Goal: Task Accomplishment & Management: Manage account settings

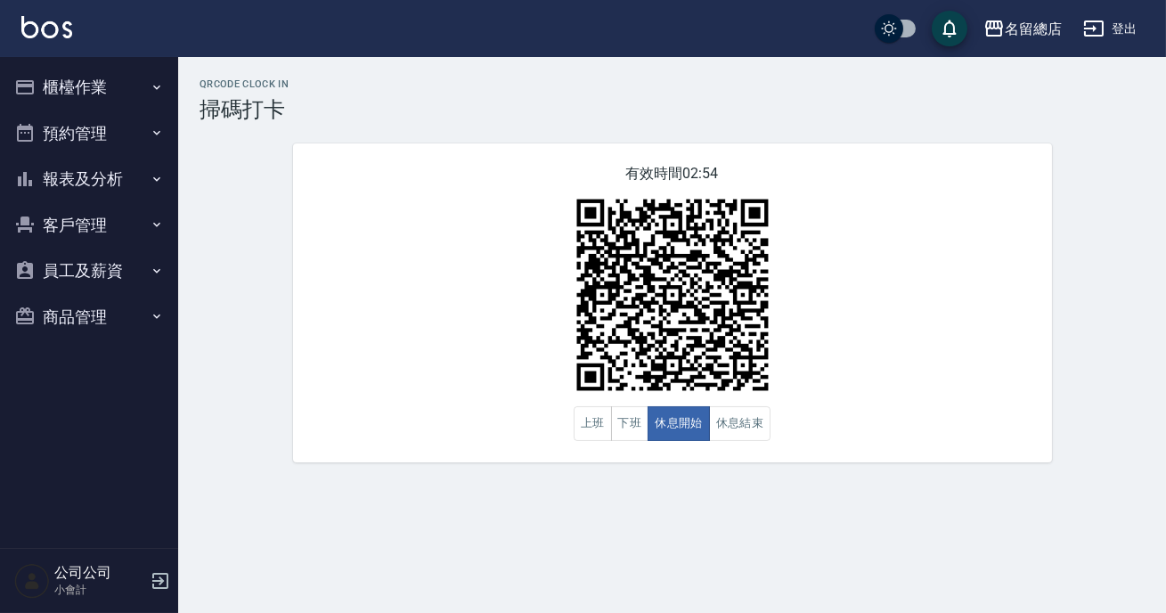
click at [78, 320] on button "商品管理" at bounding box center [89, 317] width 164 height 46
click at [82, 367] on link "商品列表" at bounding box center [89, 367] width 164 height 41
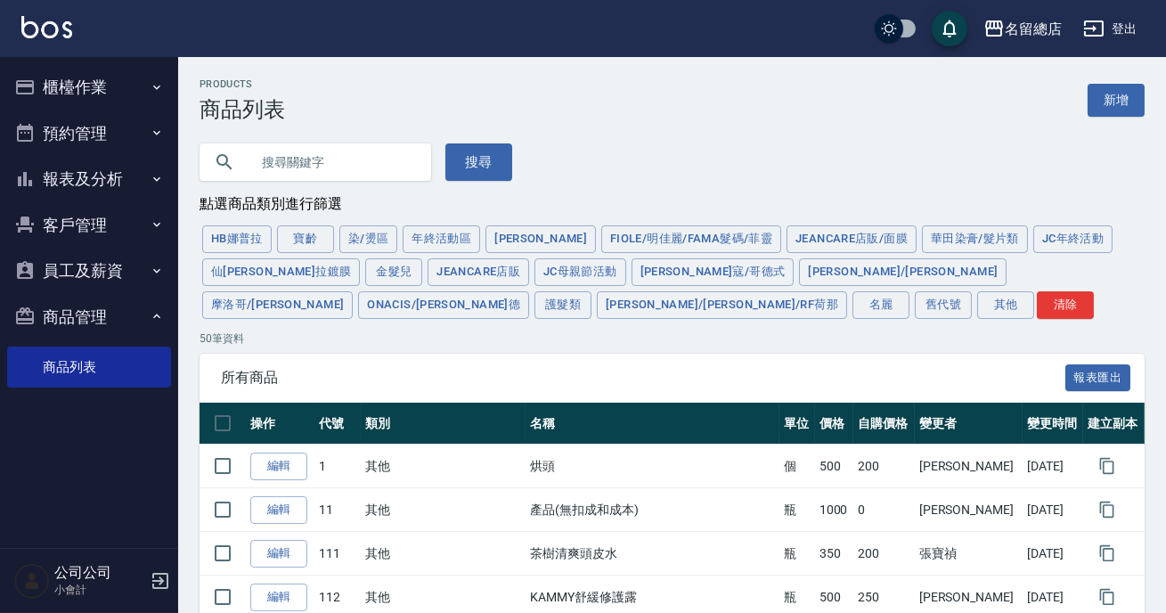
click at [273, 151] on input "text" at bounding box center [334, 162] width 168 height 48
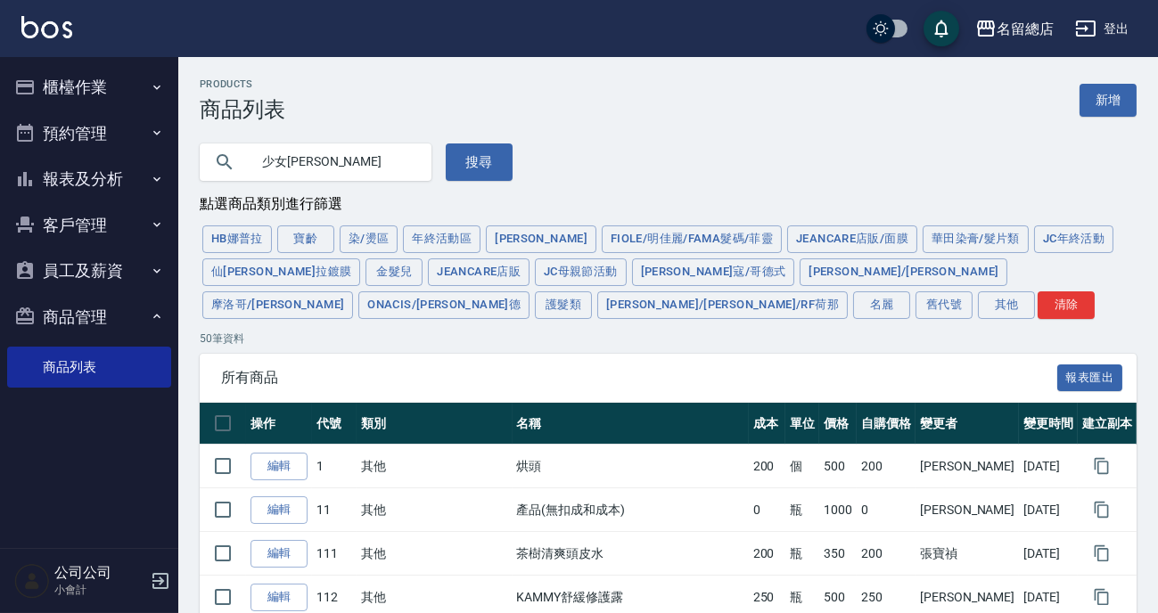
type input "少女霜"
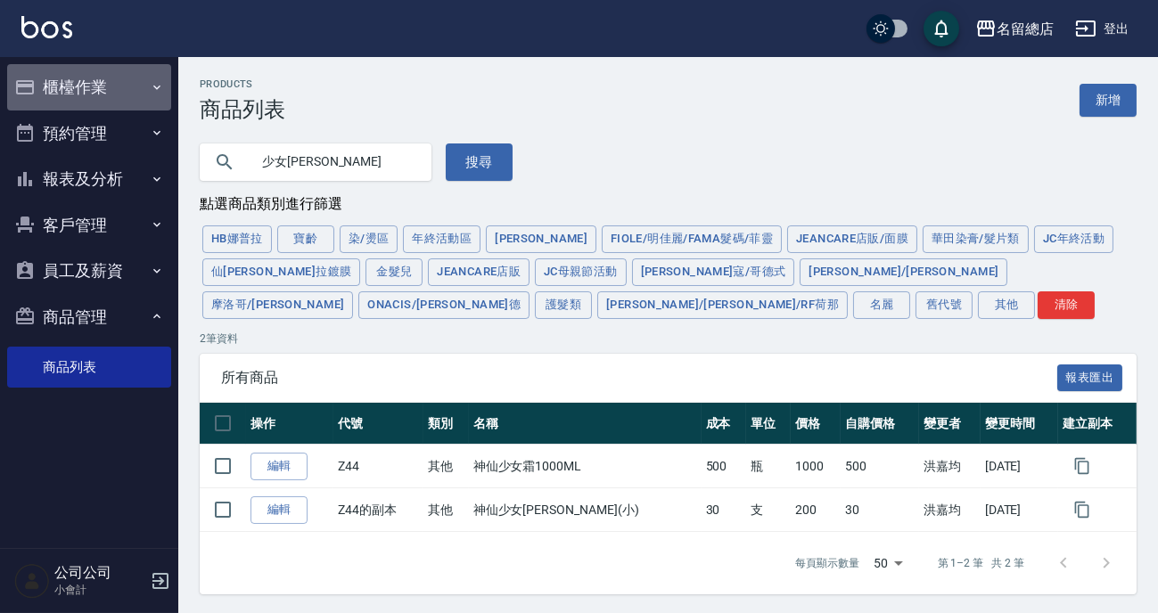
click at [68, 84] on button "櫃檯作業" at bounding box center [89, 87] width 164 height 46
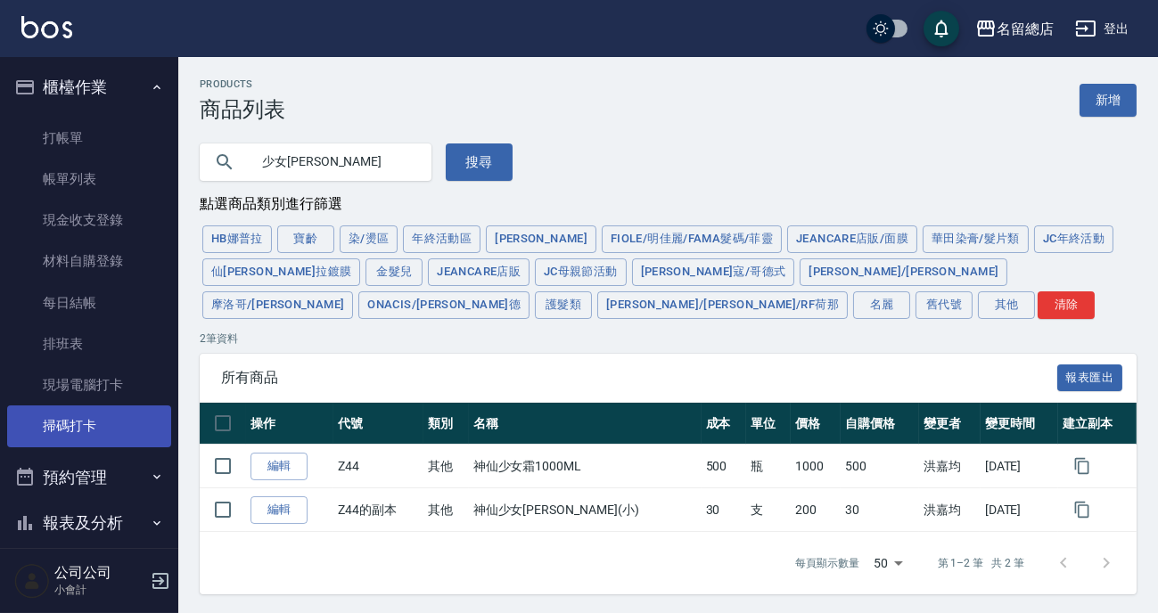
click at [85, 436] on link "掃碼打卡" at bounding box center [89, 425] width 164 height 41
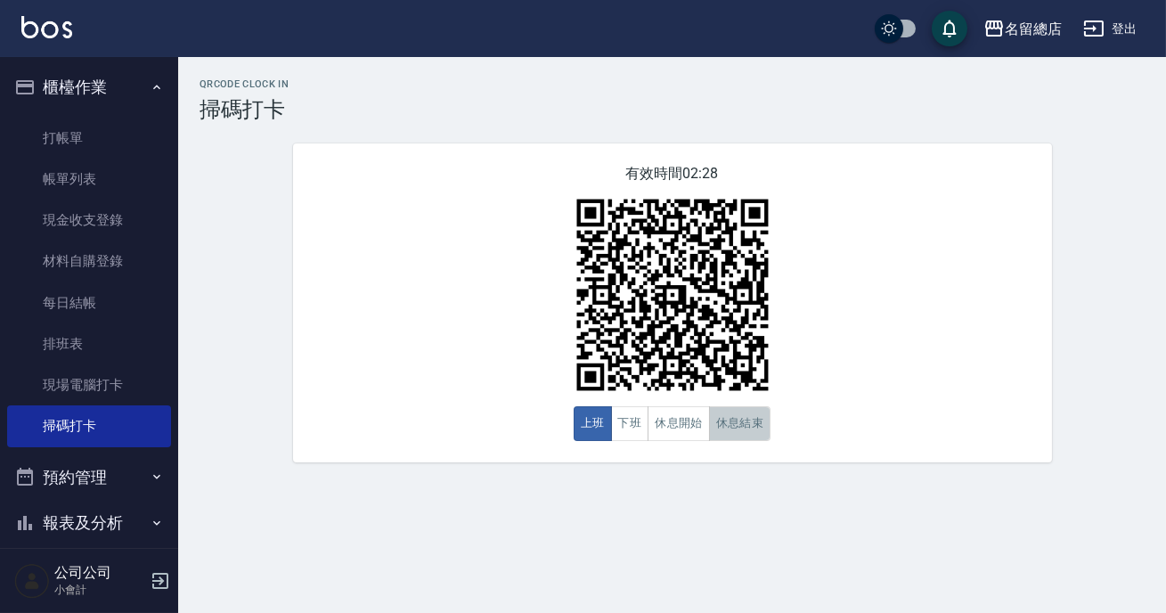
click at [739, 430] on button "休息結束" at bounding box center [740, 423] width 62 height 35
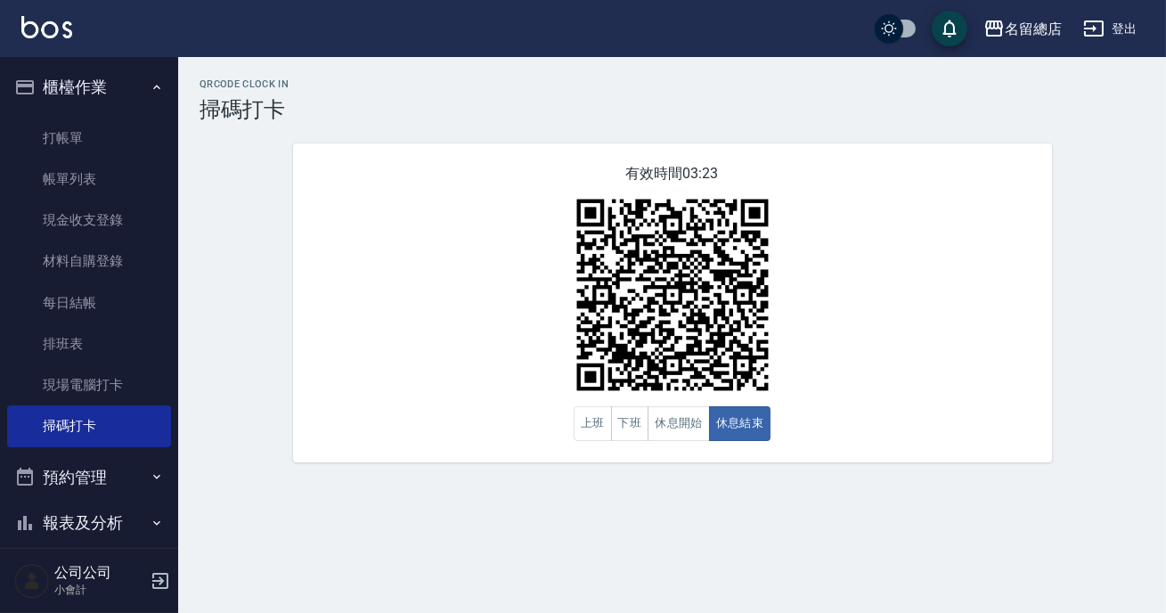
click at [744, 368] on img at bounding box center [672, 295] width 223 height 223
click at [699, 414] on button "休息開始" at bounding box center [679, 423] width 62 height 35
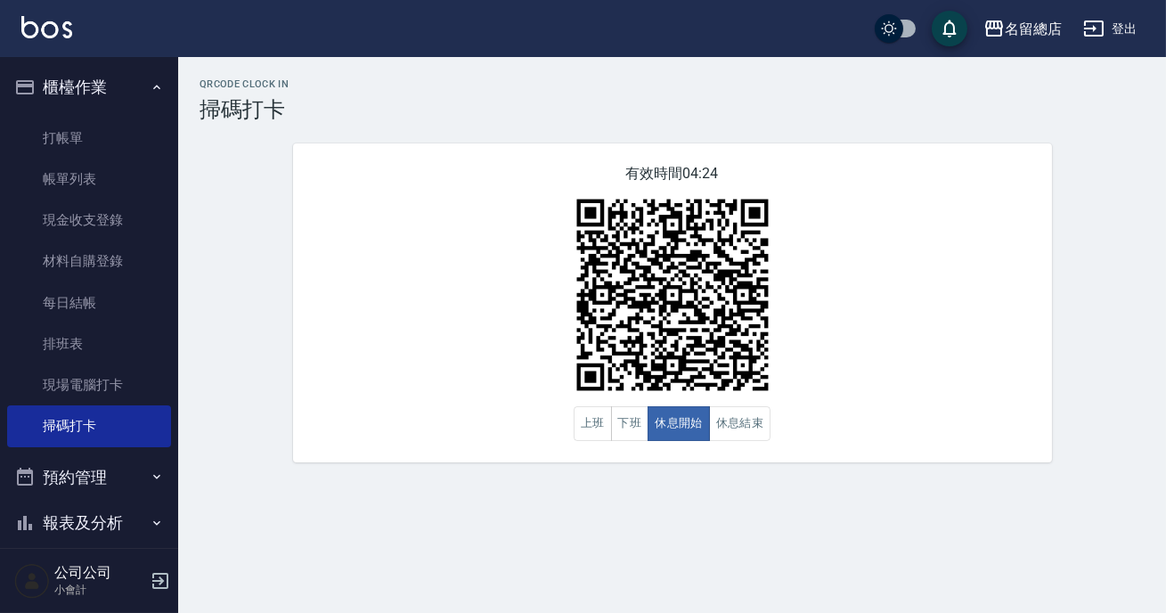
drag, startPoint x: 659, startPoint y: 391, endPoint x: 680, endPoint y: 429, distance: 43.1
click at [659, 392] on img at bounding box center [672, 295] width 223 height 223
click at [733, 426] on button "休息結束" at bounding box center [740, 423] width 62 height 35
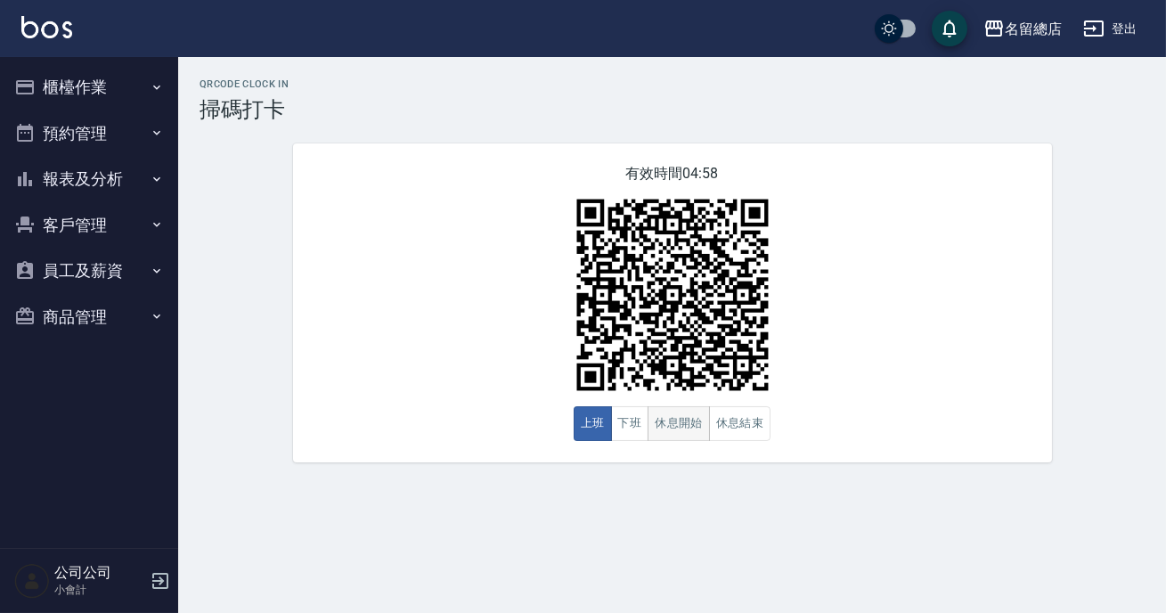
click at [700, 425] on button "休息開始" at bounding box center [679, 423] width 62 height 35
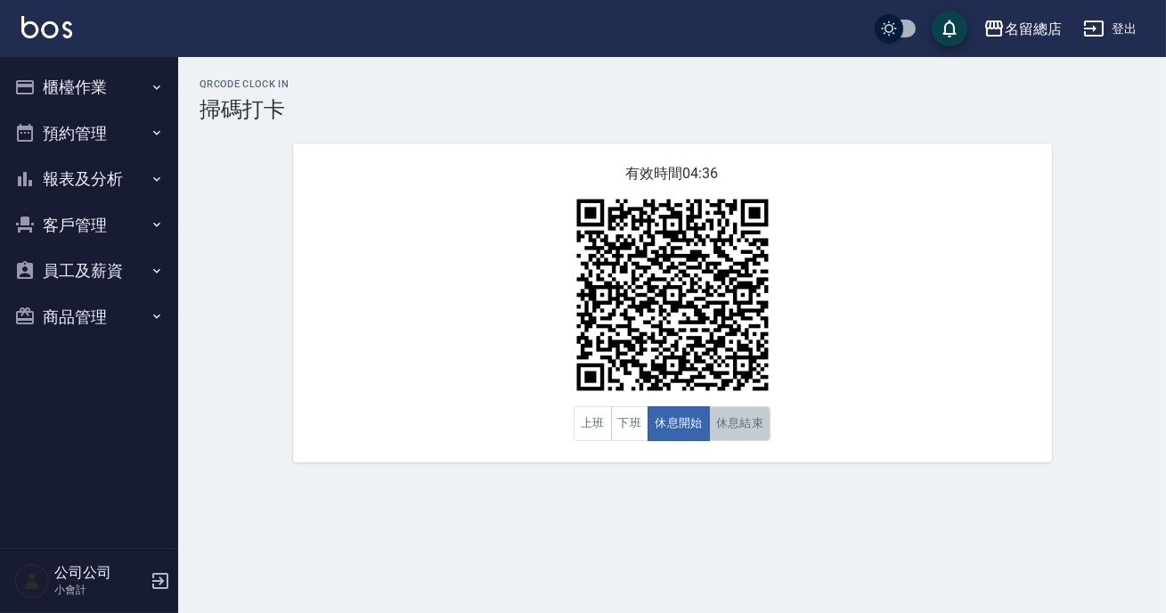
click at [720, 436] on button "休息結束" at bounding box center [740, 423] width 62 height 35
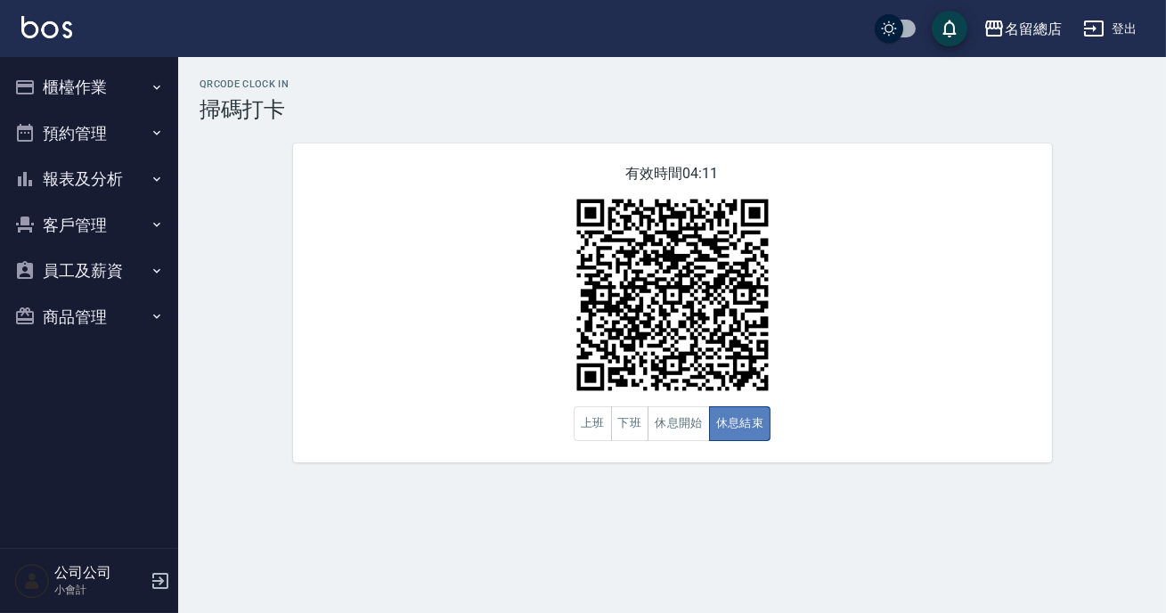
click at [720, 436] on button "休息結束" at bounding box center [740, 423] width 62 height 35
click at [167, 577] on icon "button" at bounding box center [160, 581] width 16 height 16
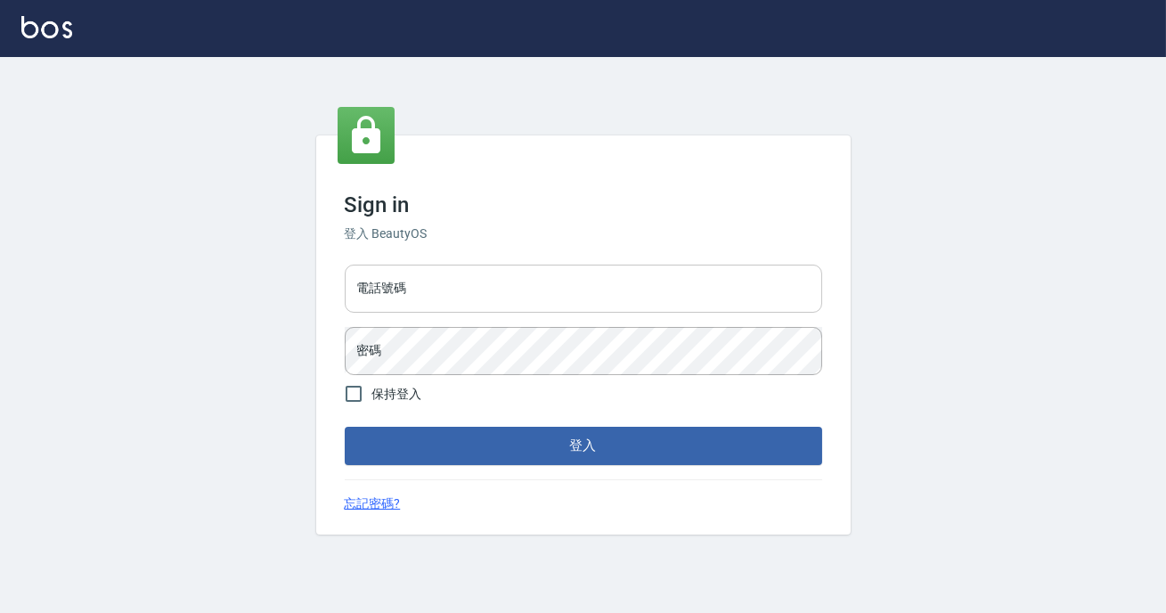
click at [427, 288] on input "電話號碼" at bounding box center [584, 289] width 478 height 48
click at [392, 287] on div "電話號碼 電話號碼" at bounding box center [584, 289] width 478 height 48
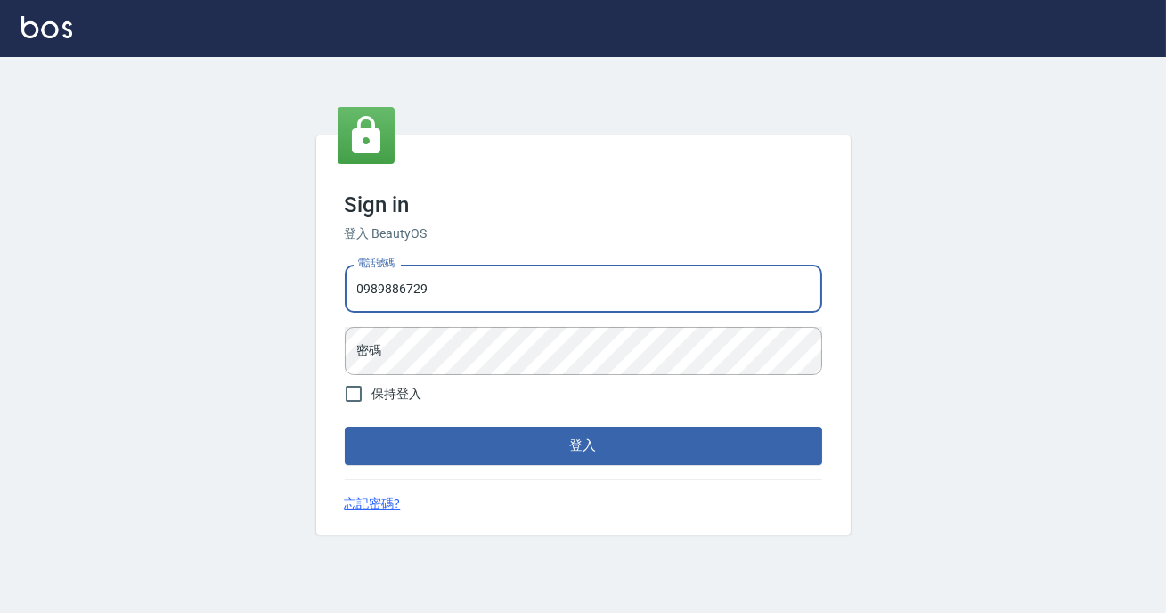
type input "0989886729"
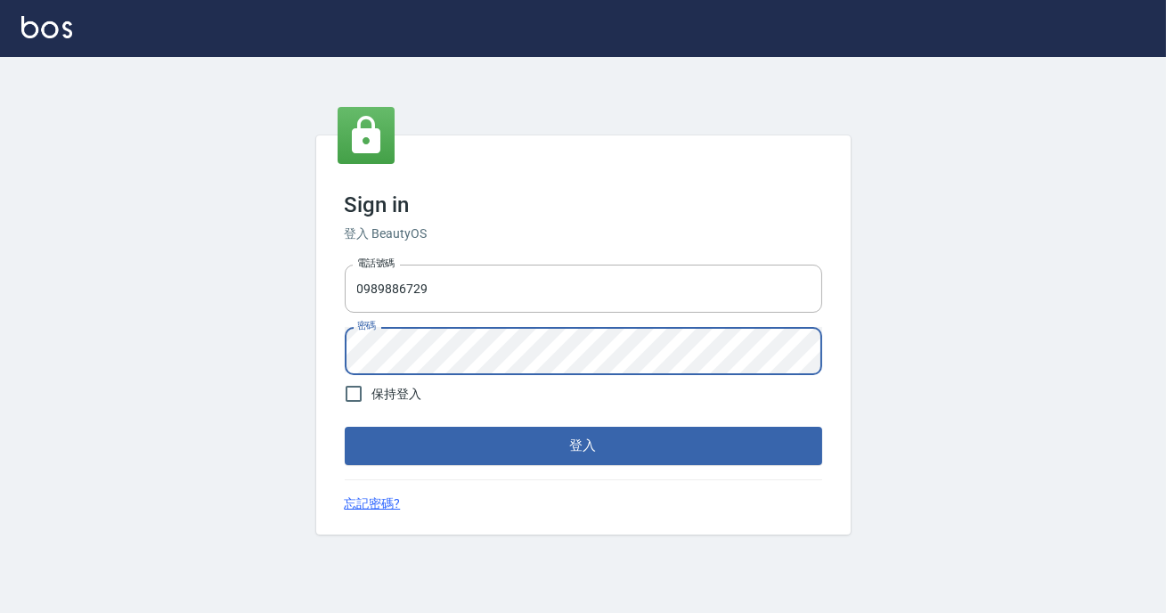
click at [345, 427] on button "登入" at bounding box center [584, 445] width 478 height 37
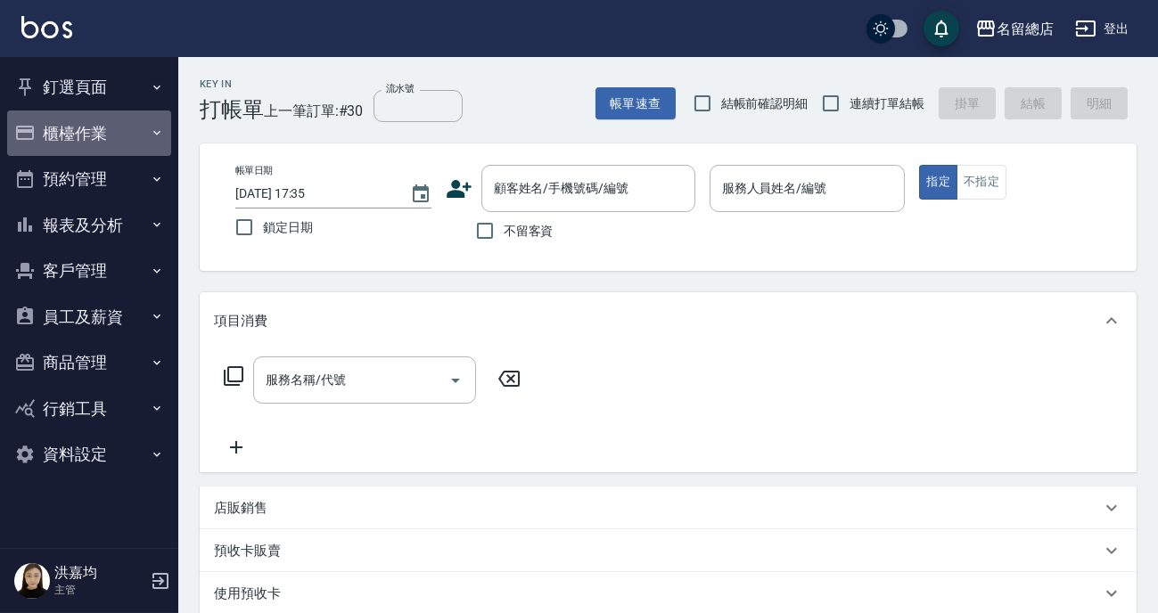
click at [80, 129] on button "櫃檯作業" at bounding box center [89, 133] width 164 height 46
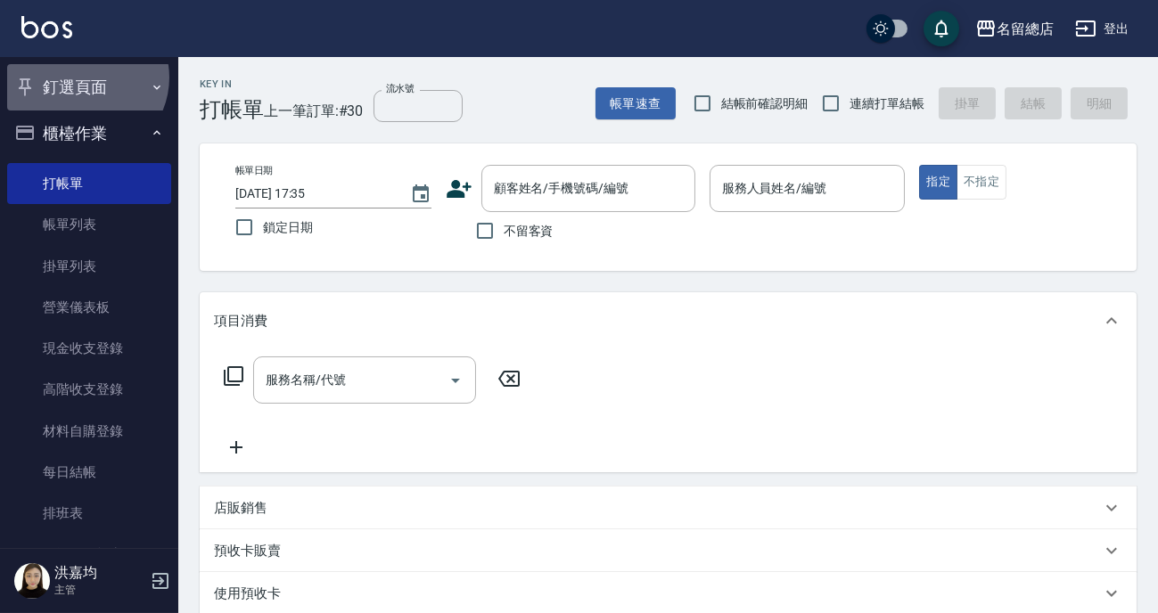
click at [84, 78] on button "釘選頁面" at bounding box center [89, 87] width 164 height 46
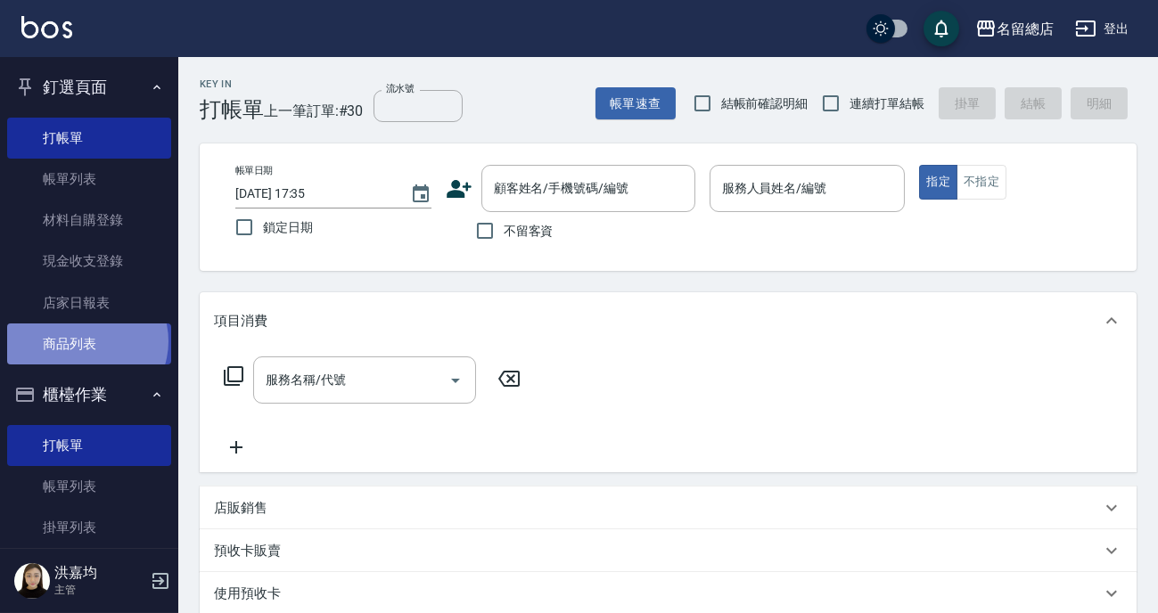
click at [86, 341] on link "商品列表" at bounding box center [89, 343] width 164 height 41
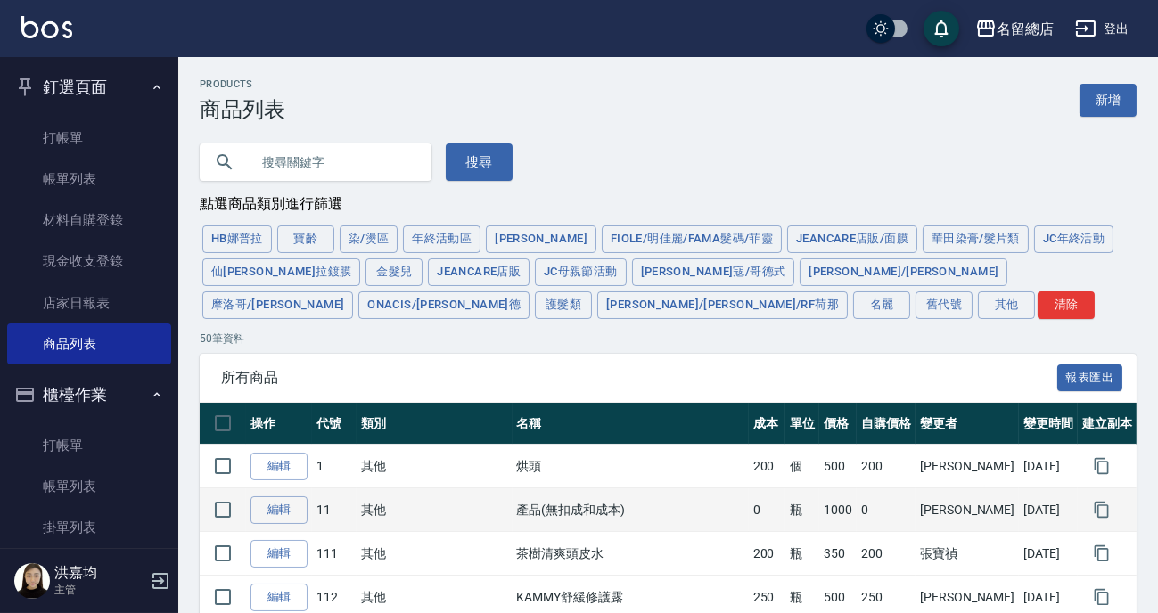
scroll to position [80, 0]
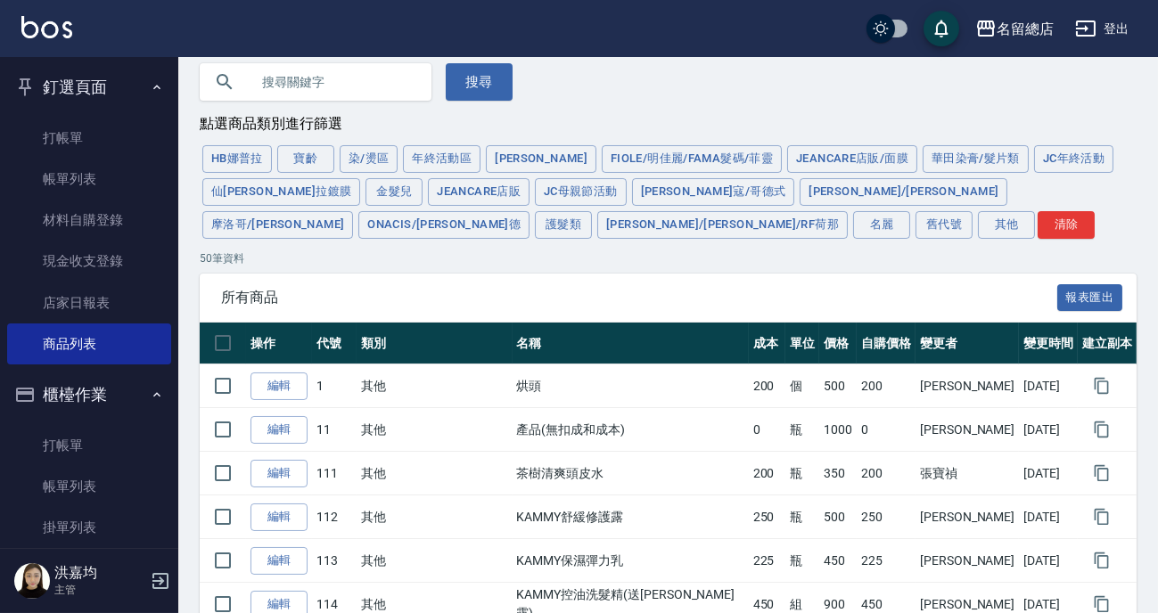
click at [286, 71] on input "text" at bounding box center [334, 82] width 168 height 48
type input "＿"
type input "KK"
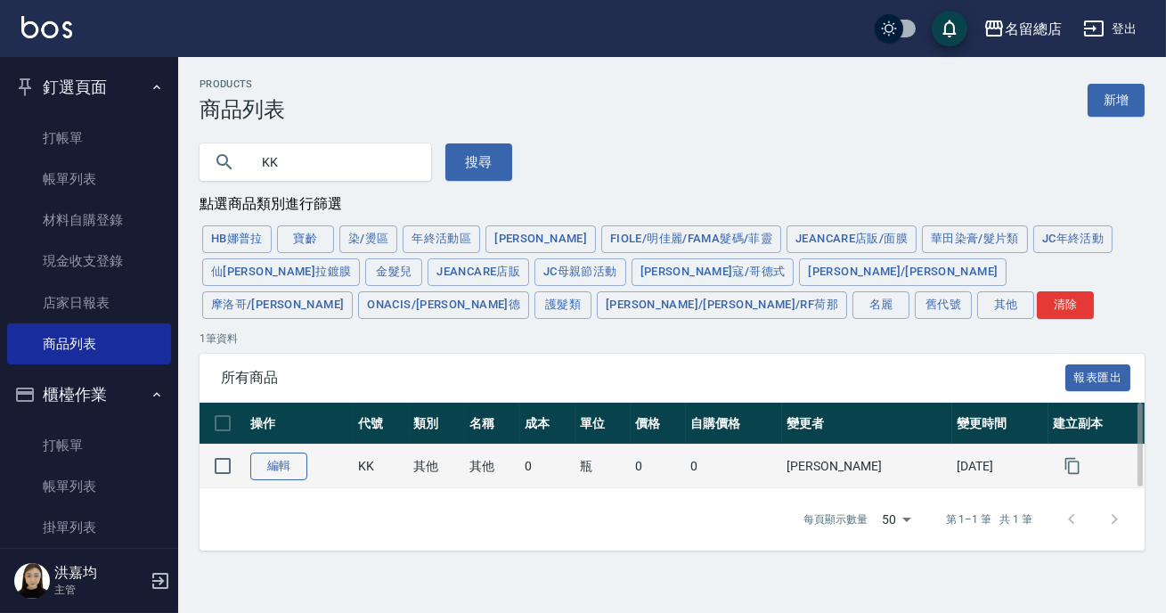
click at [252, 467] on link "編輯" at bounding box center [278, 467] width 57 height 28
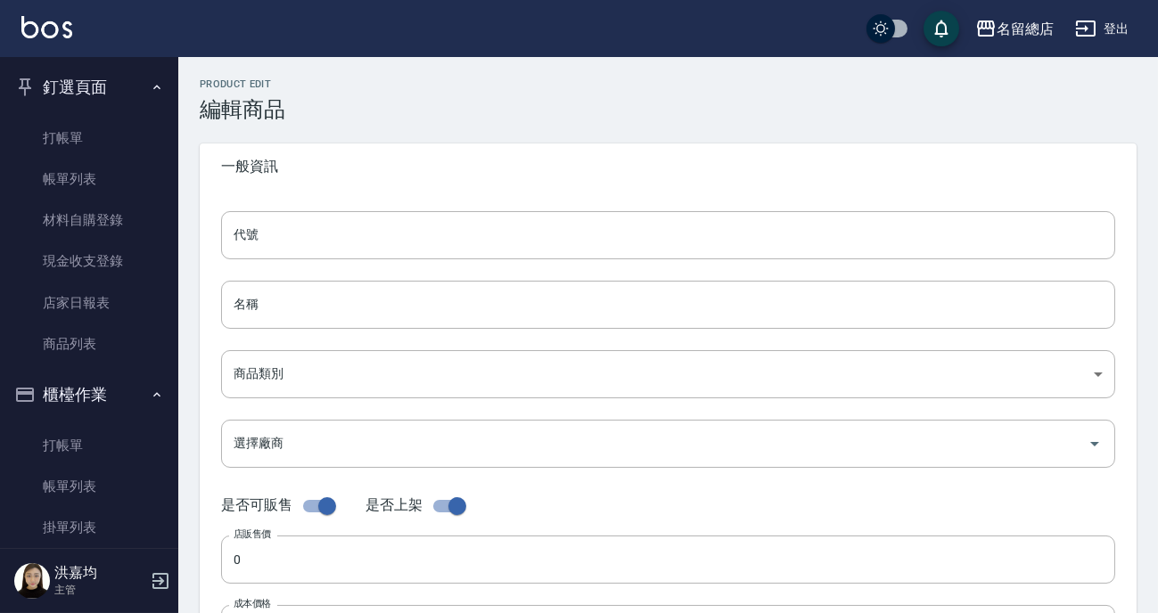
type input "KK"
type input "其他"
type input "b075eb9c-4000-42cd-967b-09b745fc0326"
checkbox input "false"
type input "瓶"
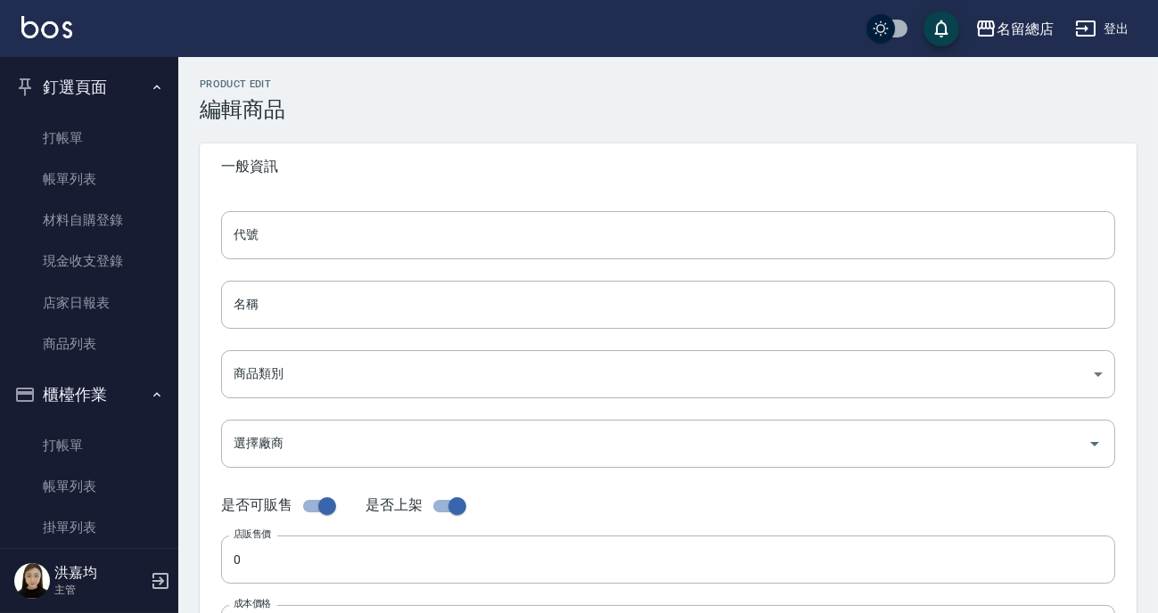
type input "UNSET"
click at [303, 505] on input "checkbox" at bounding box center [309, 506] width 102 height 34
checkbox input "true"
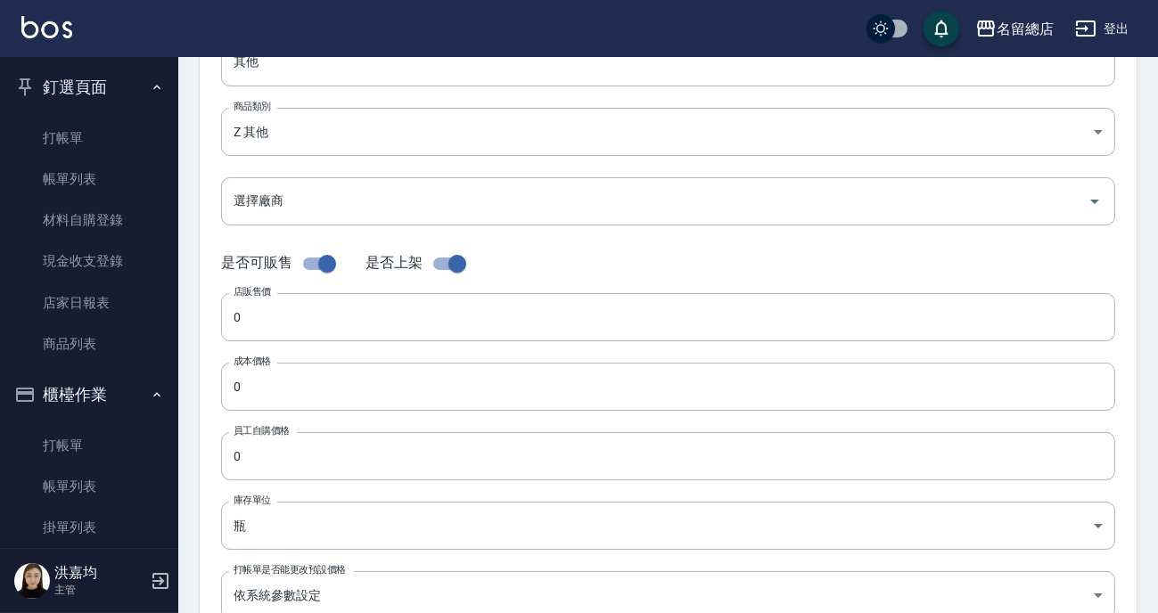
scroll to position [615, 0]
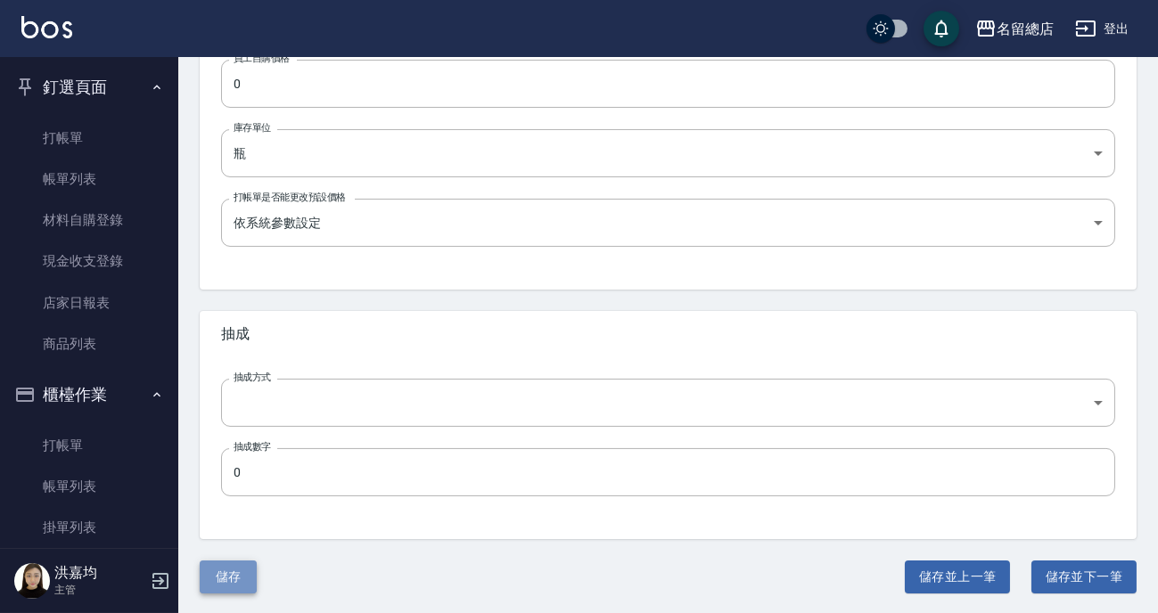
click at [236, 569] on button "儲存" at bounding box center [228, 577] width 57 height 33
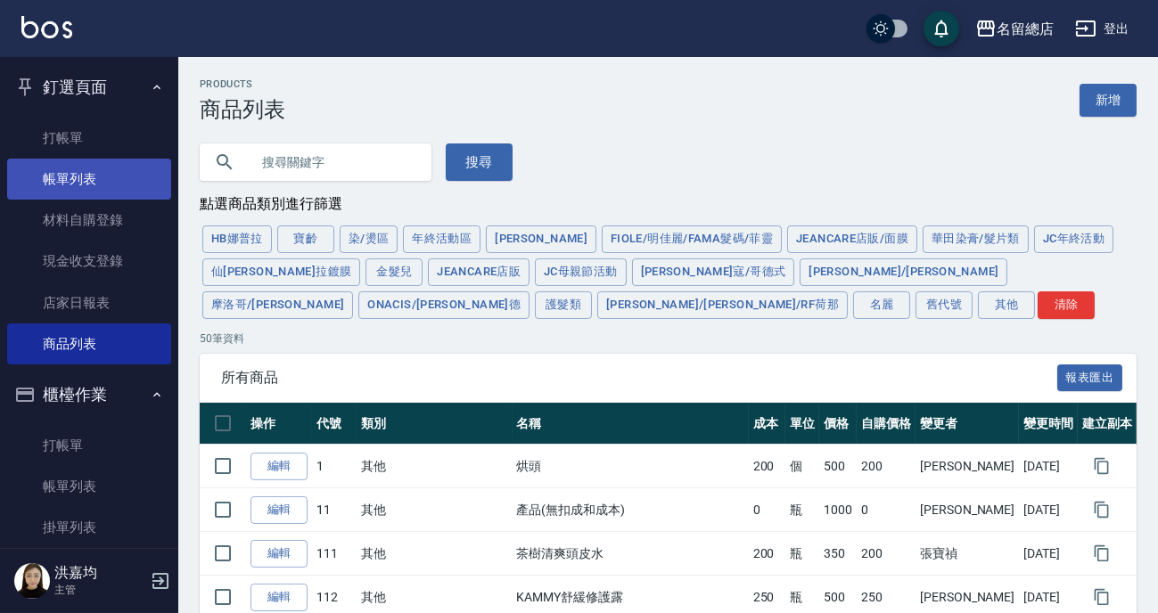
click at [94, 181] on link "帳單列表" at bounding box center [89, 179] width 164 height 41
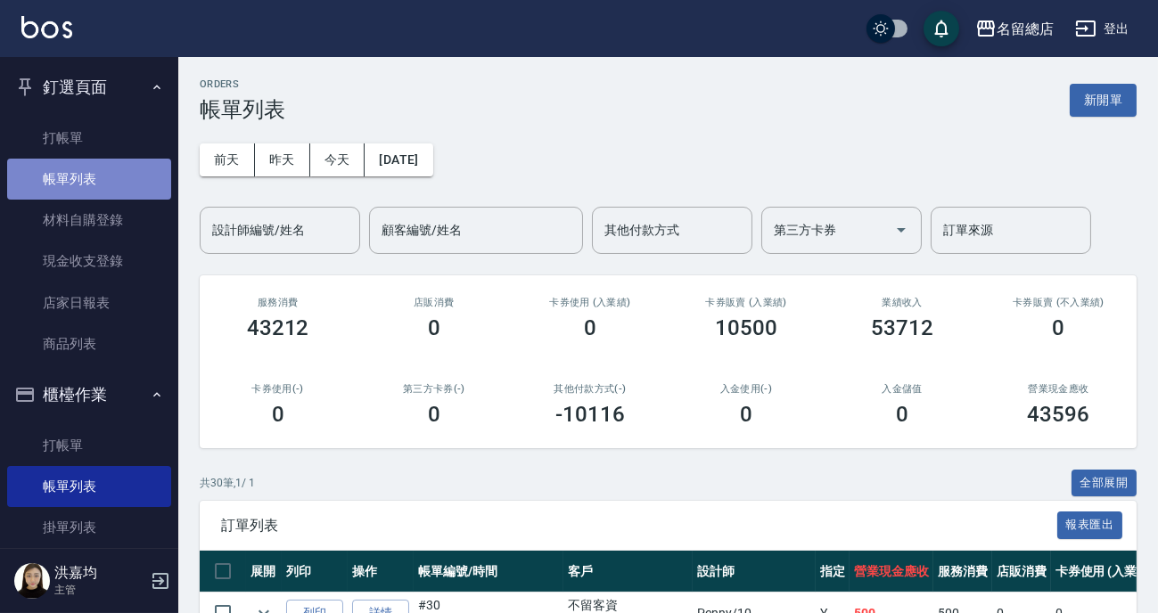
click at [94, 168] on link "帳單列表" at bounding box center [89, 179] width 164 height 41
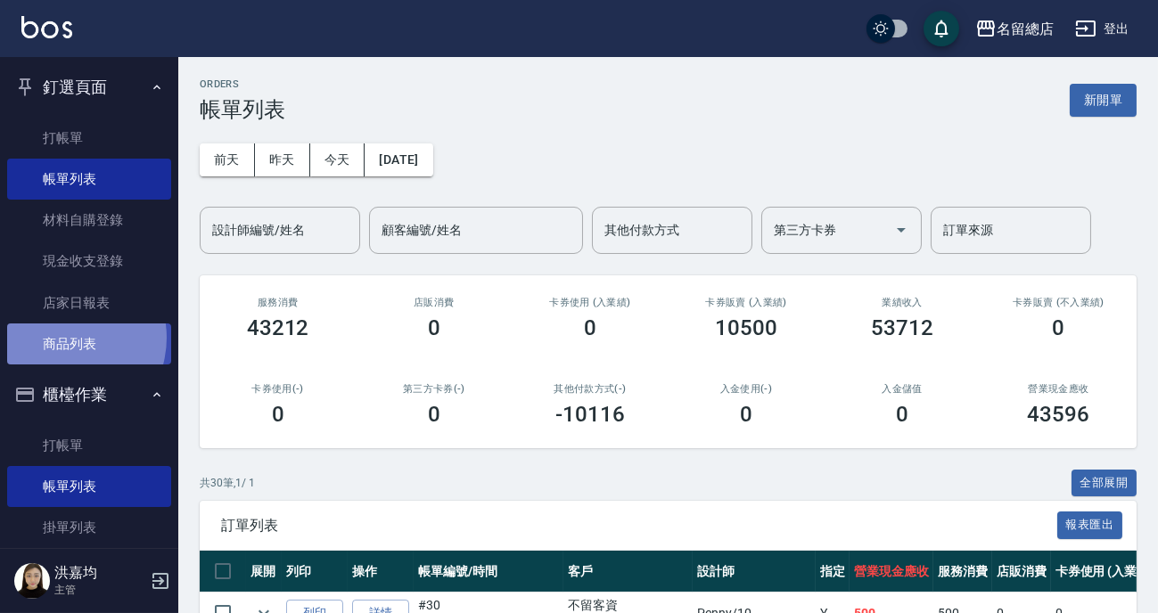
click at [62, 338] on link "商品列表" at bounding box center [89, 343] width 164 height 41
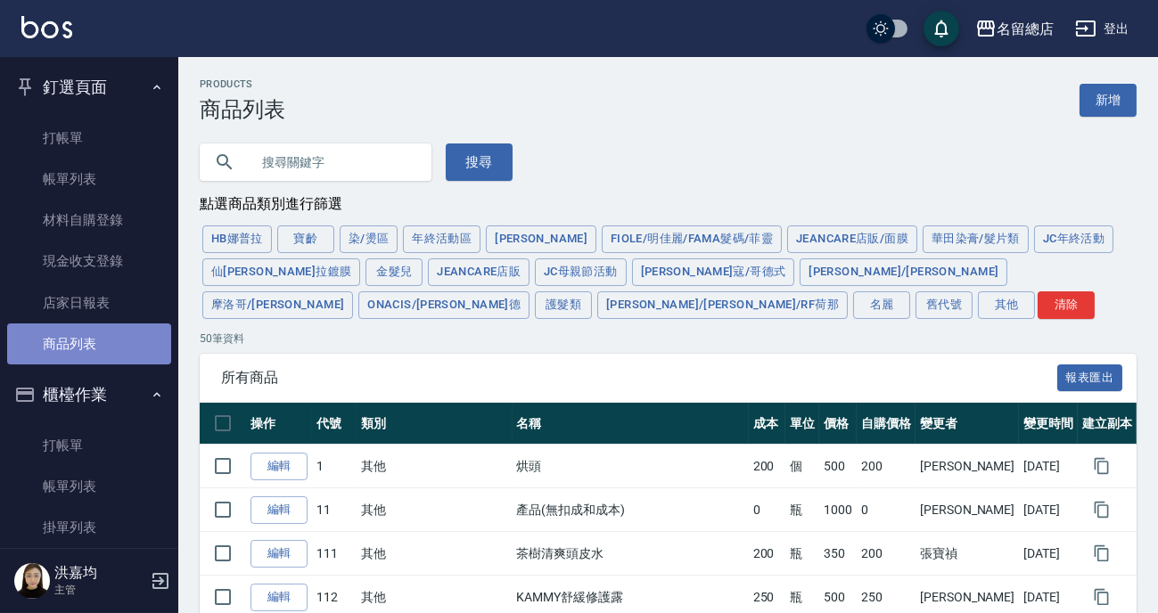
click at [96, 343] on link "商品列表" at bounding box center [89, 343] width 164 height 41
click at [275, 169] on input "text" at bounding box center [334, 162] width 168 height 48
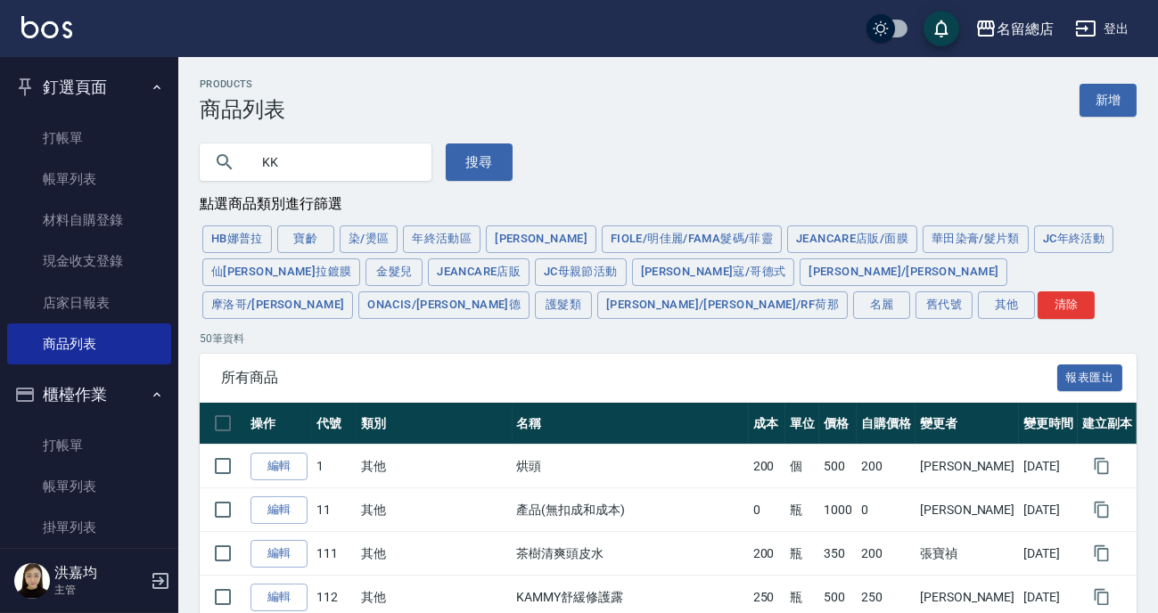
type input "KK"
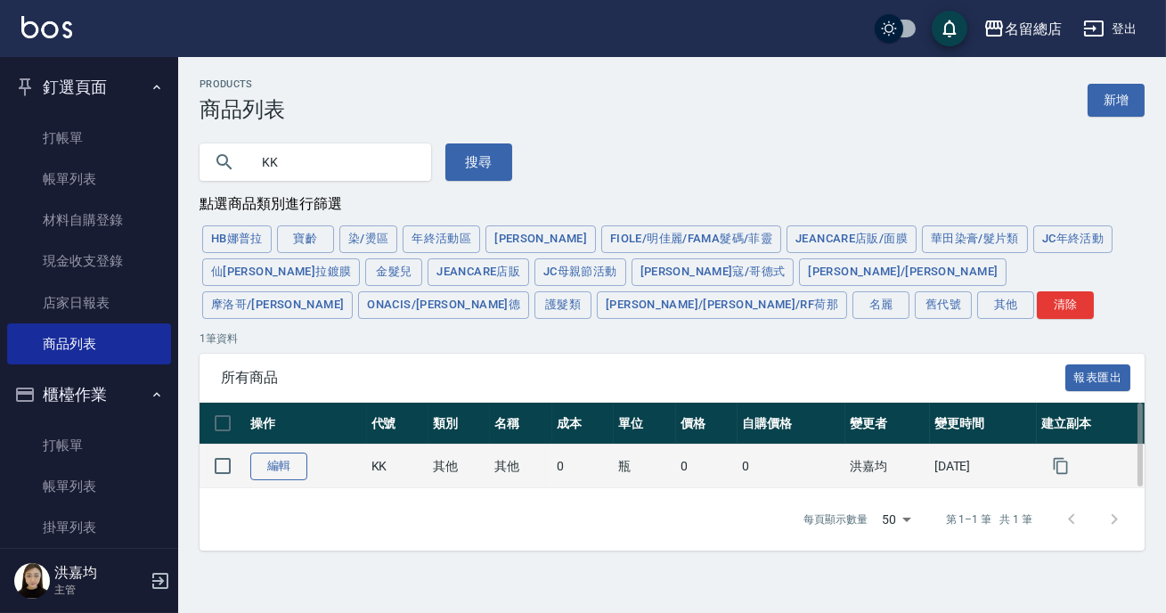
click at [287, 453] on link "編輯" at bounding box center [278, 467] width 57 height 28
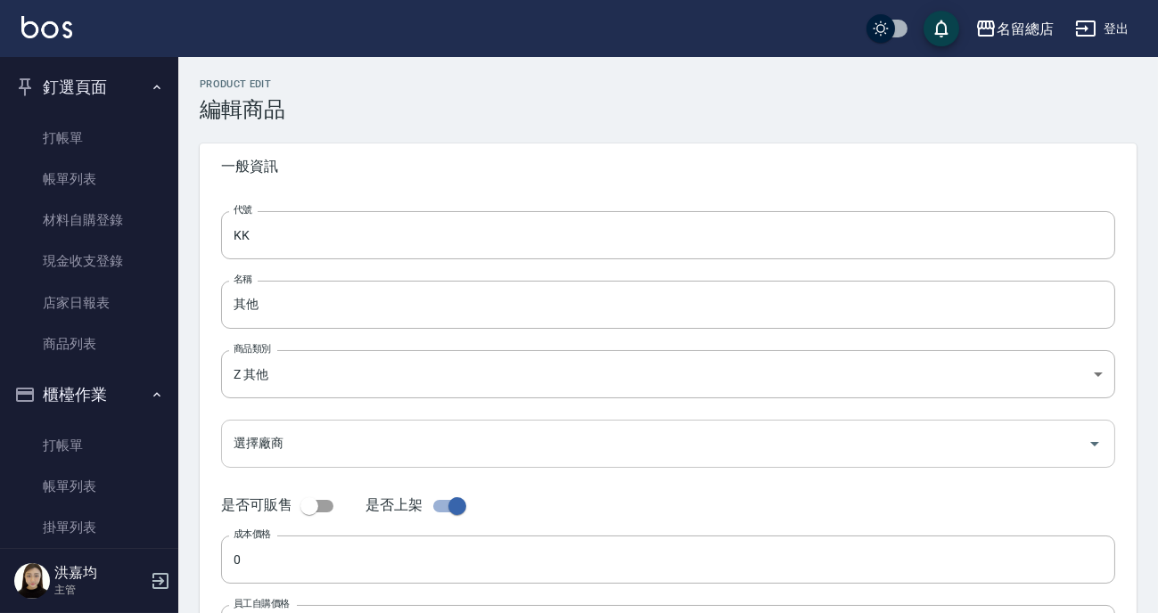
checkbox input "true"
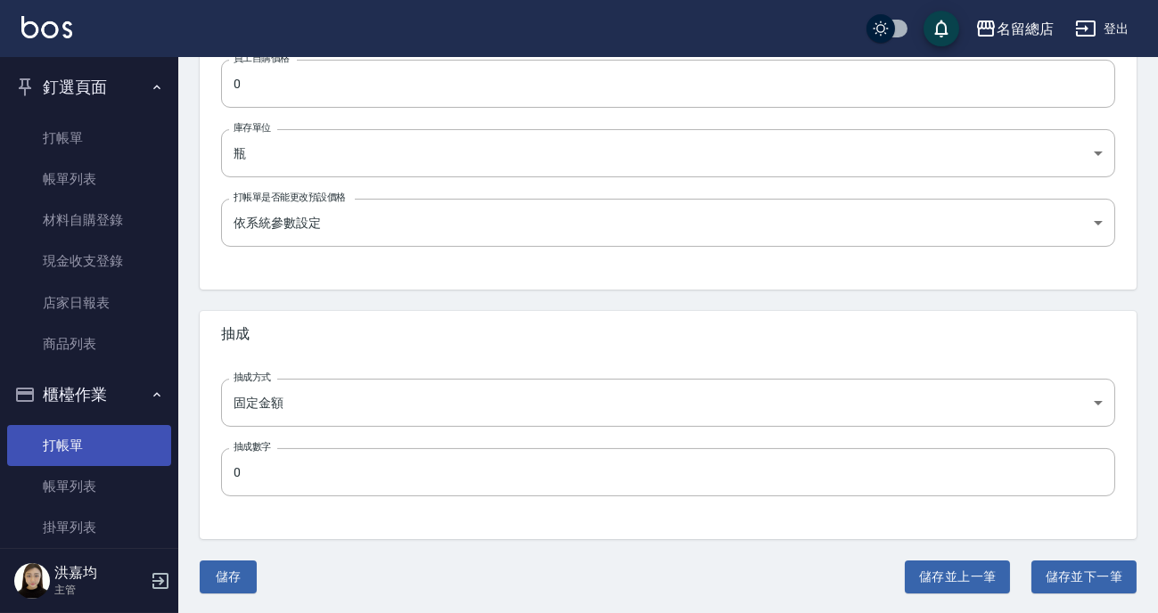
scroll to position [535, 0]
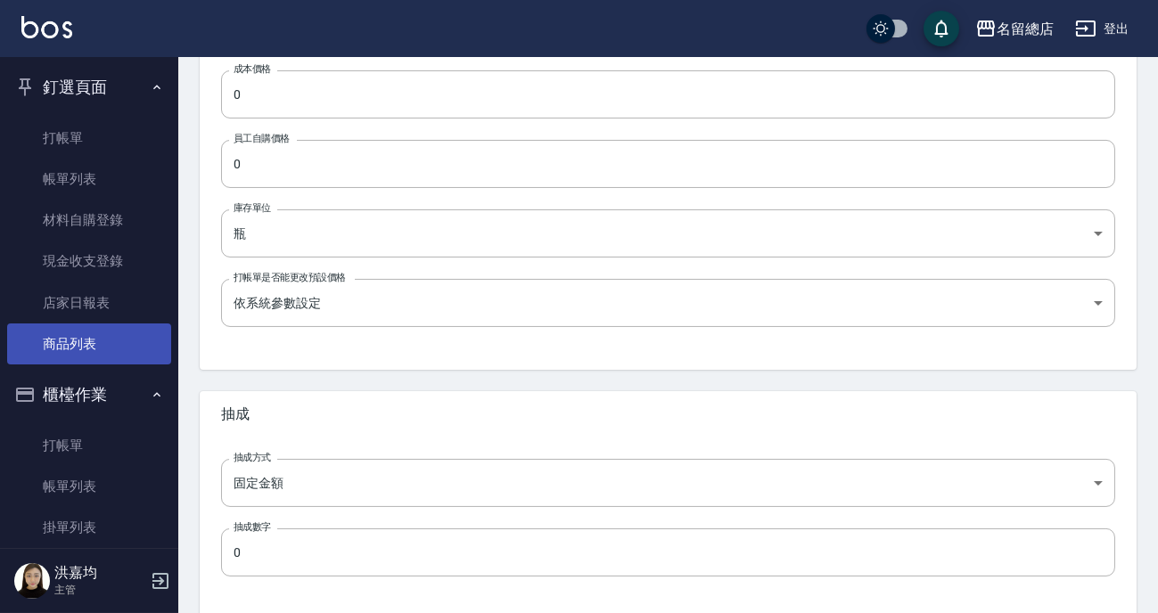
click at [76, 340] on link "商品列表" at bounding box center [89, 343] width 164 height 41
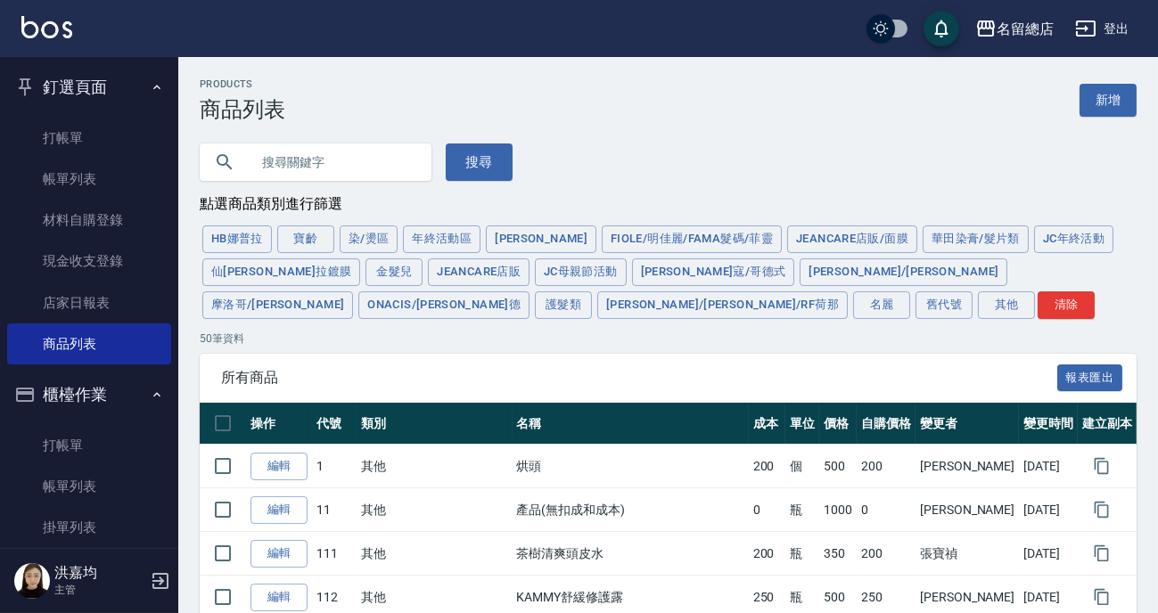
click at [301, 169] on input "text" at bounding box center [334, 162] width 168 height 48
type input "KK"
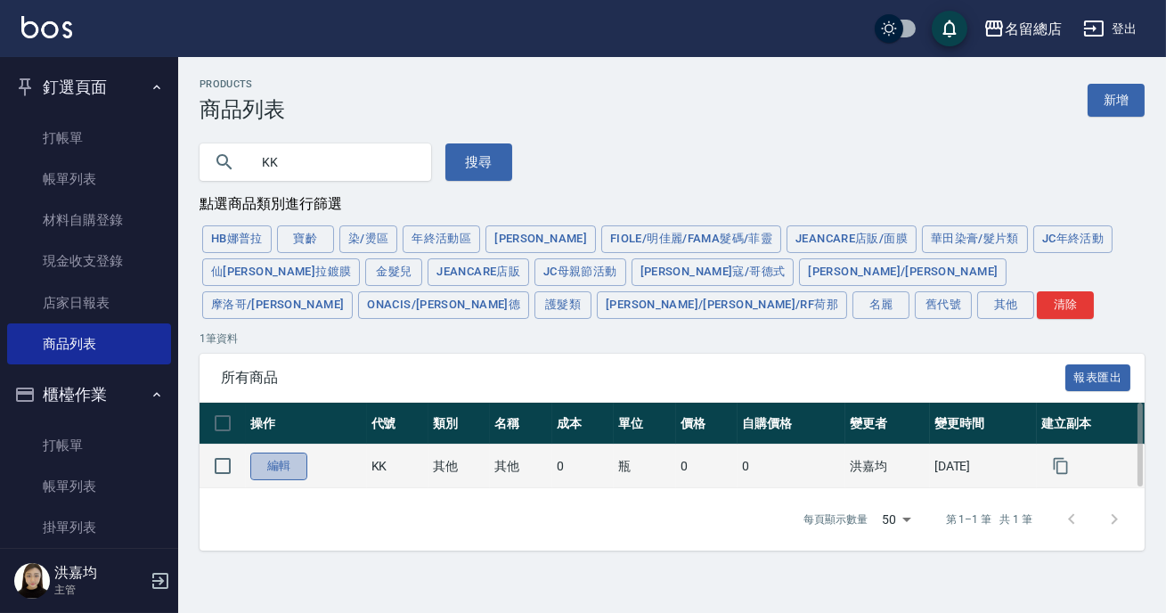
click at [272, 466] on link "編輯" at bounding box center [278, 467] width 57 height 28
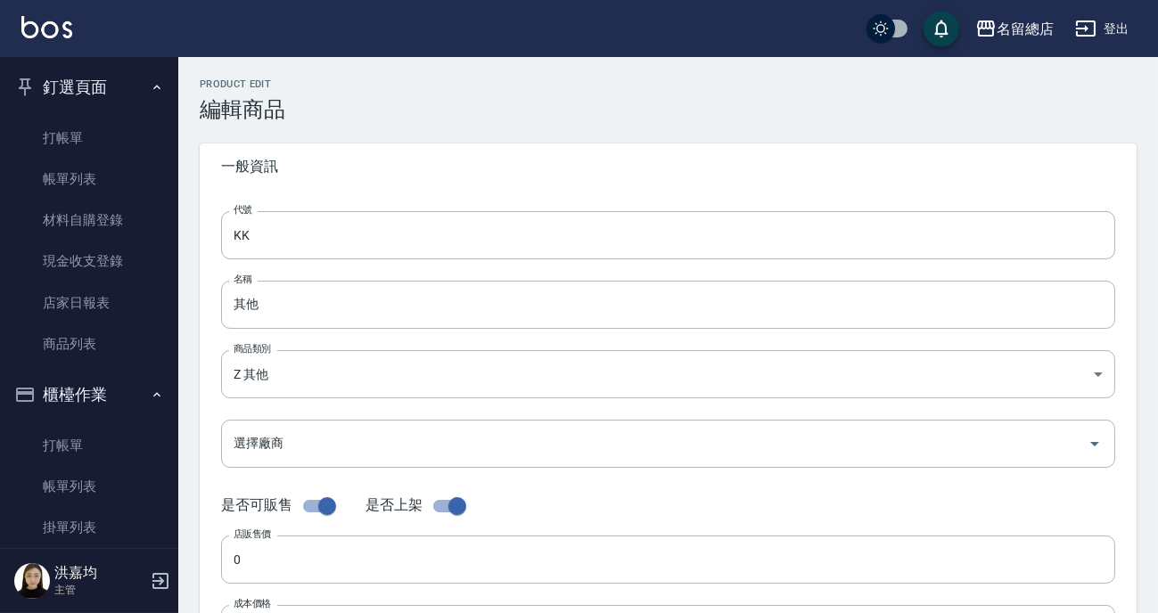
click at [332, 500] on input "checkbox" at bounding box center [327, 506] width 102 height 34
checkbox input "false"
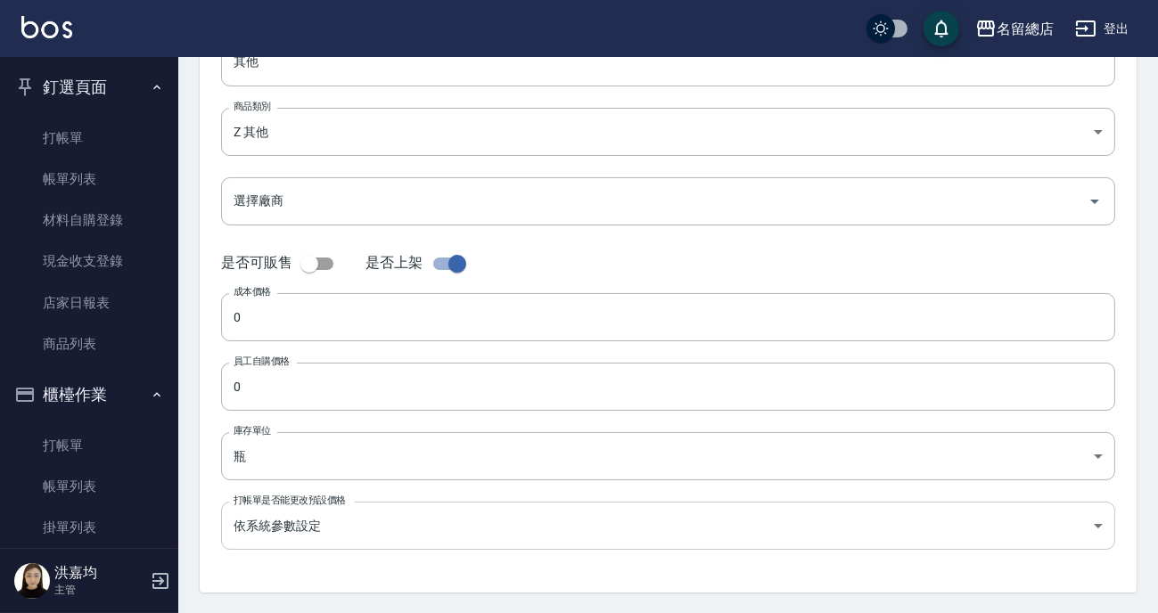
scroll to position [296, 0]
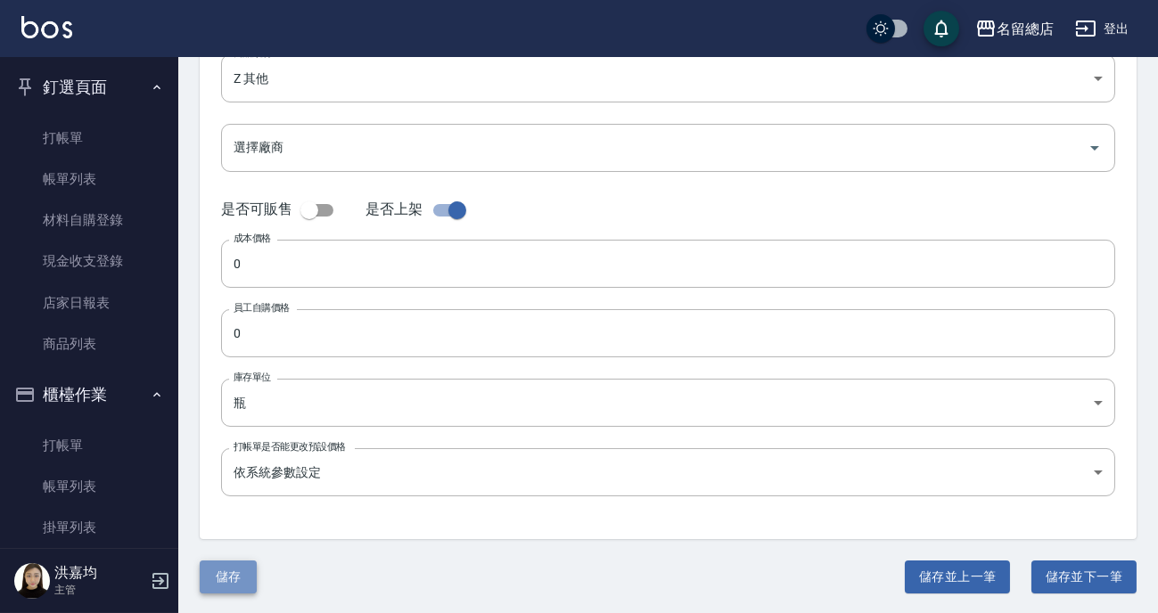
click at [222, 584] on button "儲存" at bounding box center [228, 577] width 57 height 33
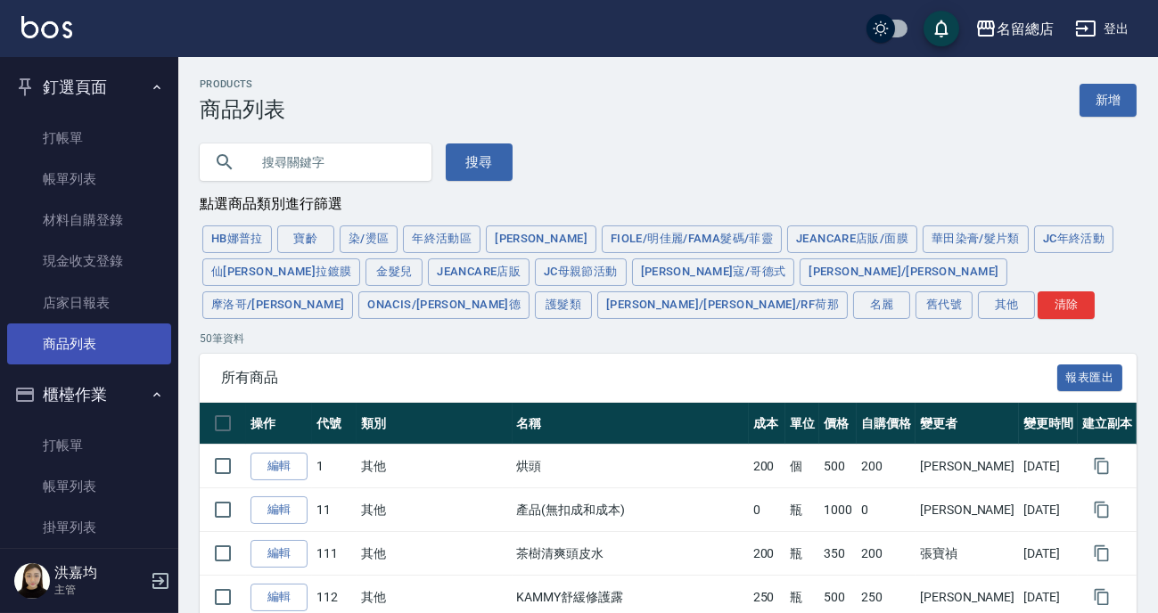
click at [44, 341] on link "商品列表" at bounding box center [89, 343] width 164 height 41
click at [342, 174] on input "text" at bounding box center [334, 162] width 168 height 48
type input "V"
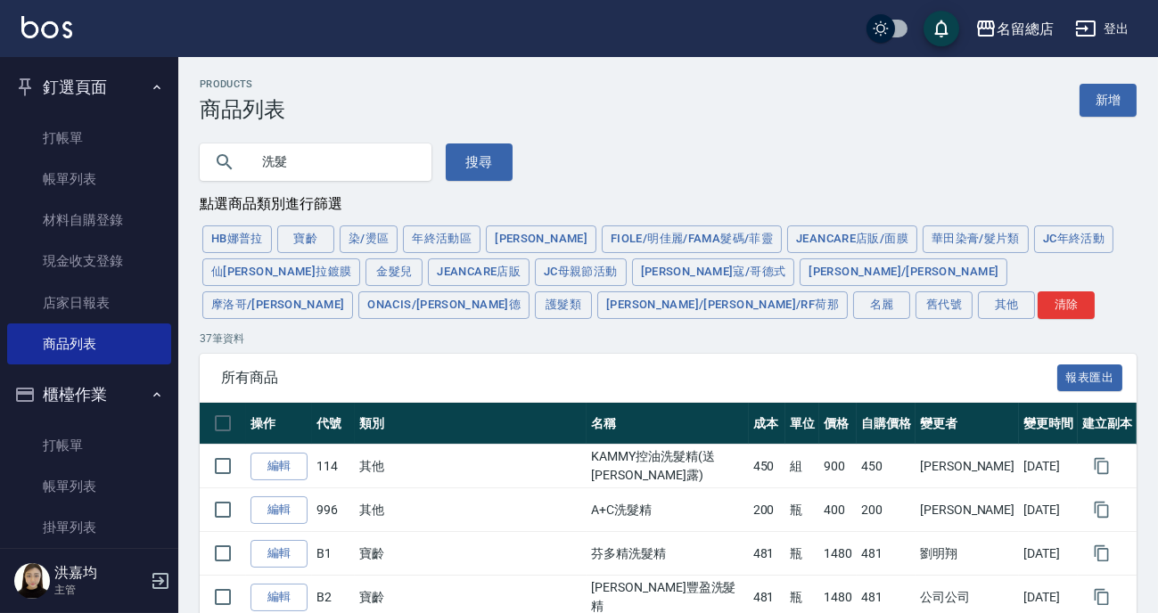
type input "洗"
type input "＿"
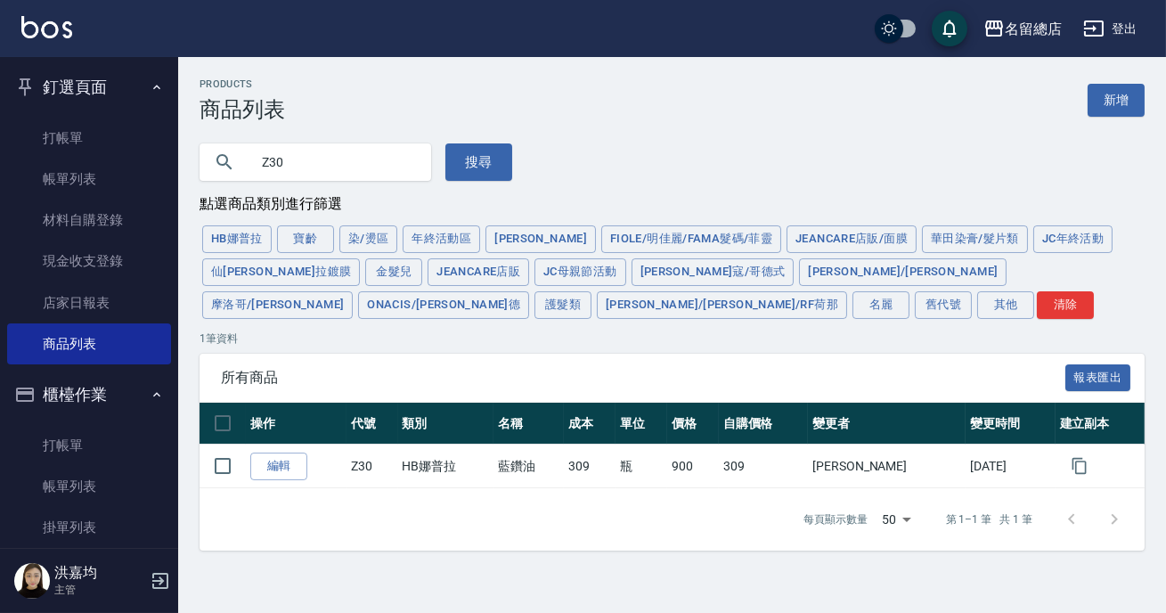
click at [320, 167] on input "Z30" at bounding box center [334, 162] width 168 height 48
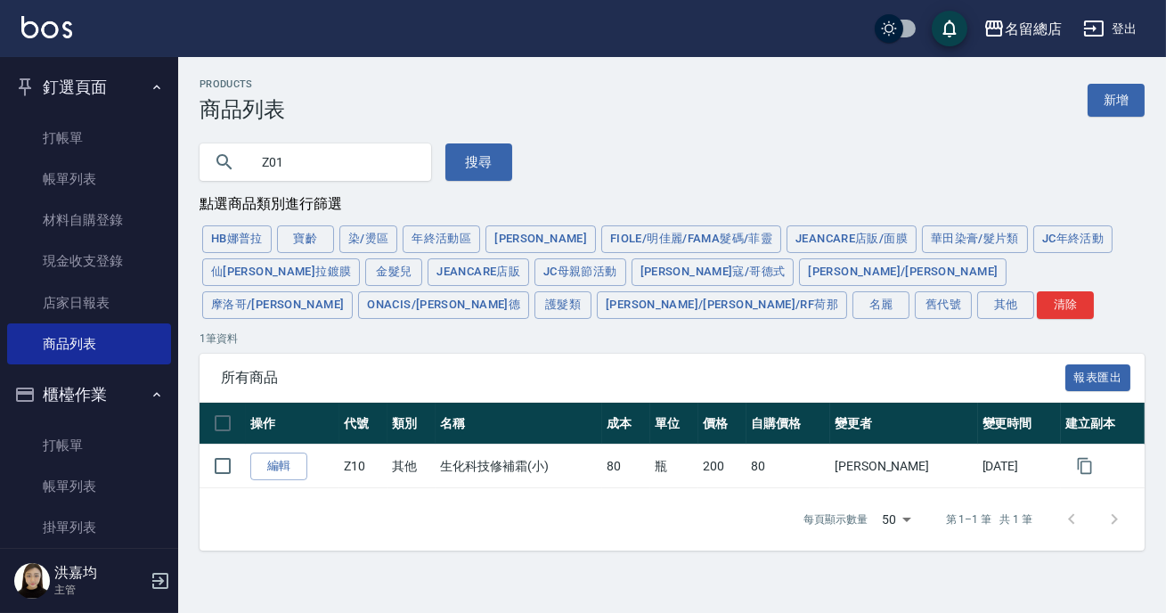
type input "Z01"
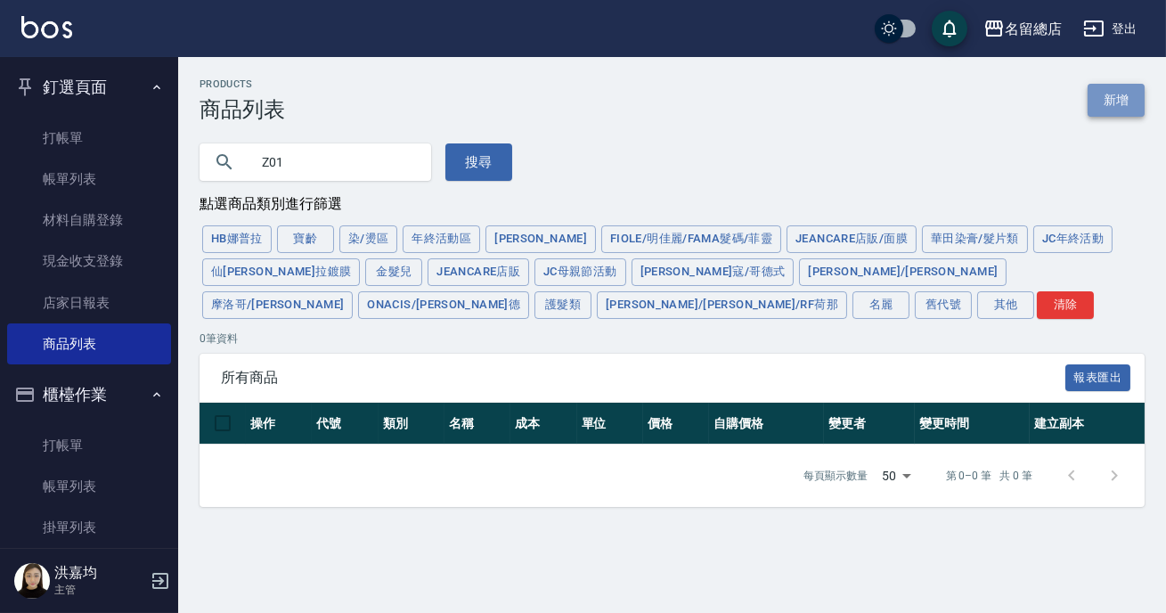
click at [1121, 97] on link "新增" at bounding box center [1116, 100] width 57 height 33
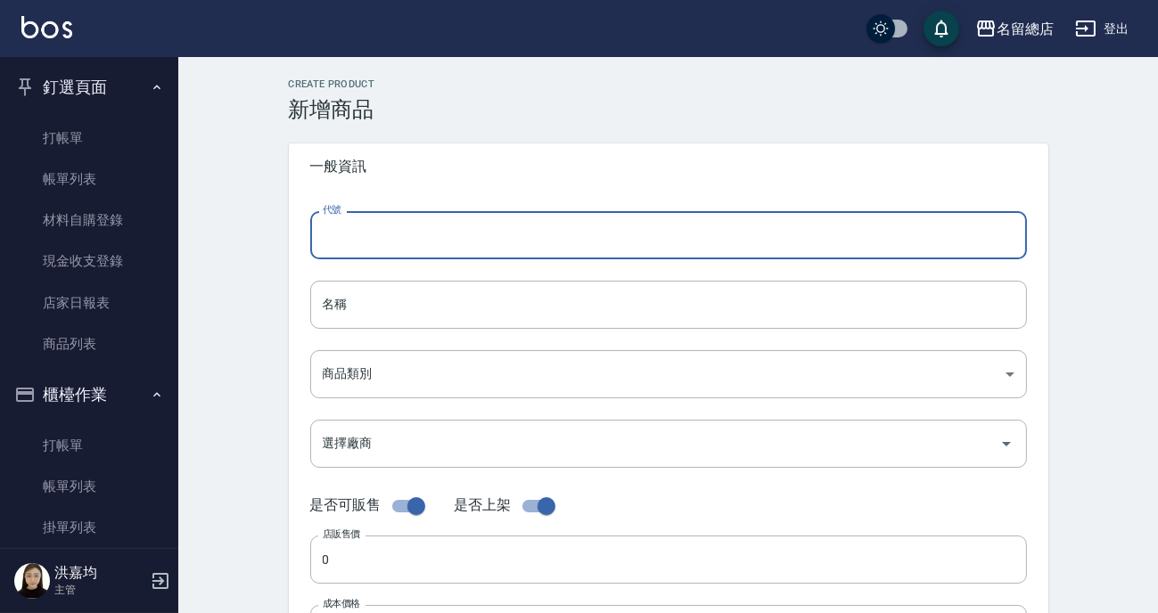
click at [365, 232] on input "代號" at bounding box center [668, 235] width 716 height 48
type input "Z01"
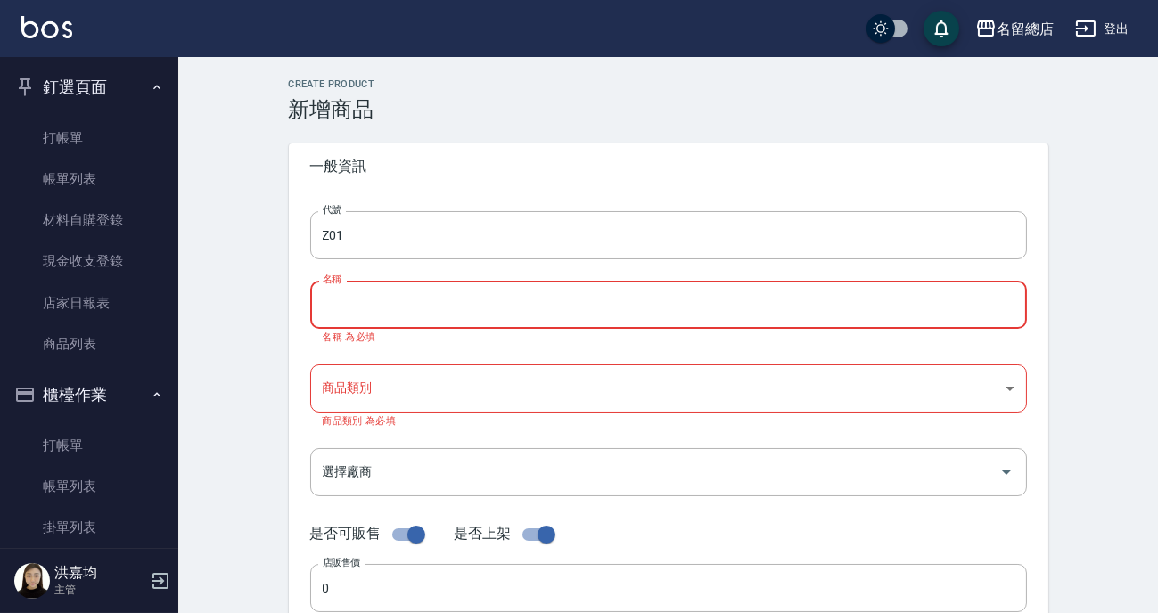
click at [363, 315] on input "名稱" at bounding box center [668, 305] width 716 height 48
type input "5"
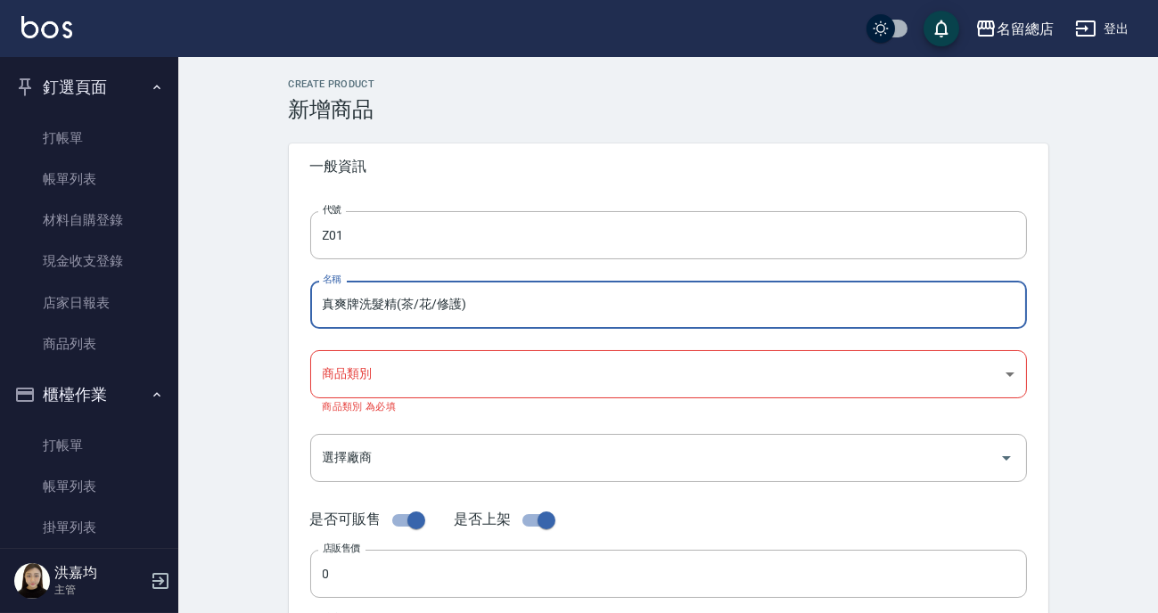
type input "真爽牌洗髮精(茶/花/修護)"
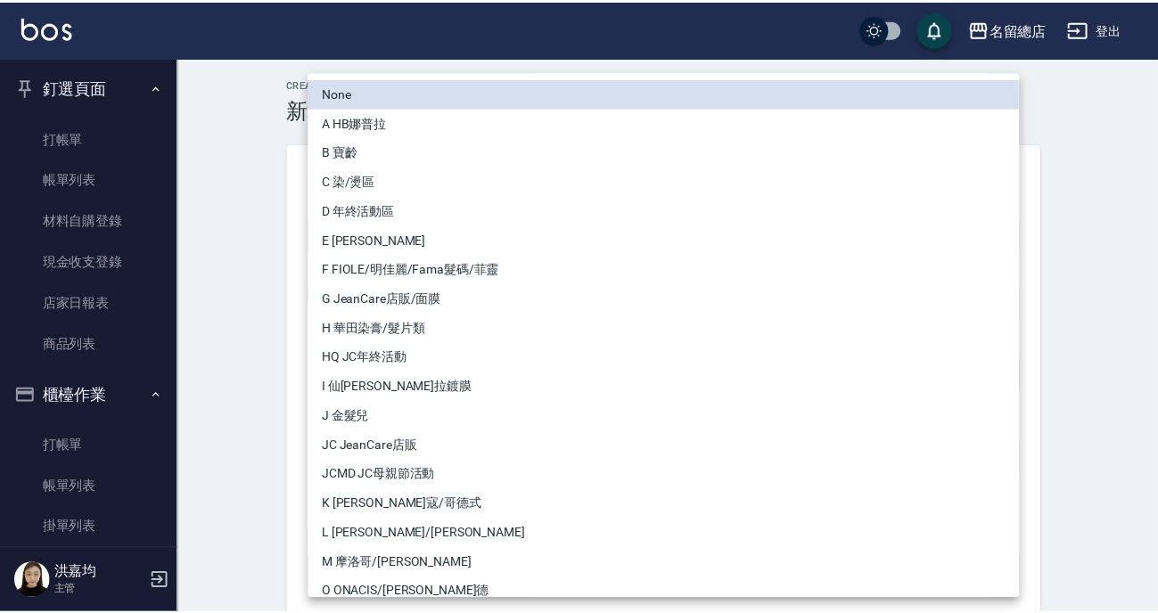
scroll to position [162, 0]
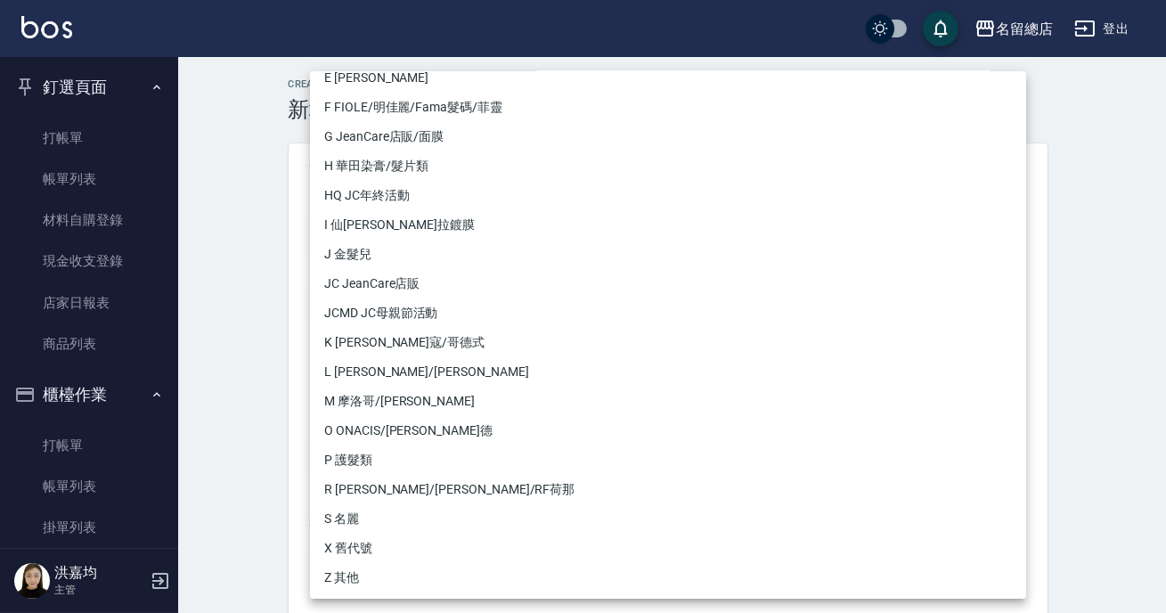
click at [384, 577] on li "Z 其他" at bounding box center [668, 577] width 716 height 29
type input "b075eb9c-4000-42cd-967b-09b745fc0326"
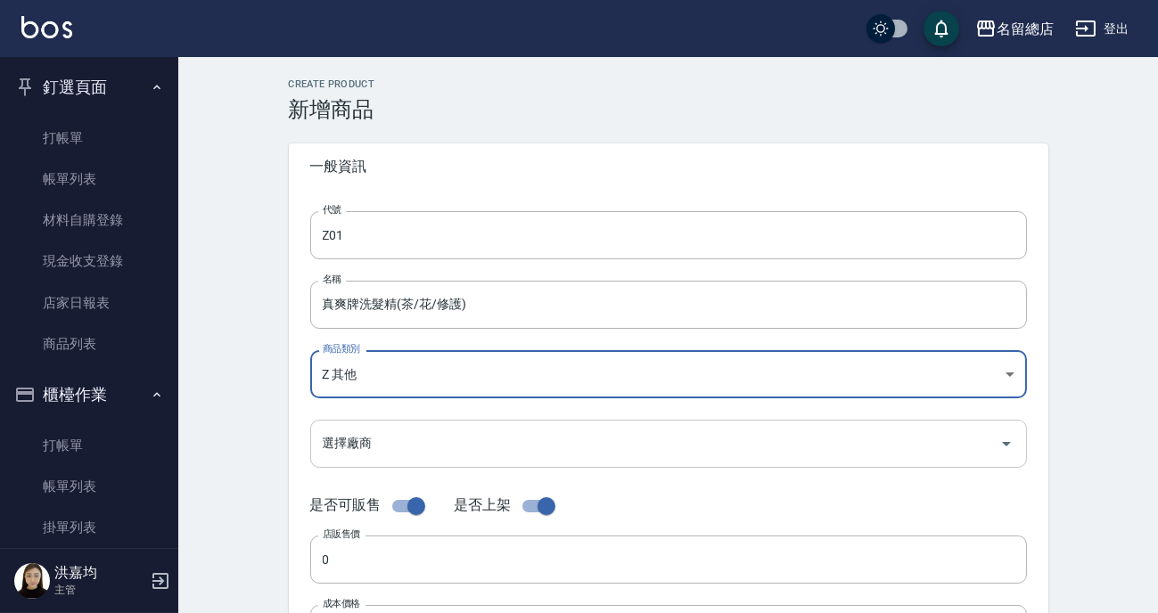
scroll to position [80, 0]
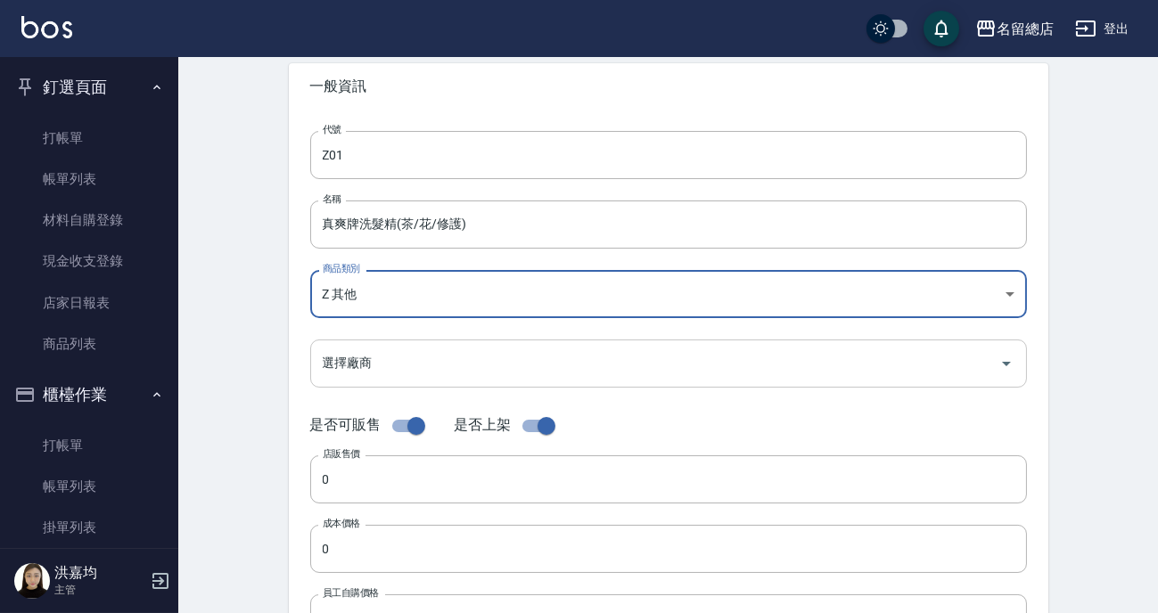
click at [383, 357] on input "選擇廠商" at bounding box center [655, 363] width 674 height 31
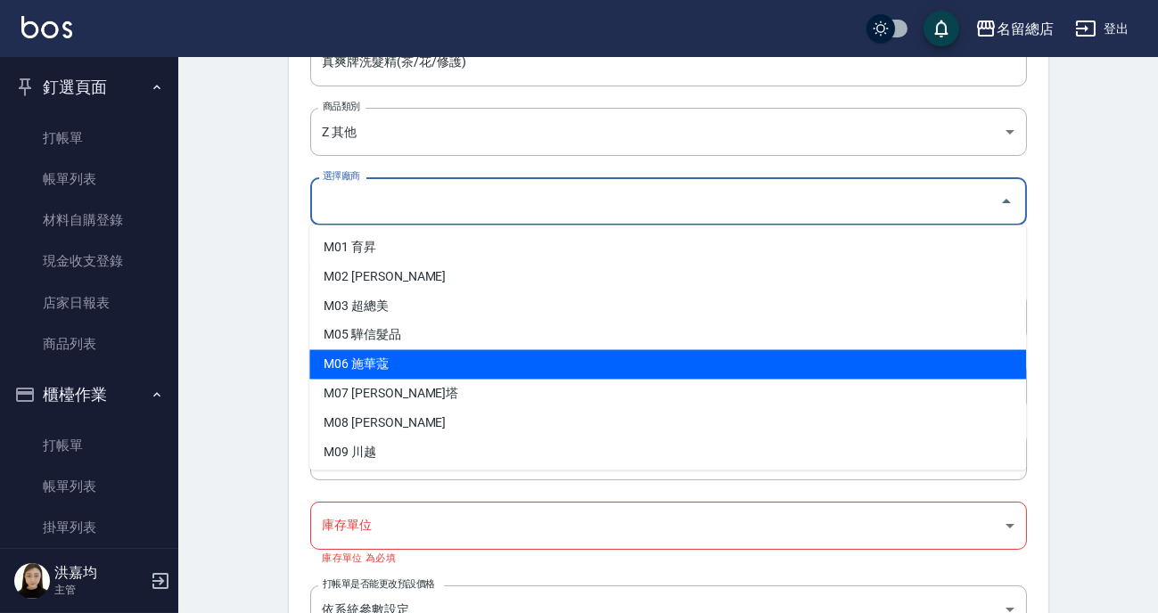
scroll to position [121, 0]
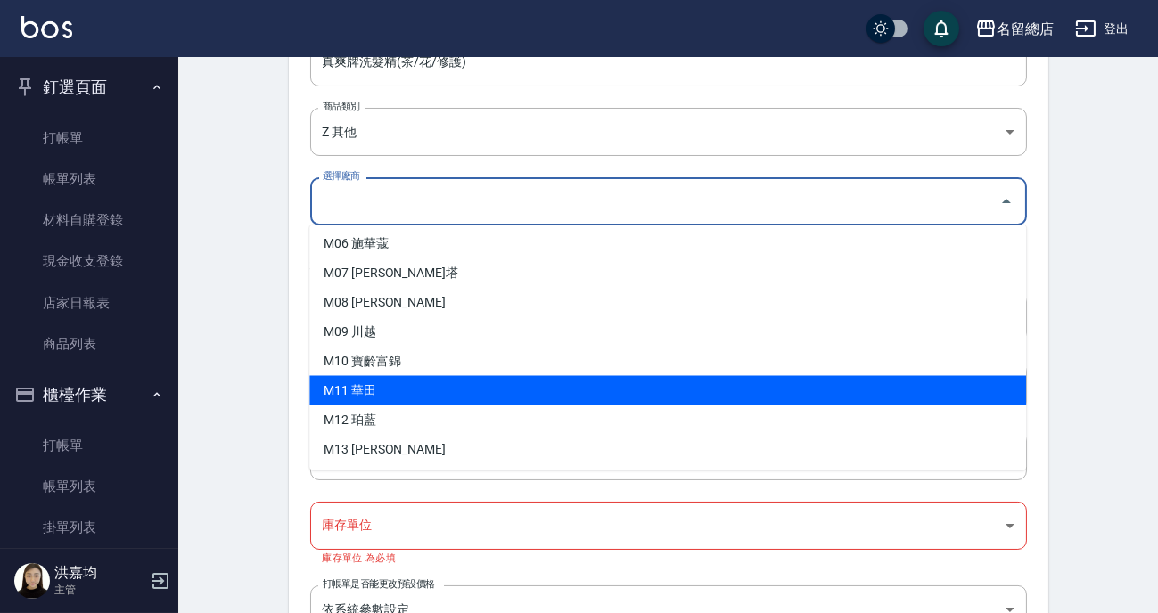
click at [286, 389] on div "Create Product 新增商品 一般資訊 代號 Z01 代號 名稱 真爽牌洗髮精(茶/花/修護) 名稱 商品類別 Z 其他 b075eb9c-40…" at bounding box center [668, 408] width 802 height 1144
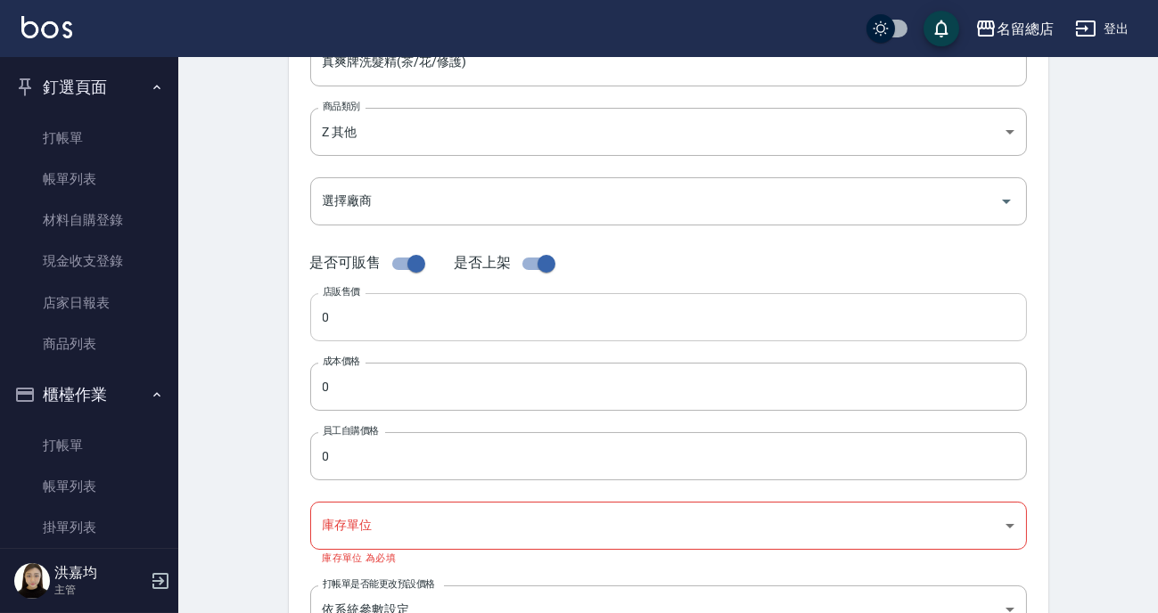
click at [359, 312] on input "0" at bounding box center [668, 317] width 716 height 48
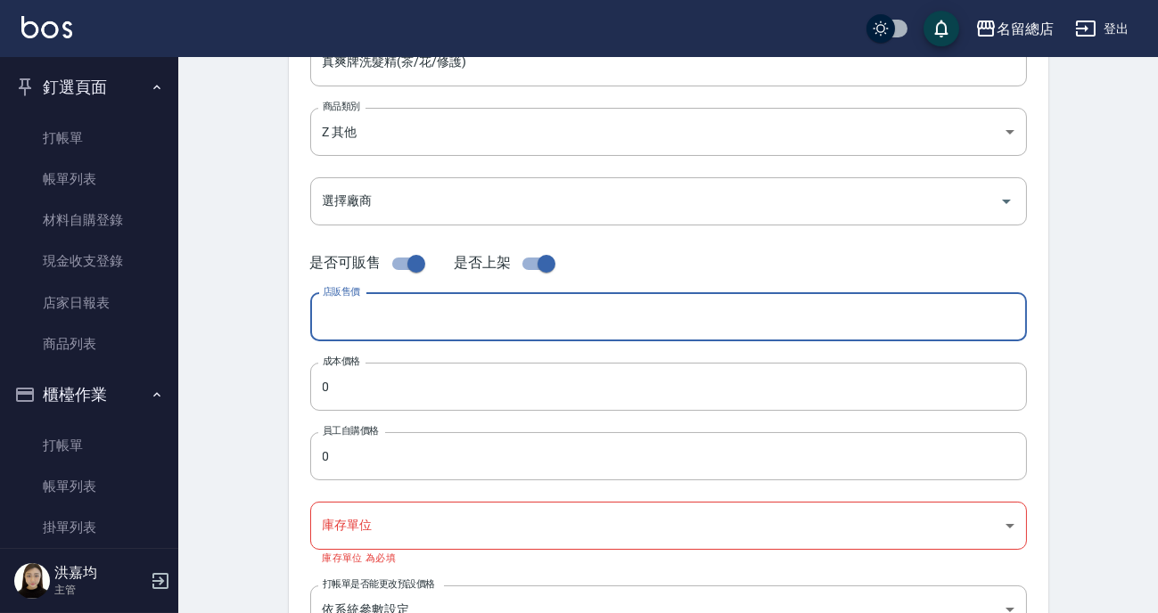
type input "1"
type input "100"
click at [386, 384] on input "0" at bounding box center [668, 387] width 716 height 48
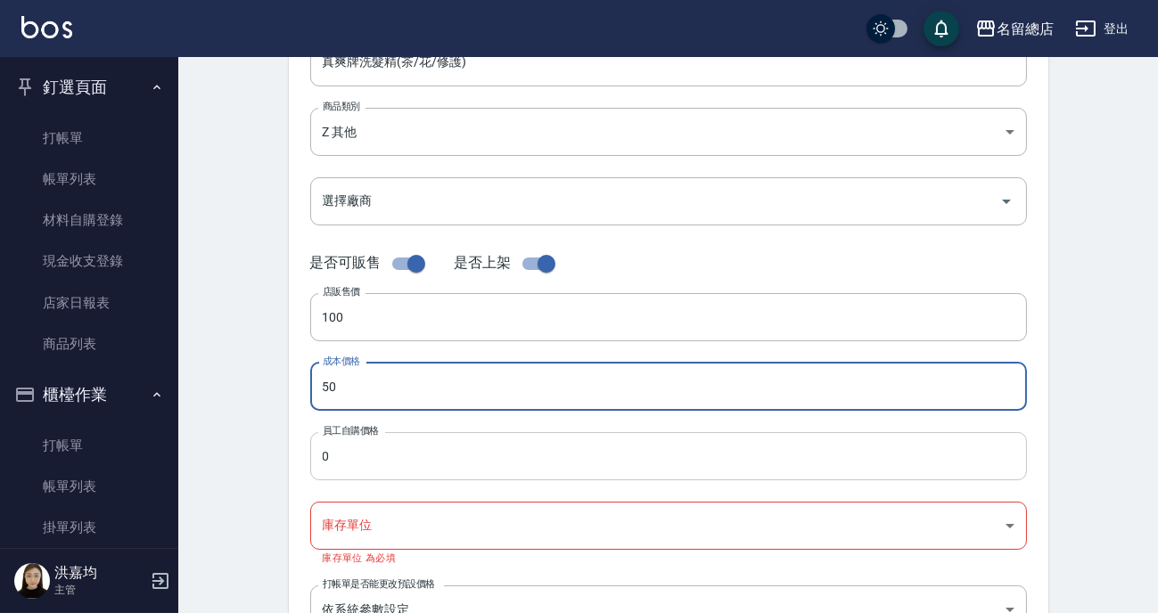
type input "50"
click at [350, 454] on input "0" at bounding box center [668, 456] width 716 height 48
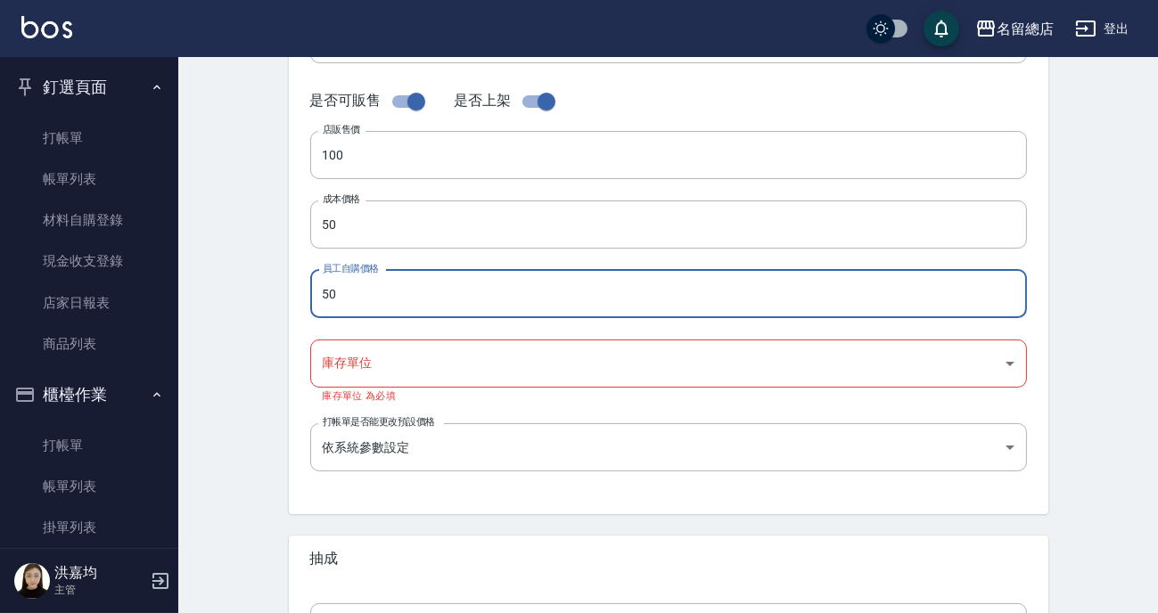
scroll to position [486, 0]
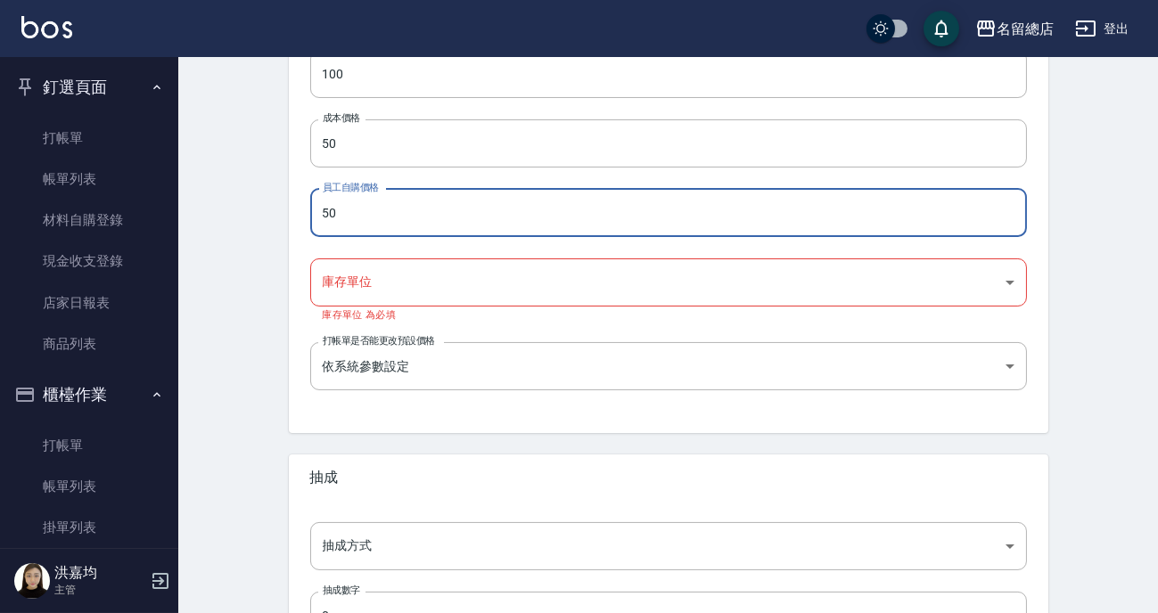
type input "50"
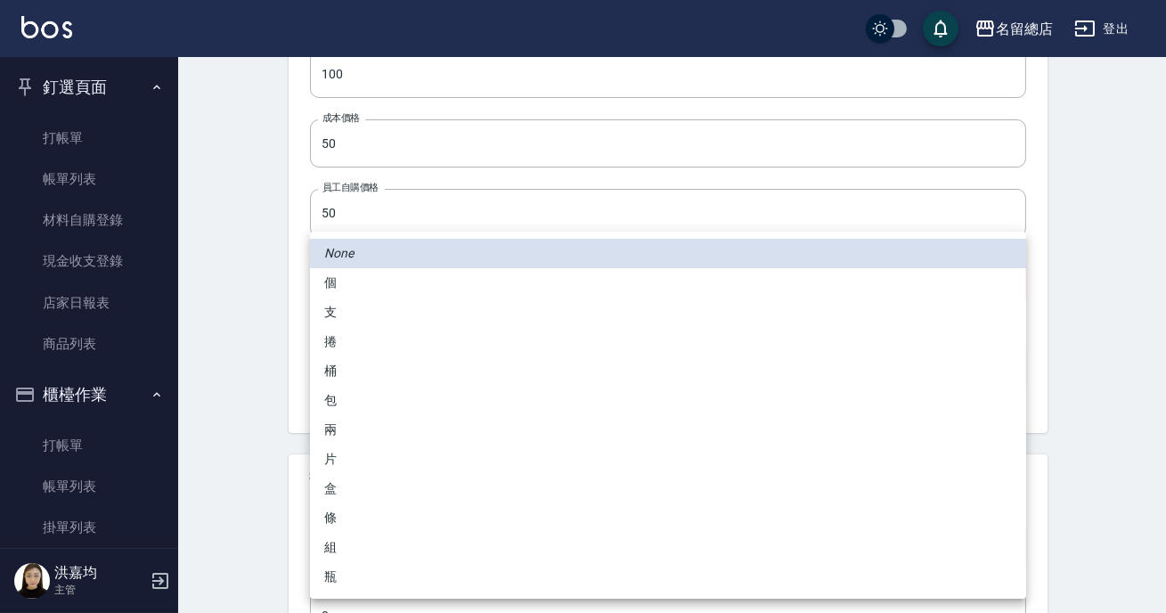
click at [378, 284] on body "名留總店 登出 釘選頁面 打帳單 帳單列表 材料自購登錄 現金收支登錄 店家日報表 商品列表 櫃檯作業 打帳單 帳單列表 掛單列表 營業儀表板 現金收支登錄 …" at bounding box center [583, 136] width 1166 height 1244
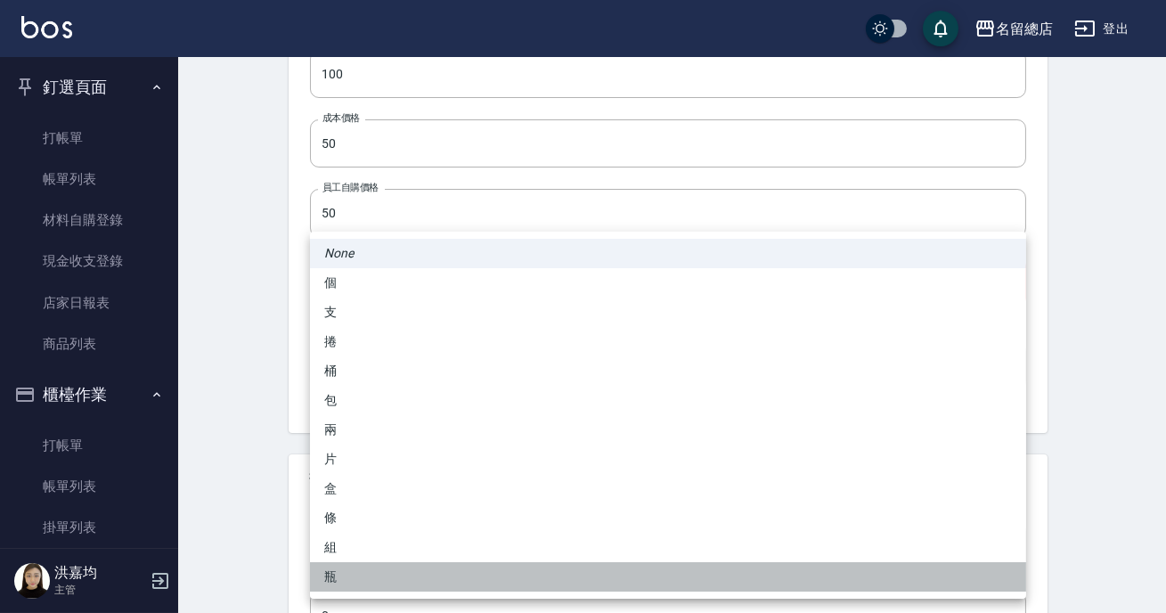
click at [351, 569] on li "瓶" at bounding box center [668, 576] width 716 height 29
type input "瓶"
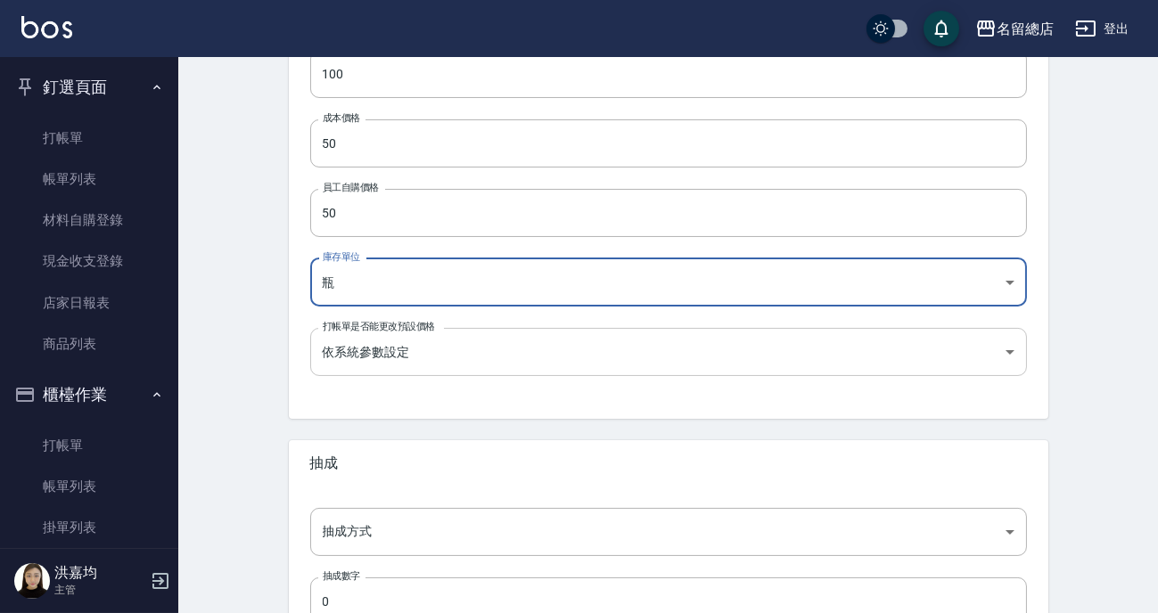
scroll to position [567, 0]
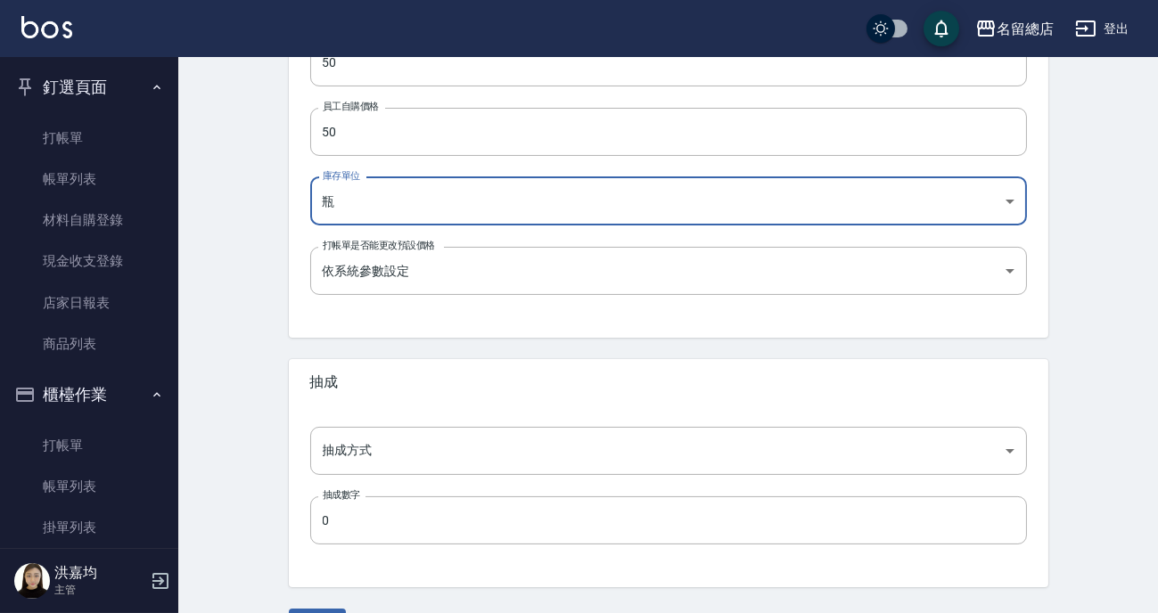
click at [709, 478] on div "抽成方式 ​ 抽成方式 抽成數字 0 抽成數字" at bounding box center [668, 496] width 759 height 182
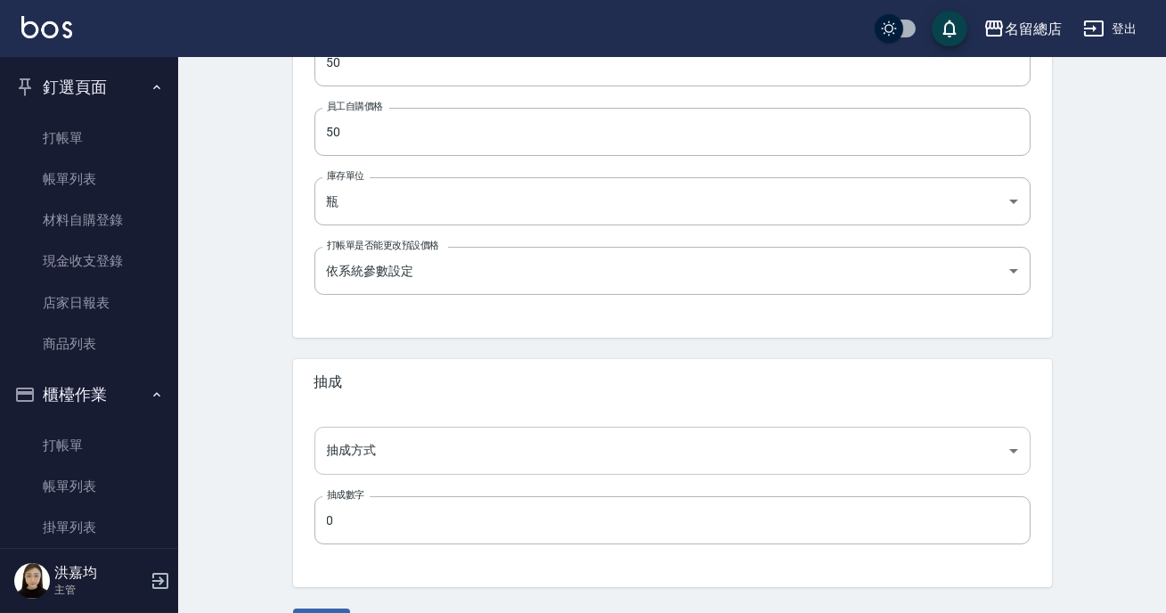
click at [588, 457] on body "名留總店 登出 釘選頁面 打帳單 帳單列表 材料自購登錄 現金收支登錄 店家日報表 商品列表 櫃檯作業 打帳單 帳單列表 掛單列表 營業儀表板 現金收支登錄 …" at bounding box center [583, 48] width 1166 height 1230
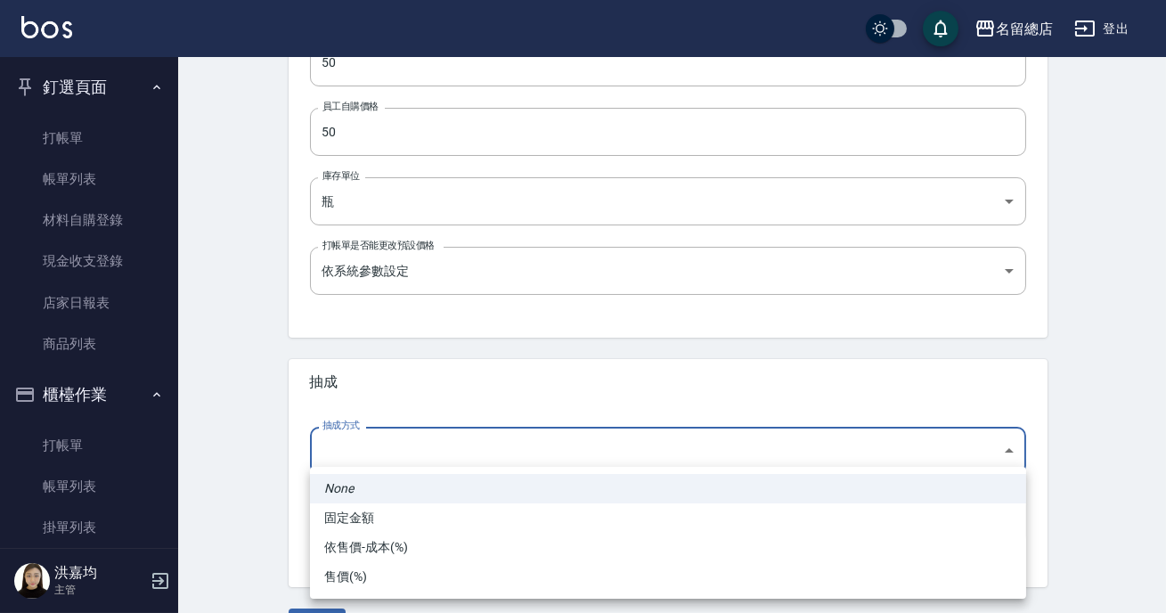
click at [380, 550] on li "依售價-成本(%)" at bounding box center [668, 547] width 716 height 29
type input "byCost"
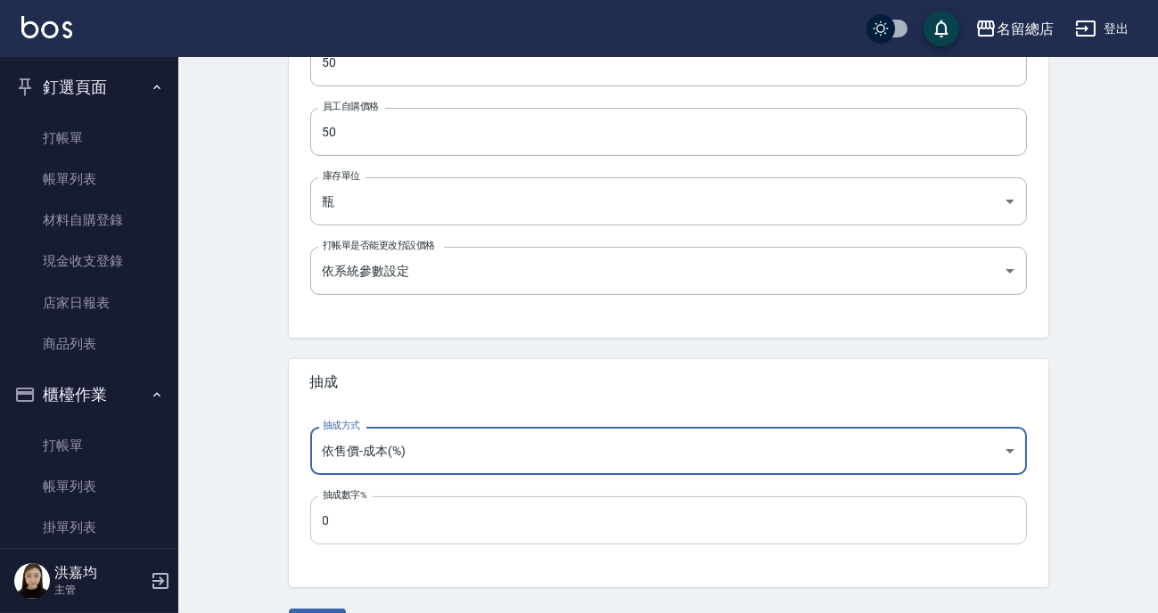
click at [380, 524] on input "0" at bounding box center [668, 520] width 716 height 48
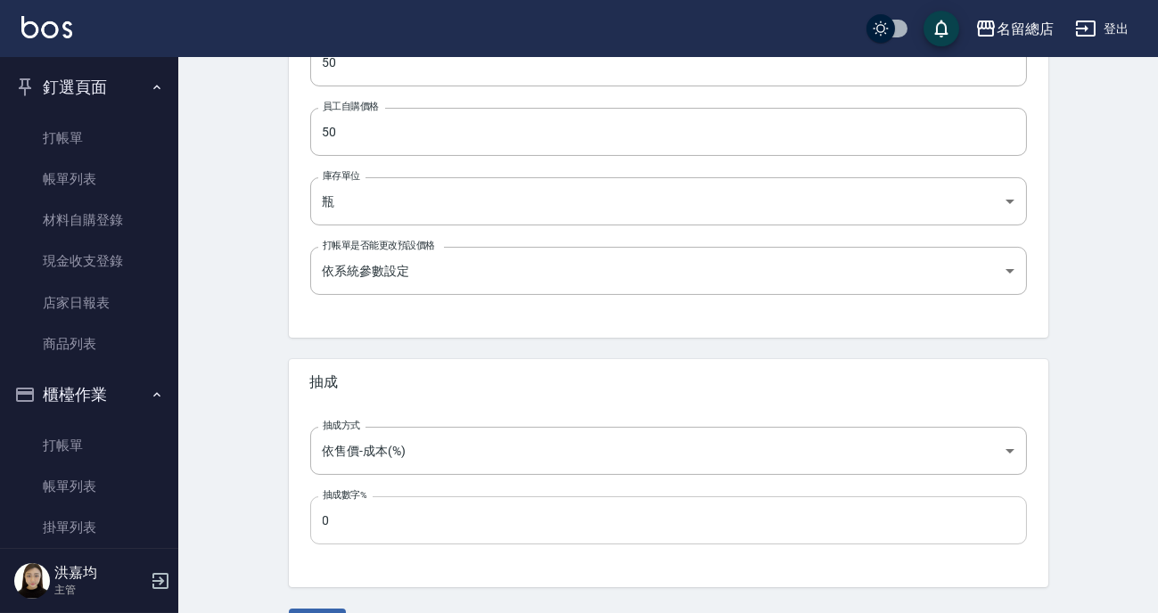
scroll to position [615, 0]
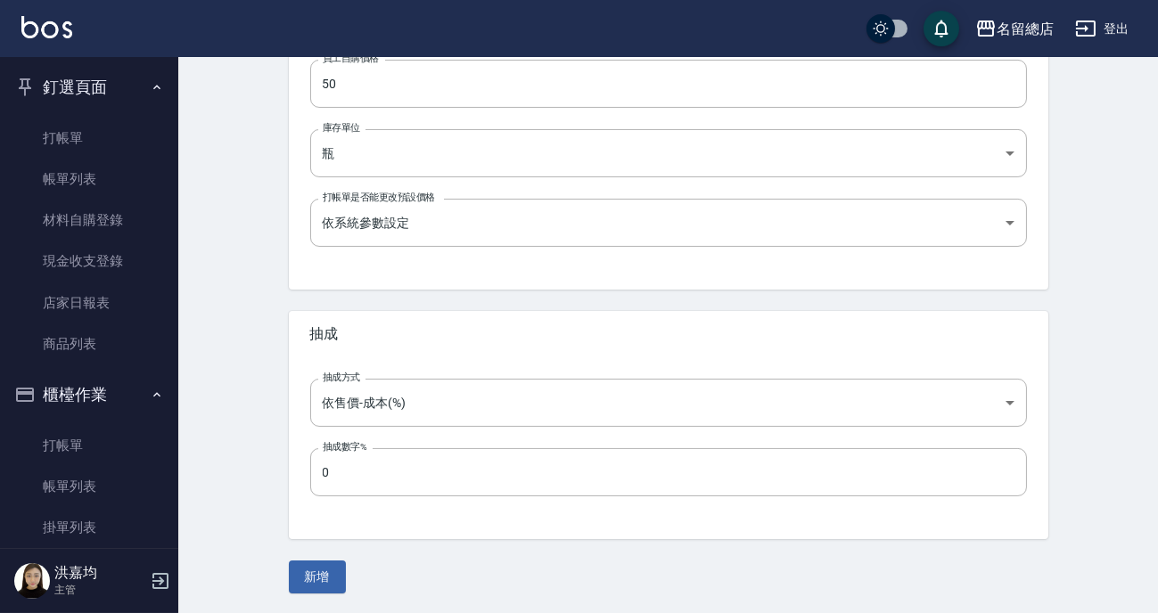
click at [364, 512] on div "抽成方式 依售價-成本(%) byCost 抽成方式 抽成數字% 0 抽成數字%" at bounding box center [668, 448] width 759 height 182
click at [315, 574] on button "新增" at bounding box center [317, 577] width 57 height 33
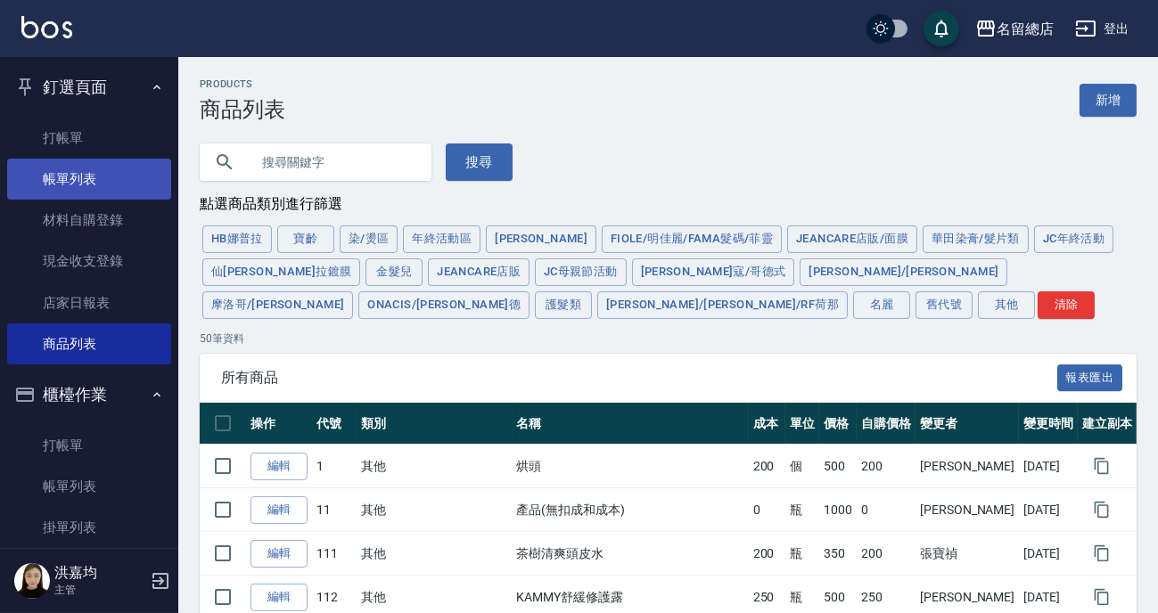
click at [82, 189] on link "帳單列表" at bounding box center [89, 179] width 164 height 41
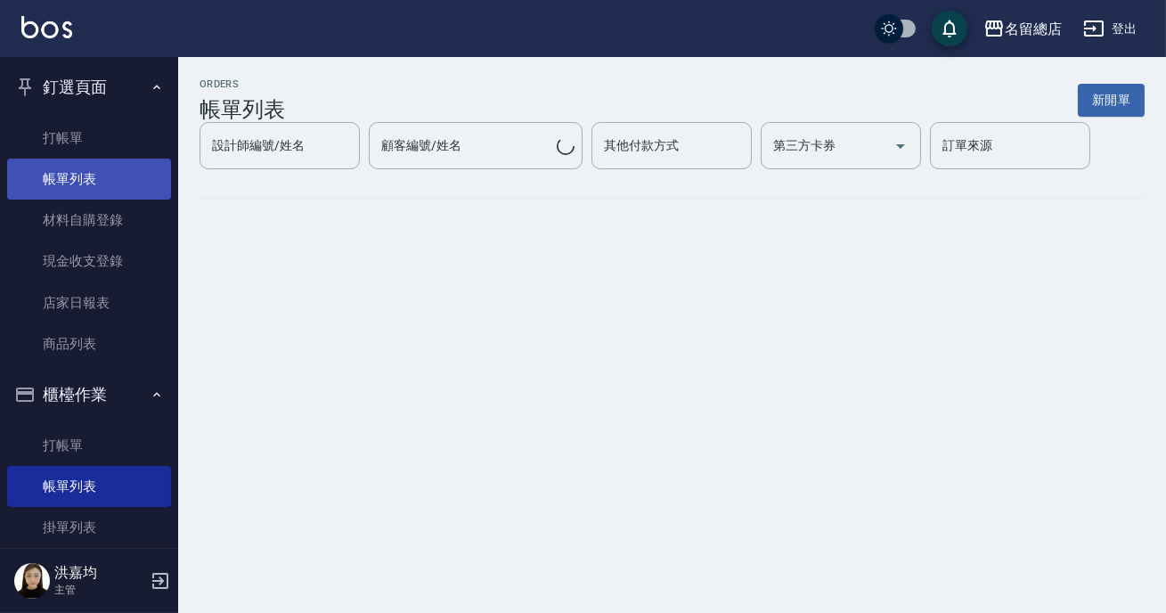
click at [94, 187] on link "帳單列表" at bounding box center [89, 179] width 164 height 41
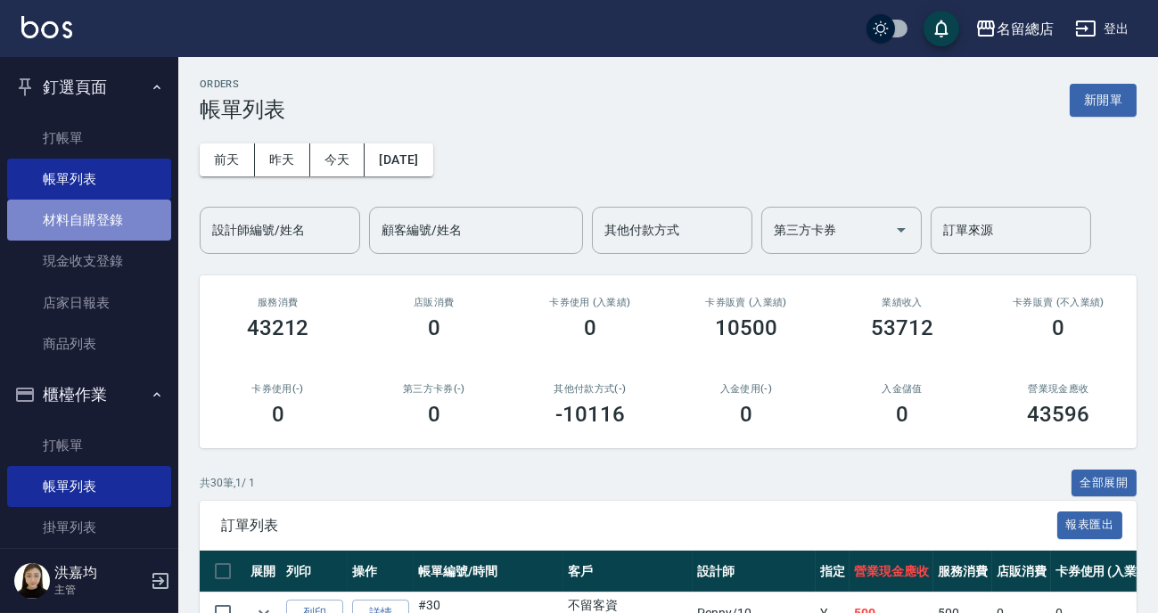
click at [117, 220] on link "材料自購登錄" at bounding box center [89, 220] width 164 height 41
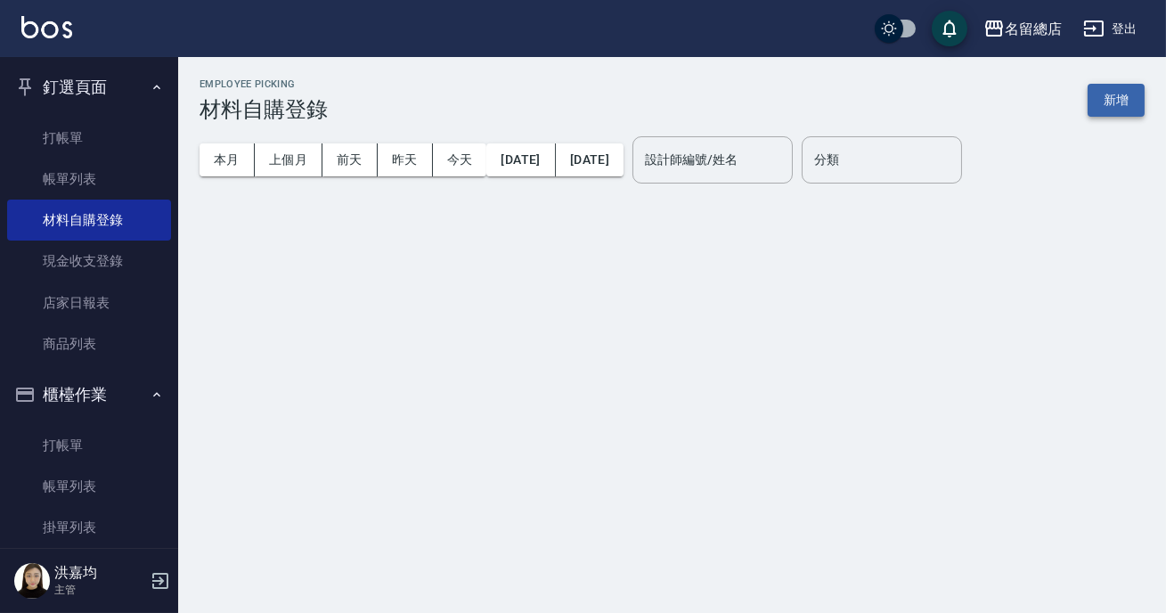
click at [1110, 102] on button "新增" at bounding box center [1116, 100] width 57 height 33
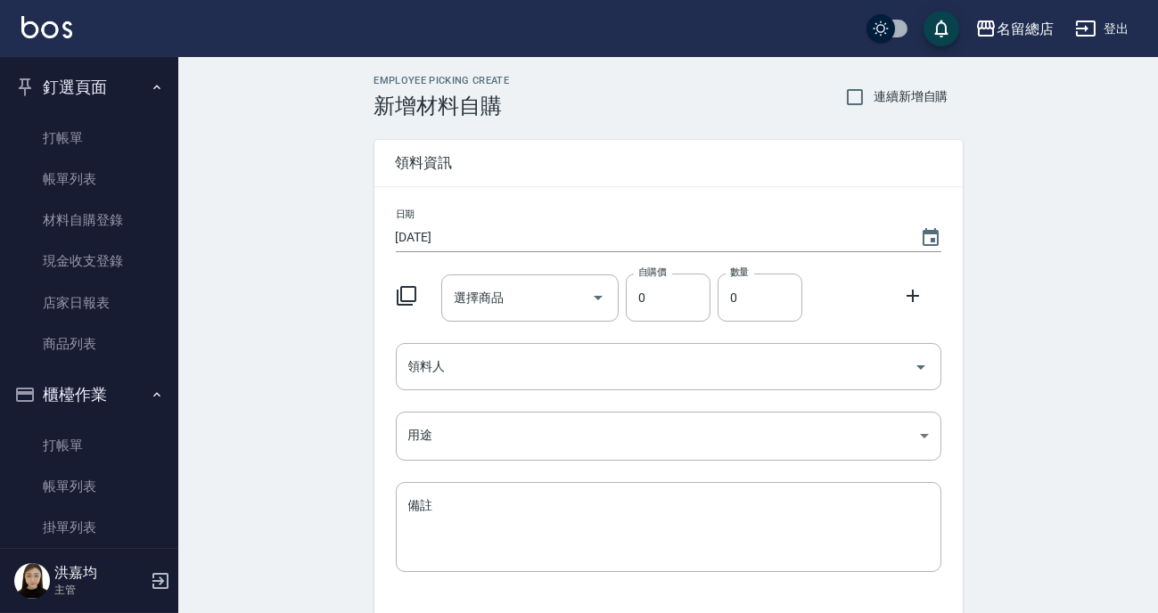
click at [479, 300] on div "選擇商品 選擇商品" at bounding box center [529, 297] width 177 height 47
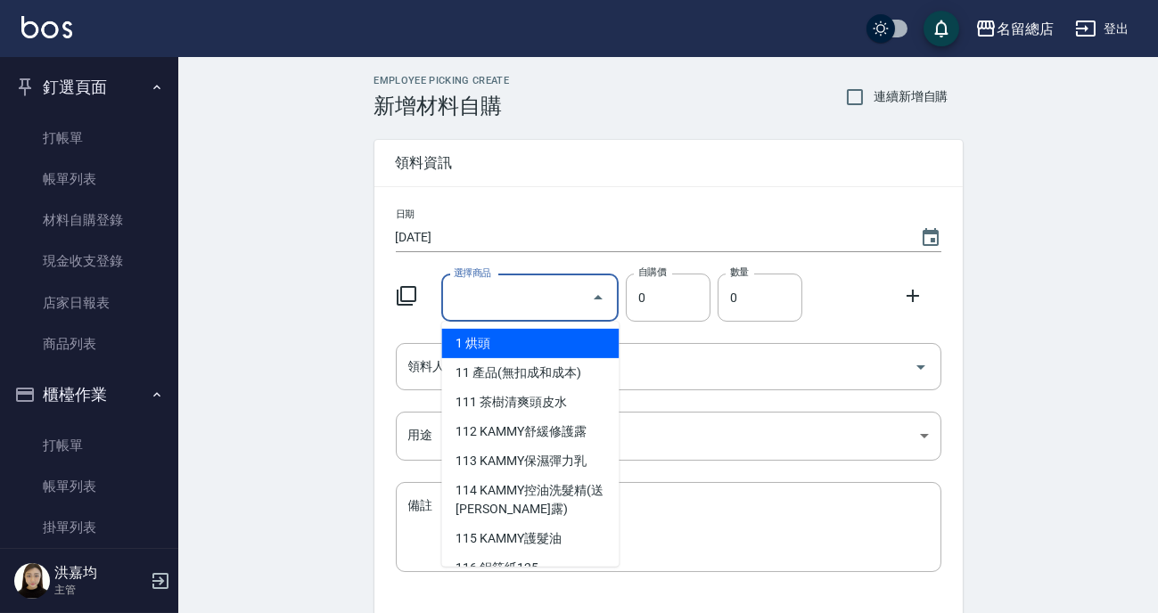
type input "＿"
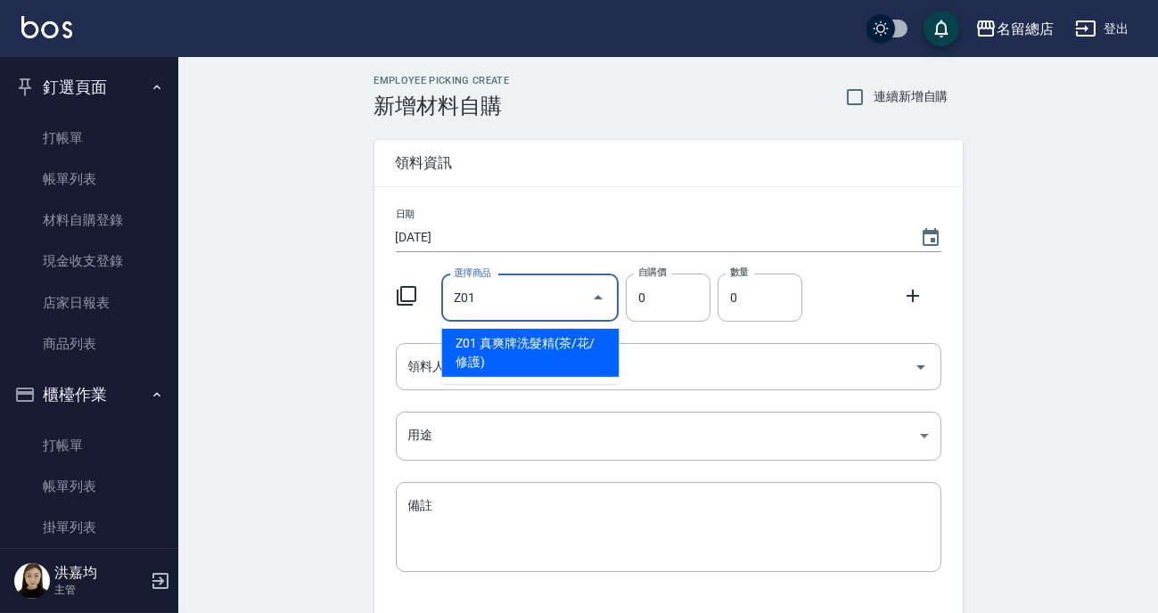
type input "真爽牌洗髮精(茶/花/修護)"
type input "50"
type input "1"
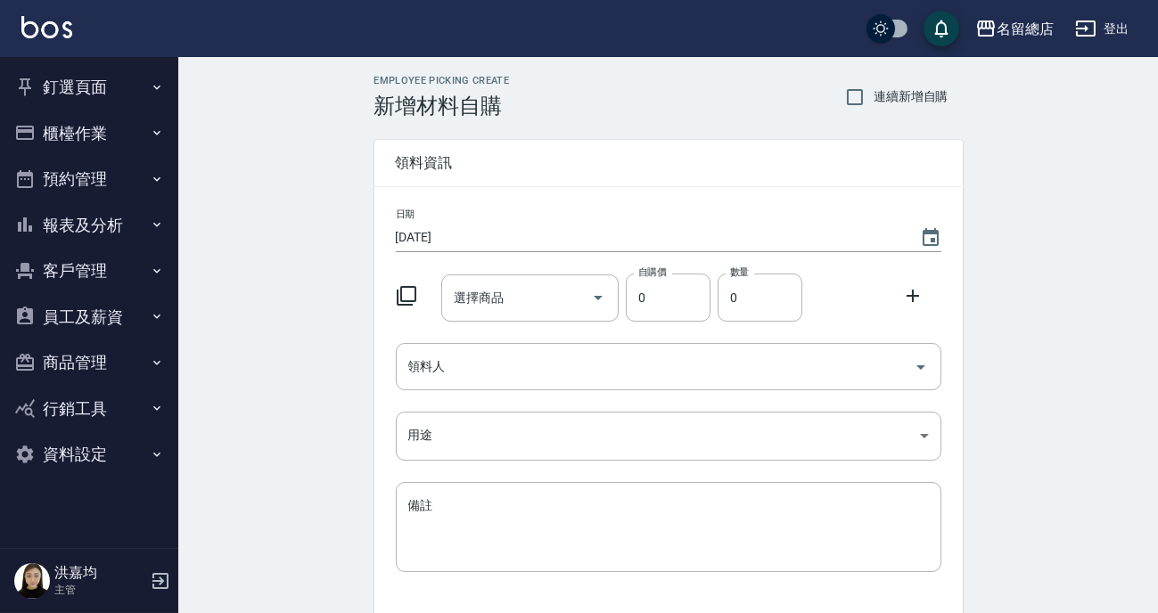
click at [1112, 26] on button "登出" at bounding box center [1102, 28] width 69 height 33
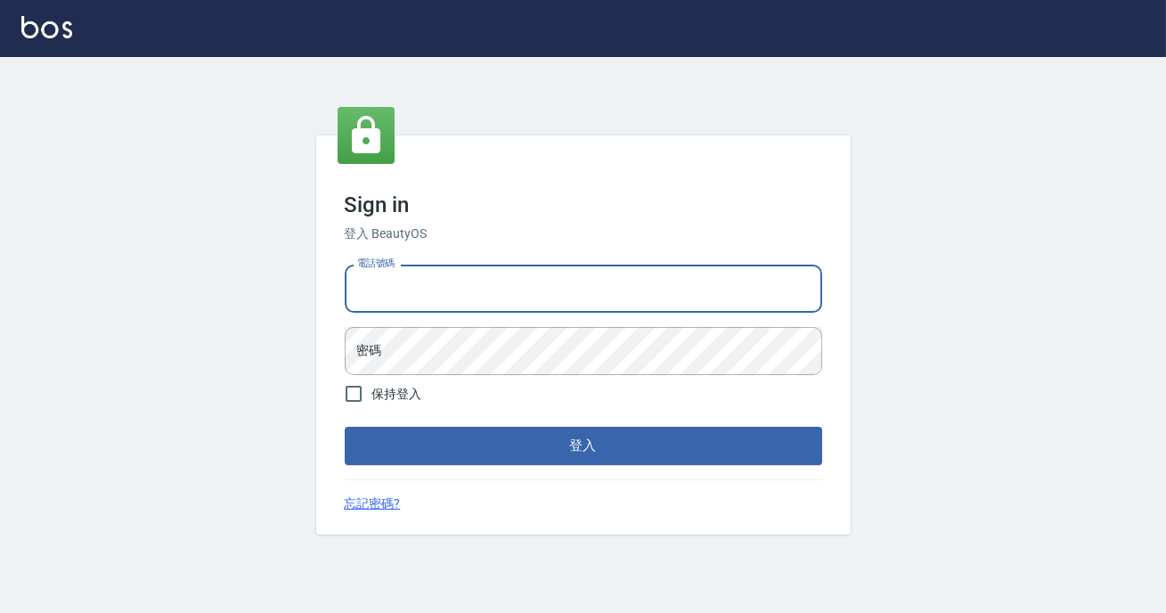
click at [513, 284] on input "電話號碼" at bounding box center [584, 289] width 478 height 48
type input "0900000991"
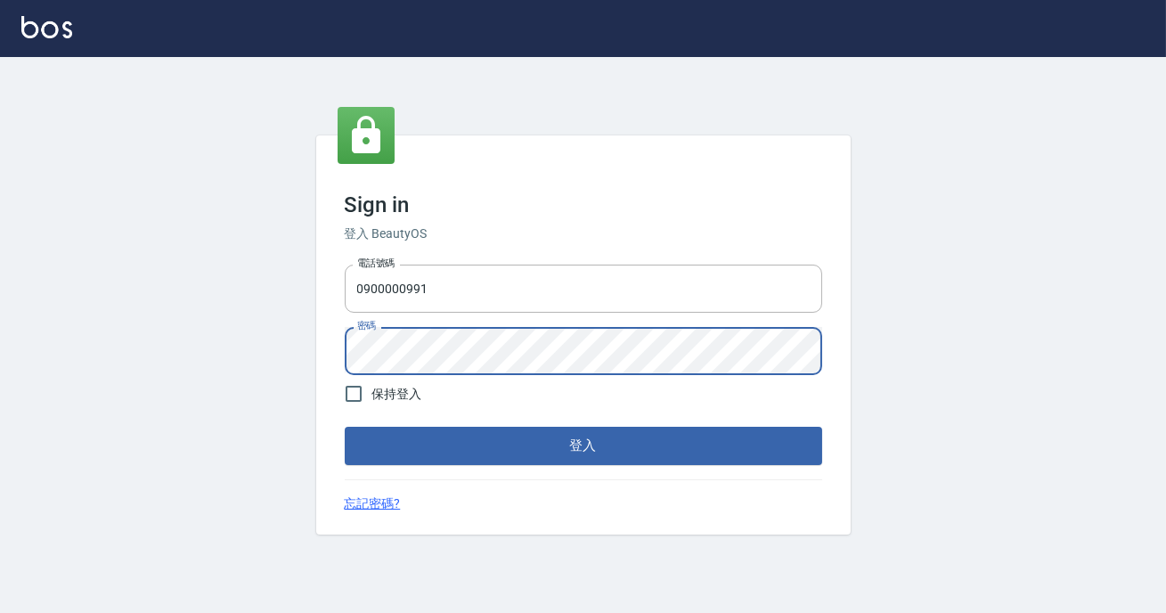
click at [345, 427] on button "登入" at bounding box center [584, 445] width 478 height 37
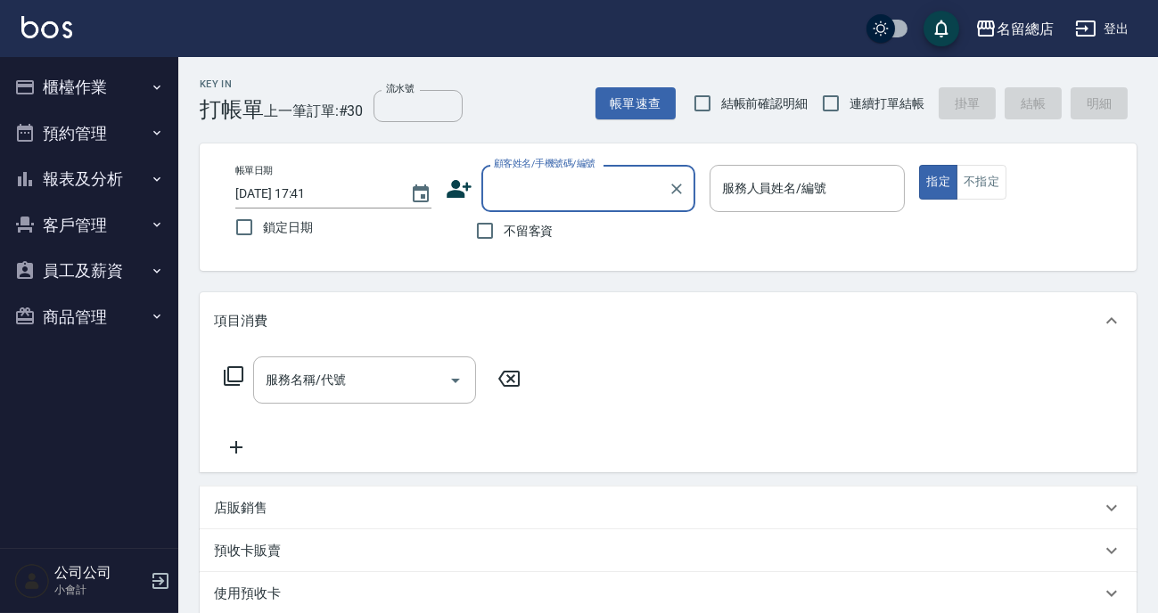
click at [109, 96] on button "櫃檯作業" at bounding box center [89, 87] width 164 height 46
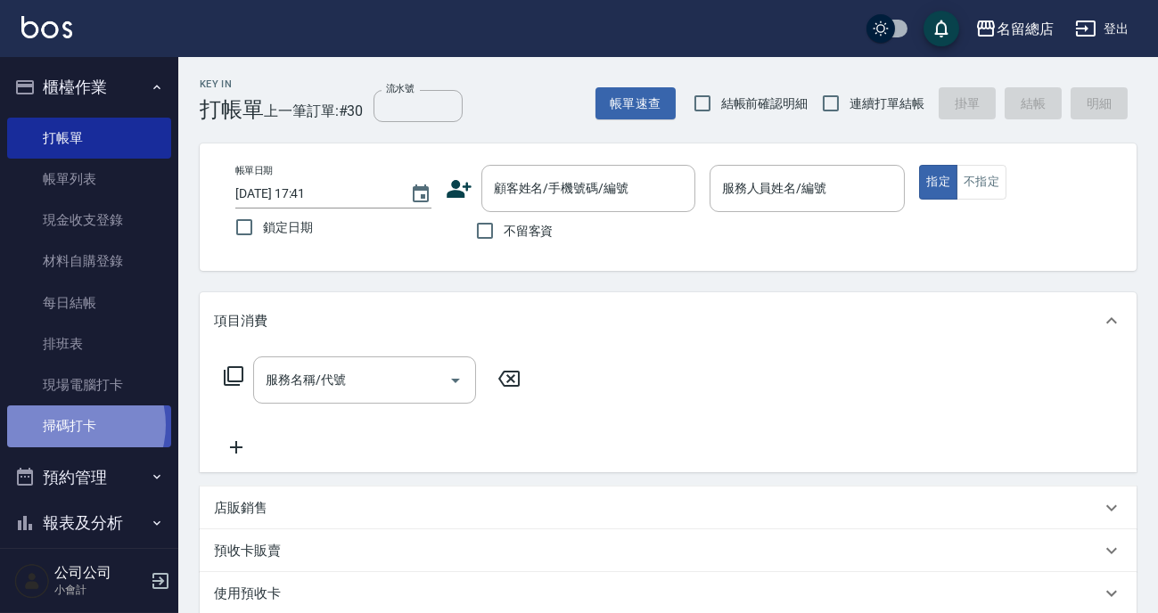
click at [72, 424] on link "掃碼打卡" at bounding box center [89, 425] width 164 height 41
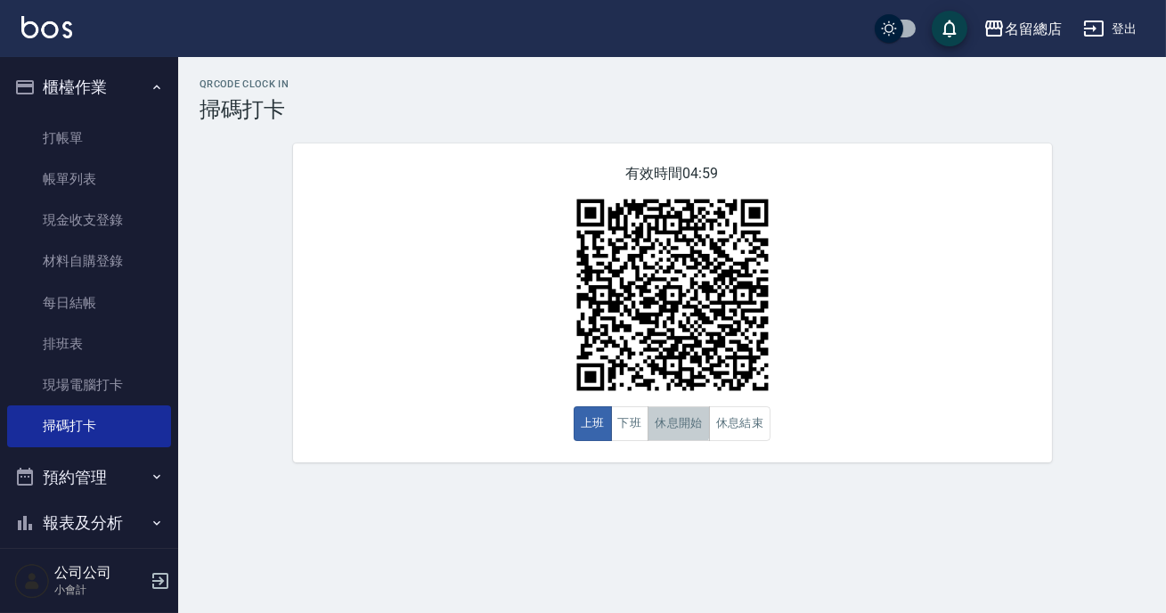
click at [659, 423] on button "休息開始" at bounding box center [679, 423] width 62 height 35
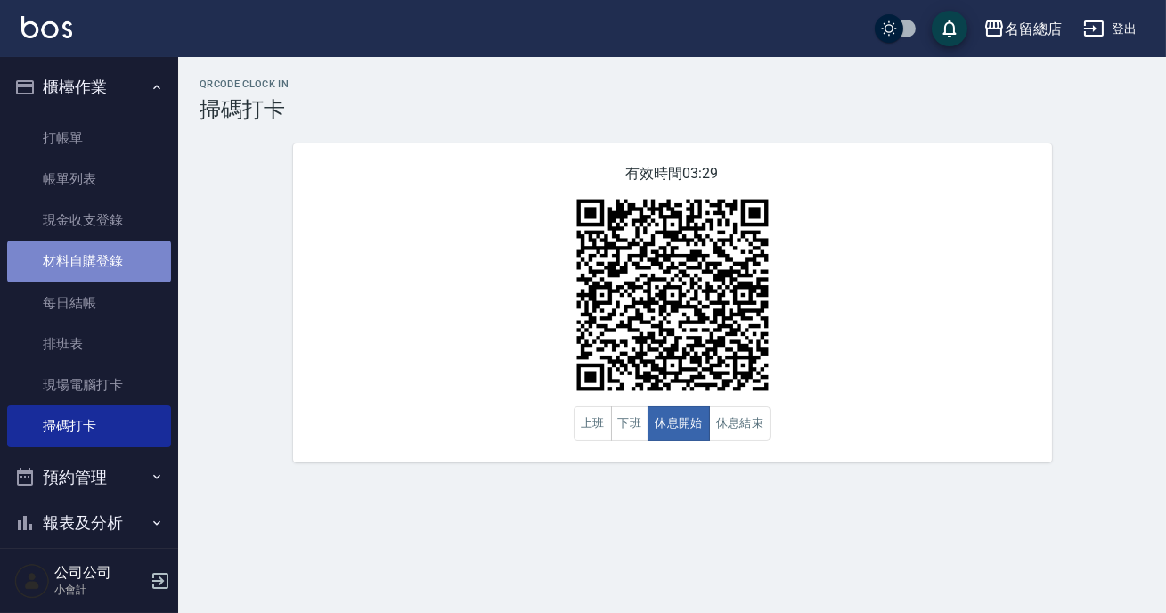
click at [104, 261] on link "材料自購登錄" at bounding box center [89, 261] width 164 height 41
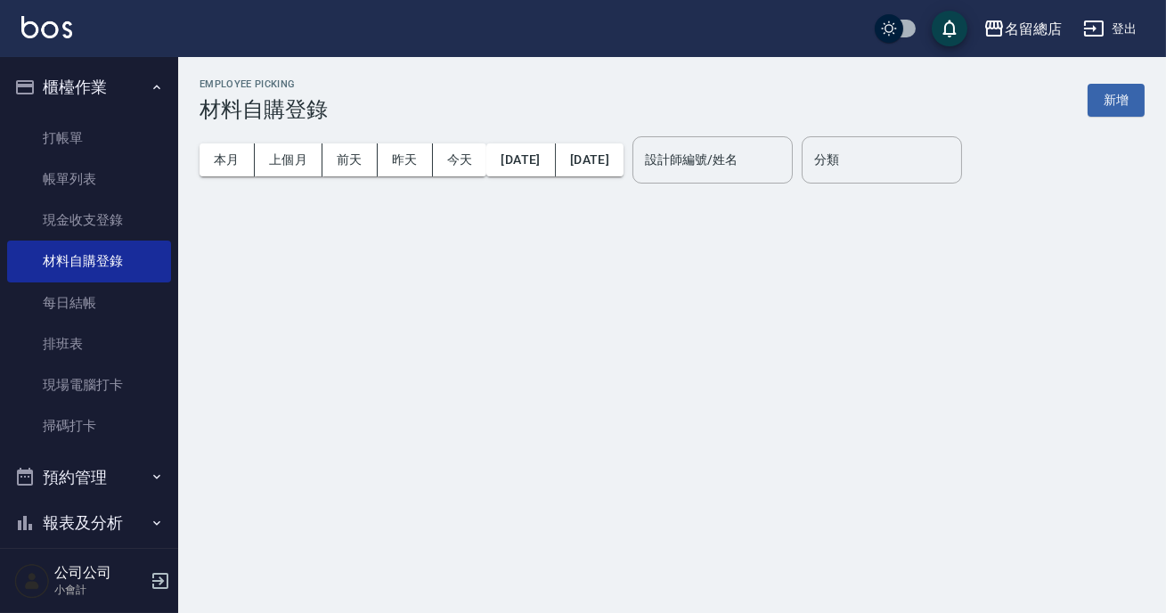
click at [1119, 95] on button "新增" at bounding box center [1116, 100] width 57 height 33
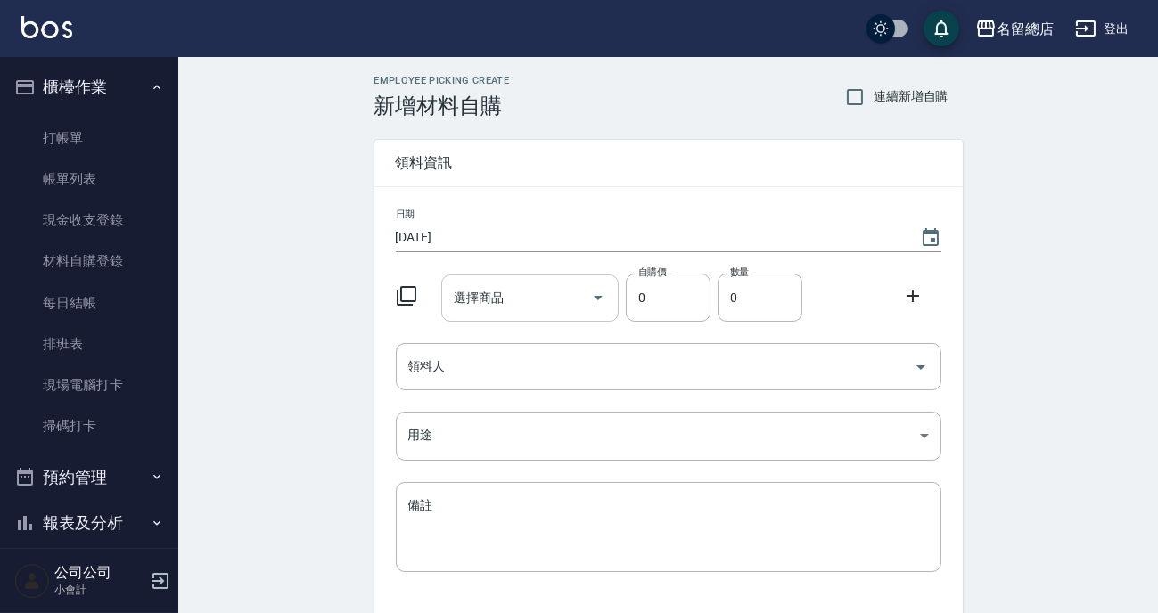
click at [503, 292] on input "選擇商品" at bounding box center [516, 297] width 135 height 31
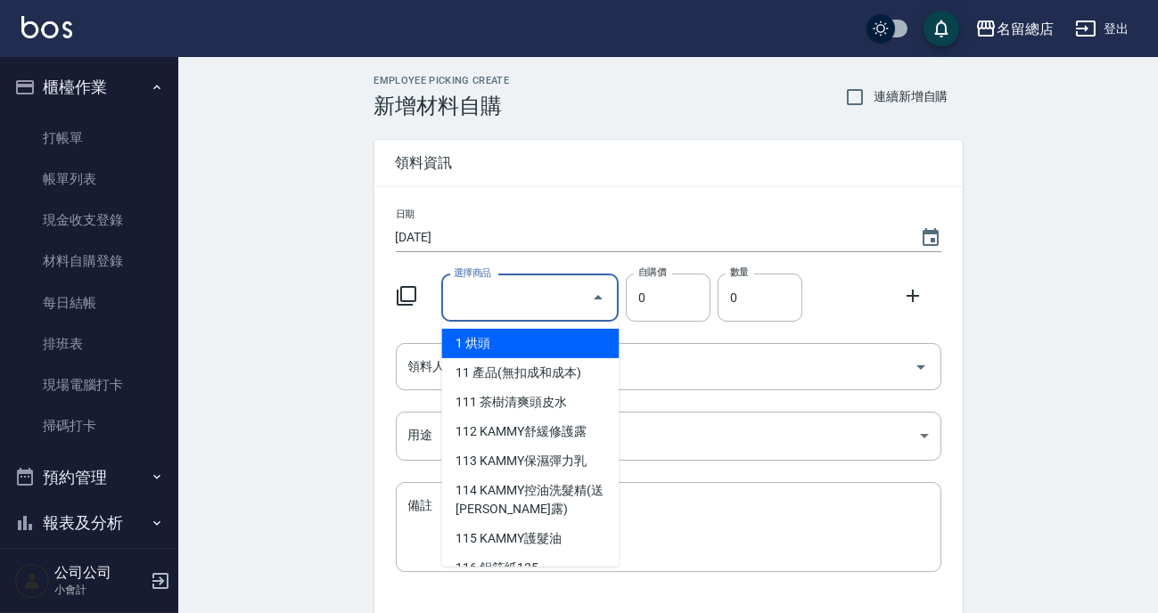
type input "6%色水"
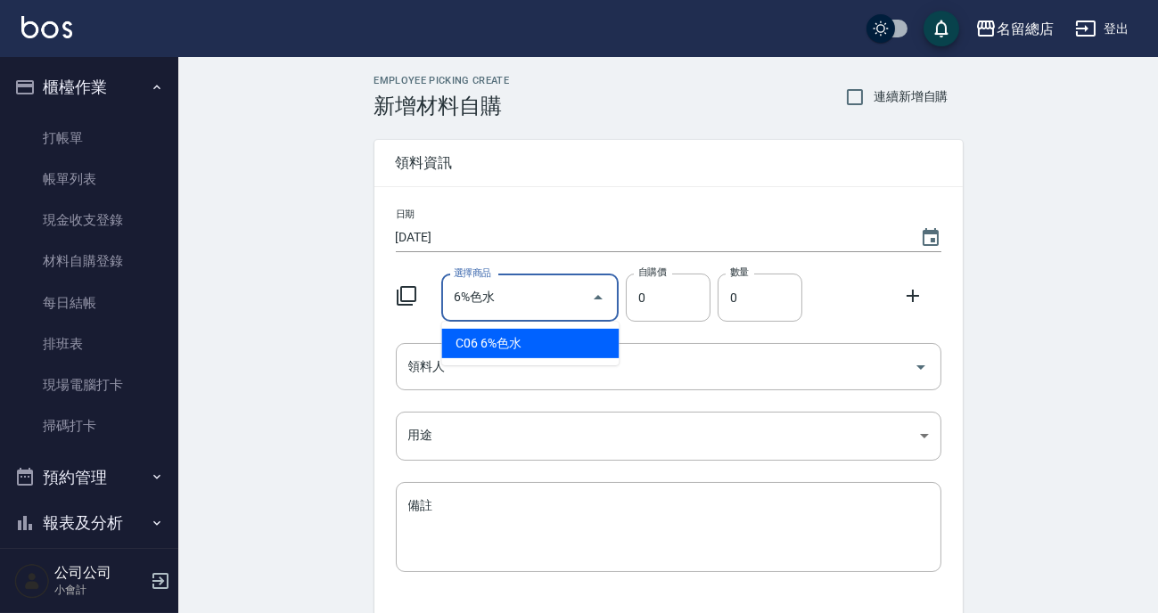
click at [553, 348] on li "C06 6%色水" at bounding box center [529, 343] width 177 height 29
type input "105"
type input "1"
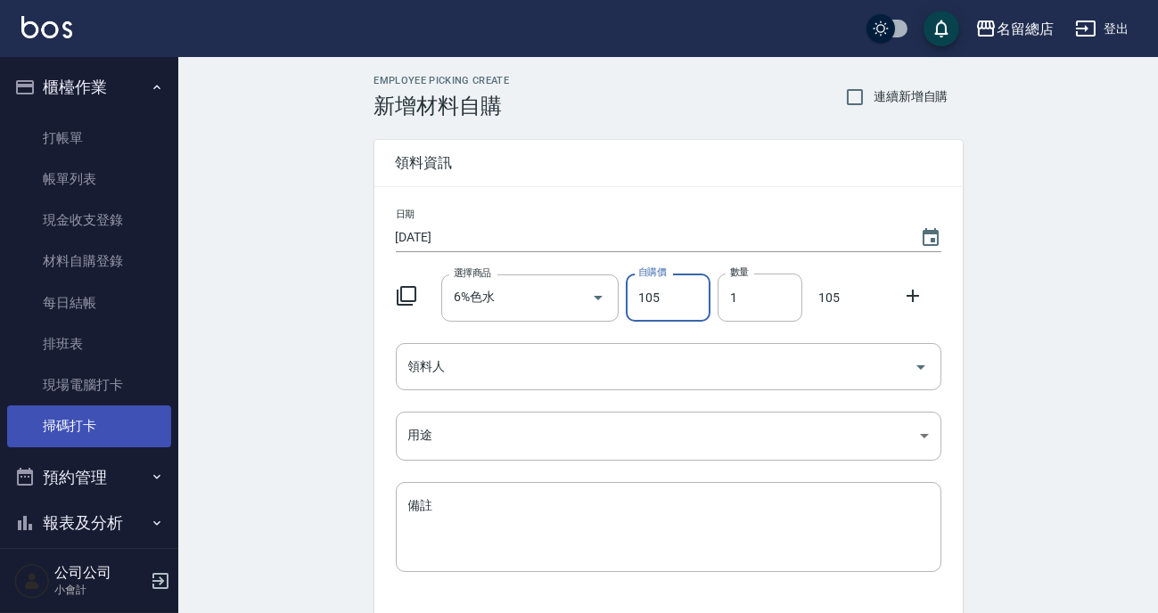
click at [87, 417] on link "掃碼打卡" at bounding box center [89, 425] width 164 height 41
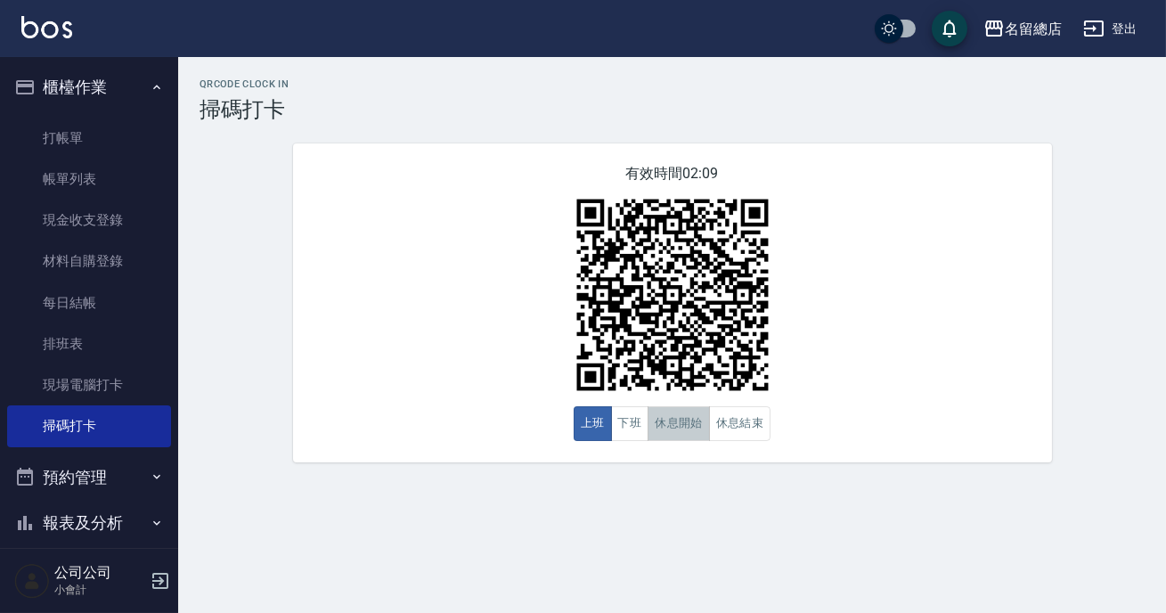
click at [676, 418] on button "休息開始" at bounding box center [679, 423] width 62 height 35
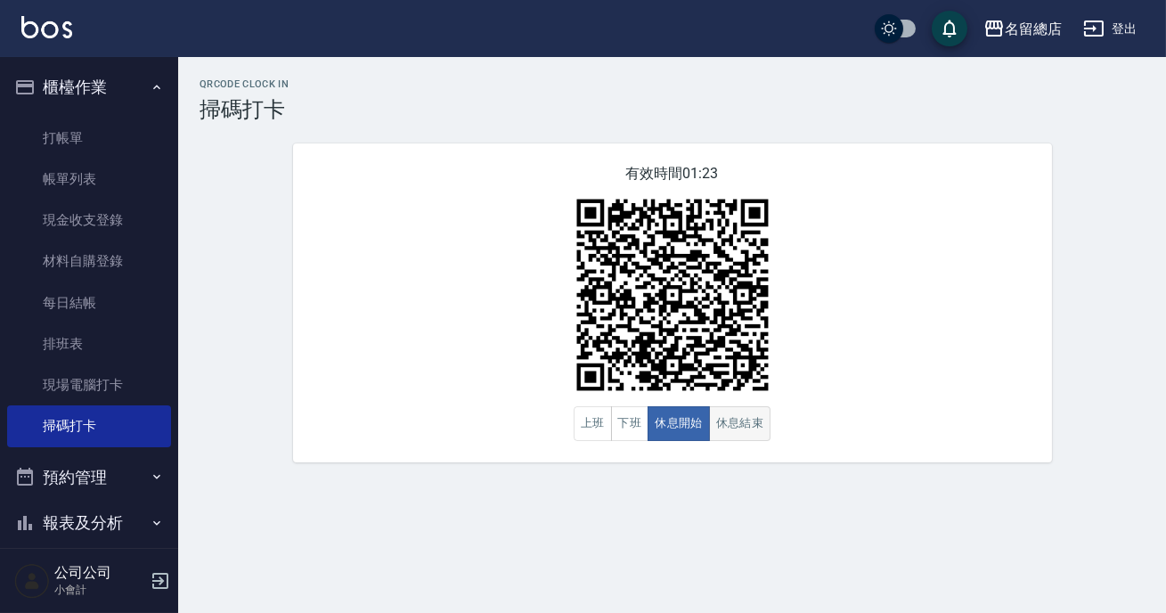
drag, startPoint x: 767, startPoint y: 419, endPoint x: 746, endPoint y: 418, distance: 21.4
click at [758, 420] on button "休息結束" at bounding box center [740, 423] width 62 height 35
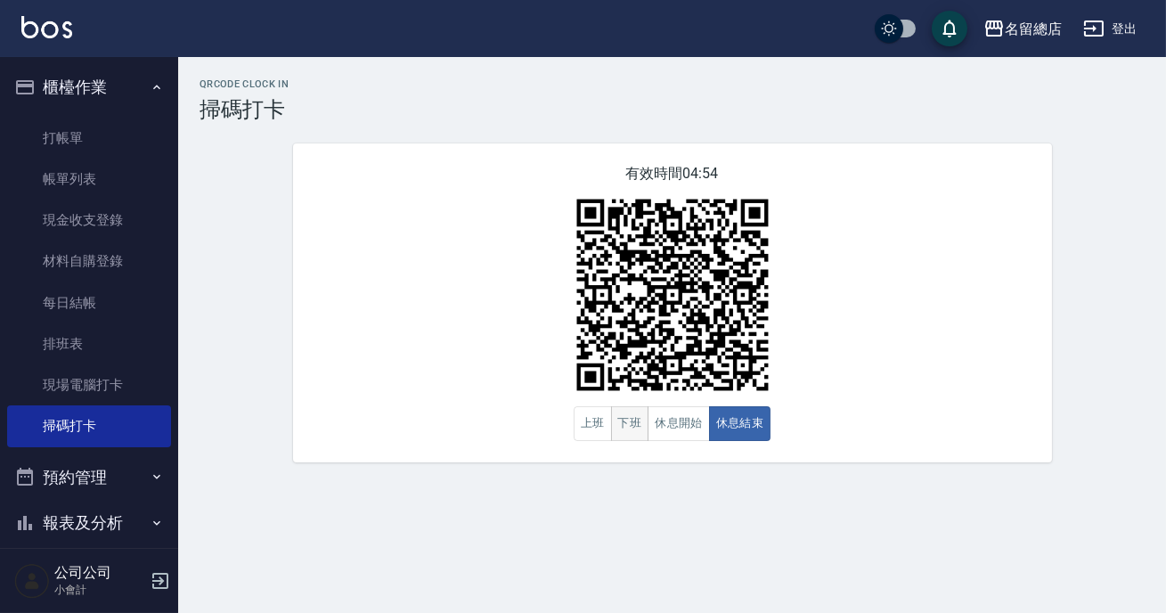
click at [643, 432] on button "下班" at bounding box center [630, 423] width 38 height 35
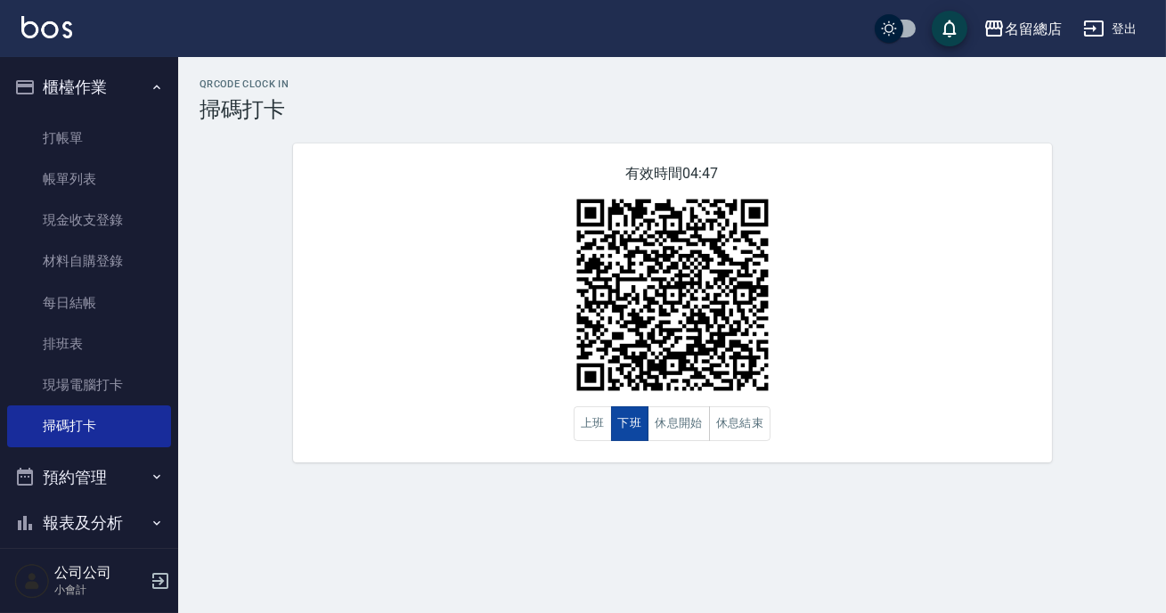
click at [643, 432] on button "下班" at bounding box center [630, 423] width 38 height 35
click at [738, 417] on button "休息結束" at bounding box center [740, 423] width 62 height 35
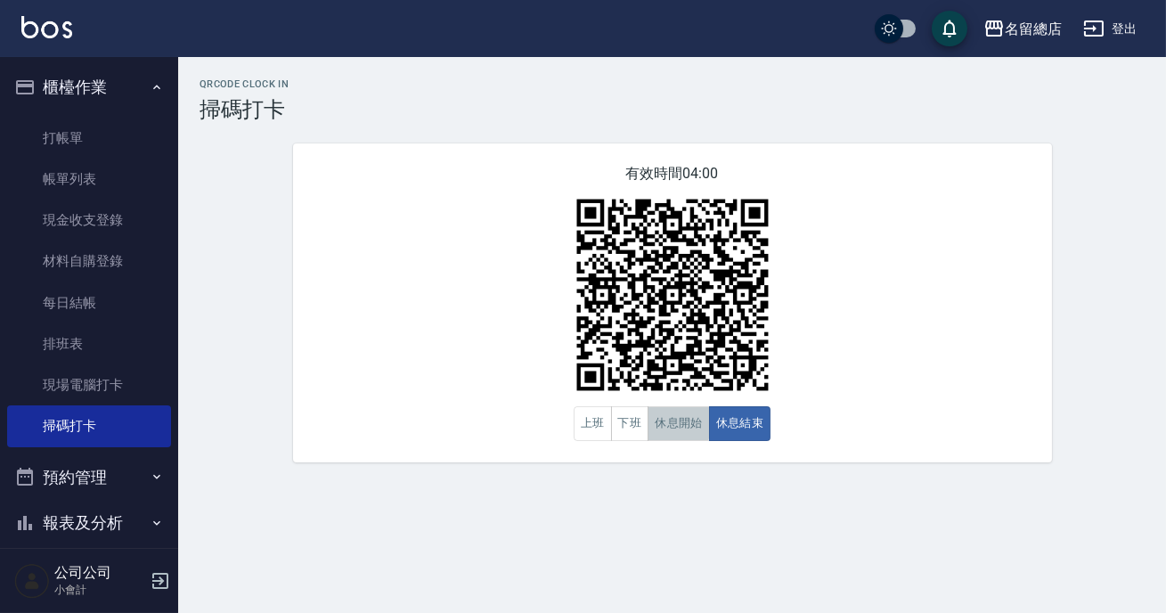
click at [656, 423] on button "休息開始" at bounding box center [679, 423] width 62 height 35
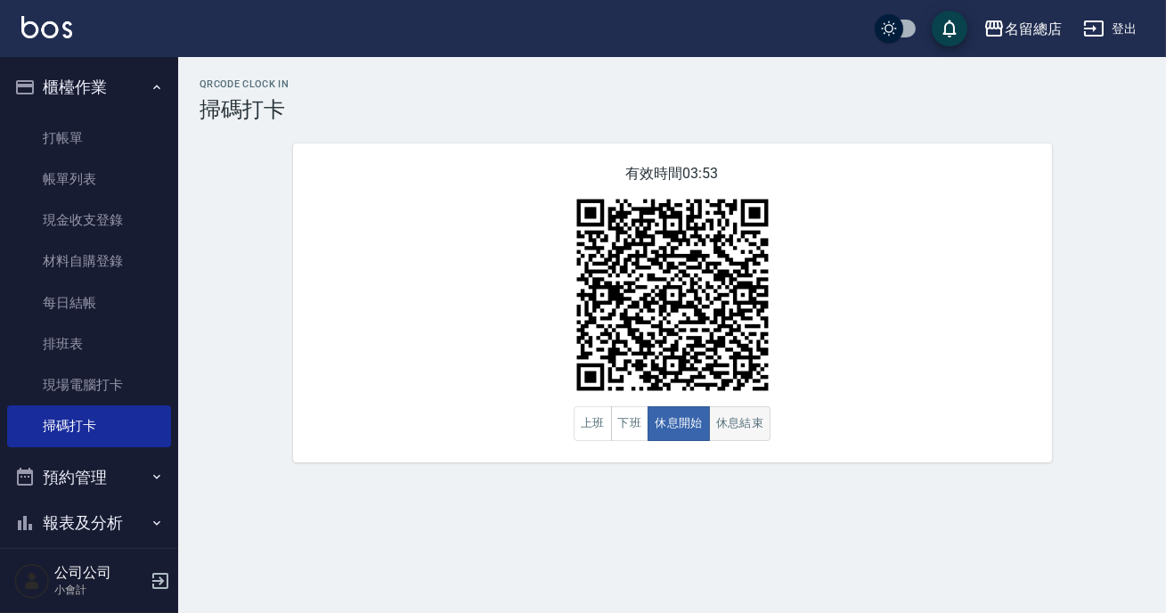
click at [765, 422] on button "休息結束" at bounding box center [740, 423] width 62 height 35
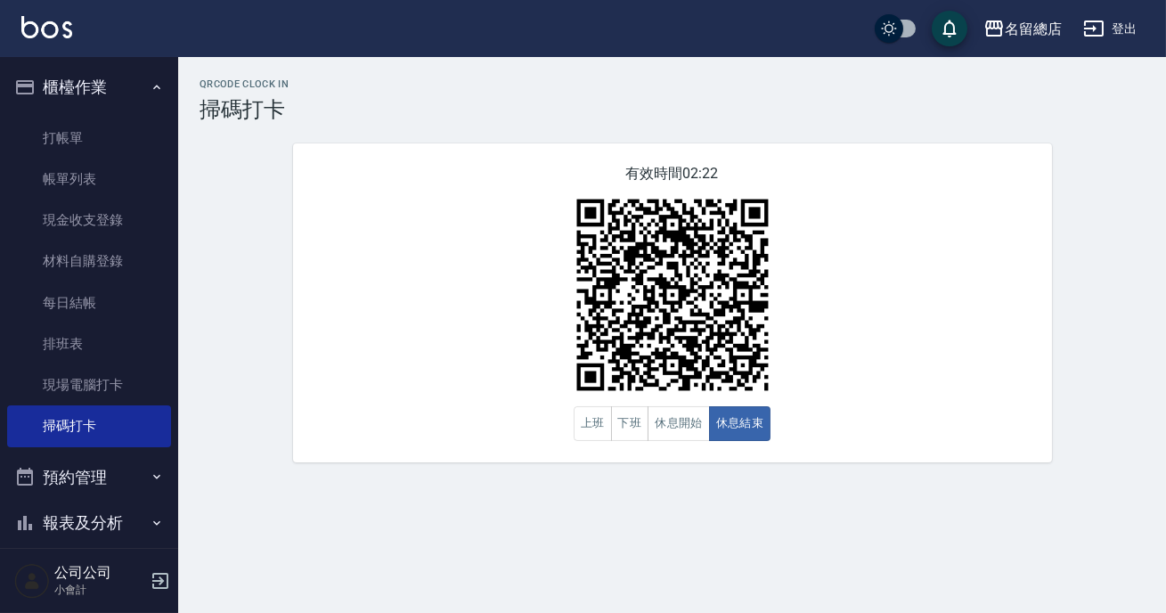
click at [777, 438] on div "有效時間 02:22 上班 下班 休息開始 休息結束" at bounding box center [672, 302] width 759 height 319
click at [621, 436] on button "下班" at bounding box center [630, 423] width 38 height 35
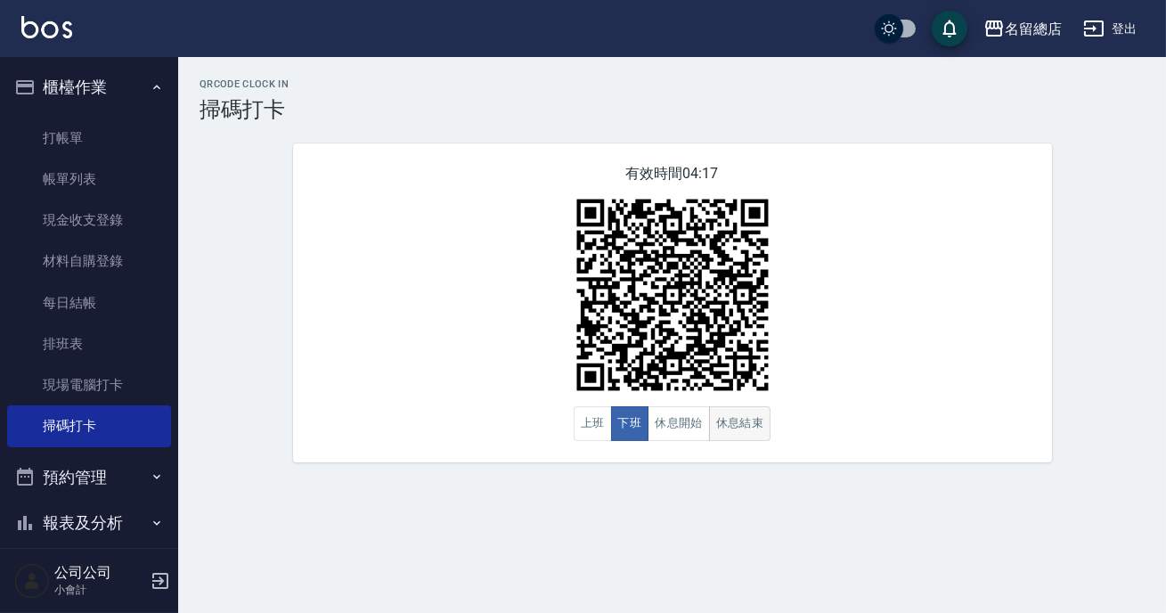
click at [752, 429] on button "休息結束" at bounding box center [740, 423] width 62 height 35
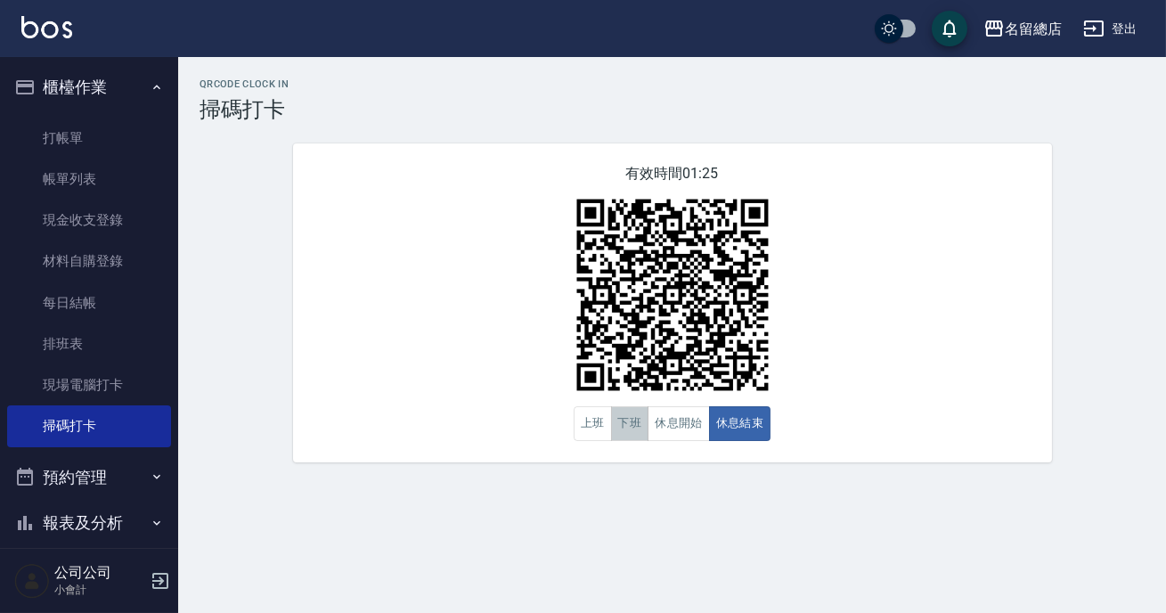
click at [615, 436] on button "下班" at bounding box center [630, 423] width 38 height 35
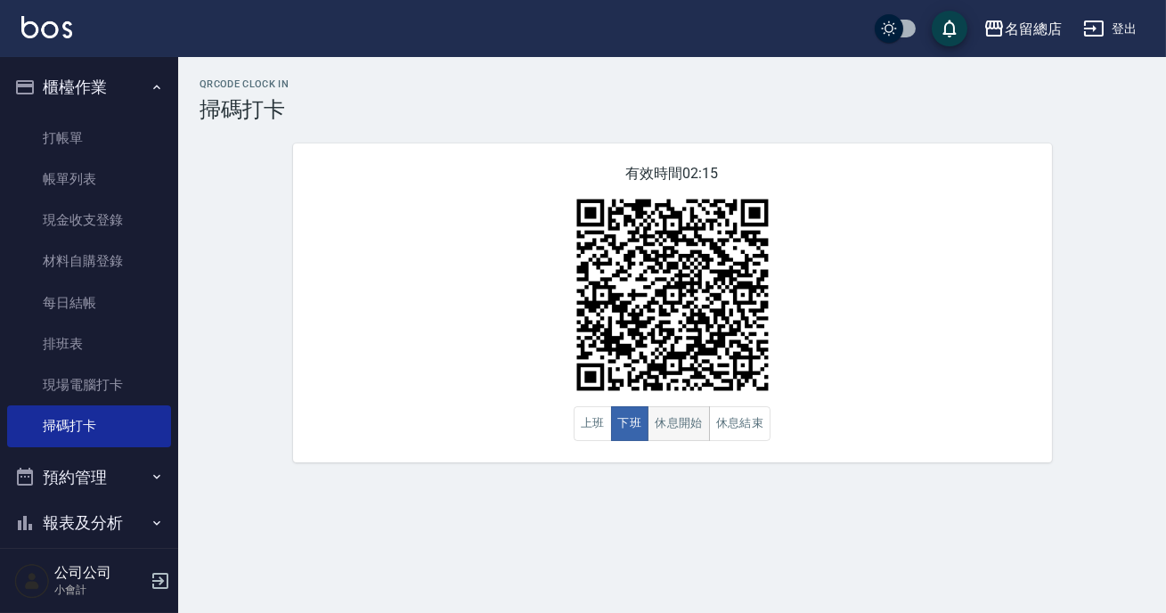
click at [686, 423] on button "休息開始" at bounding box center [679, 423] width 62 height 35
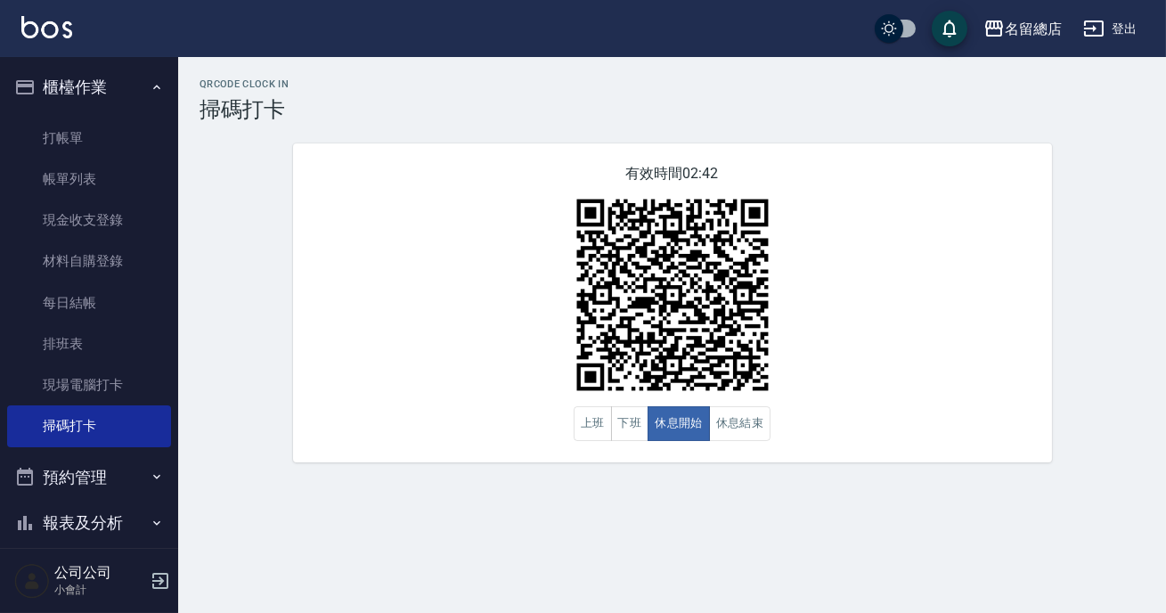
click at [424, 409] on div "有效時間 02:42 上班 下班 休息開始 休息結束" at bounding box center [672, 302] width 759 height 319
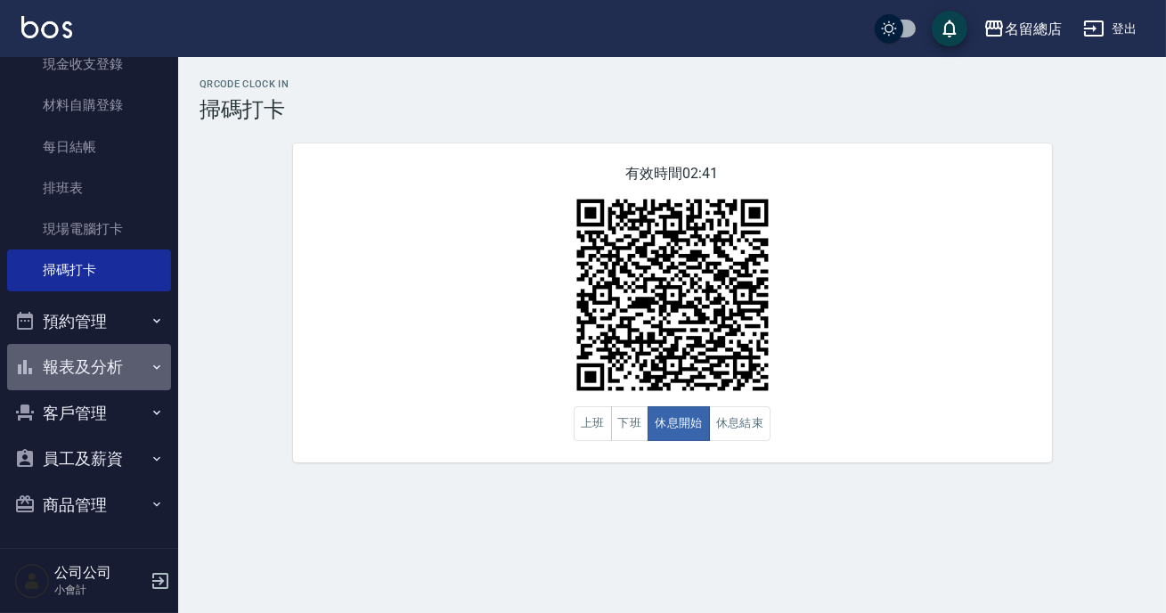
click at [104, 351] on button "報表及分析" at bounding box center [89, 367] width 164 height 46
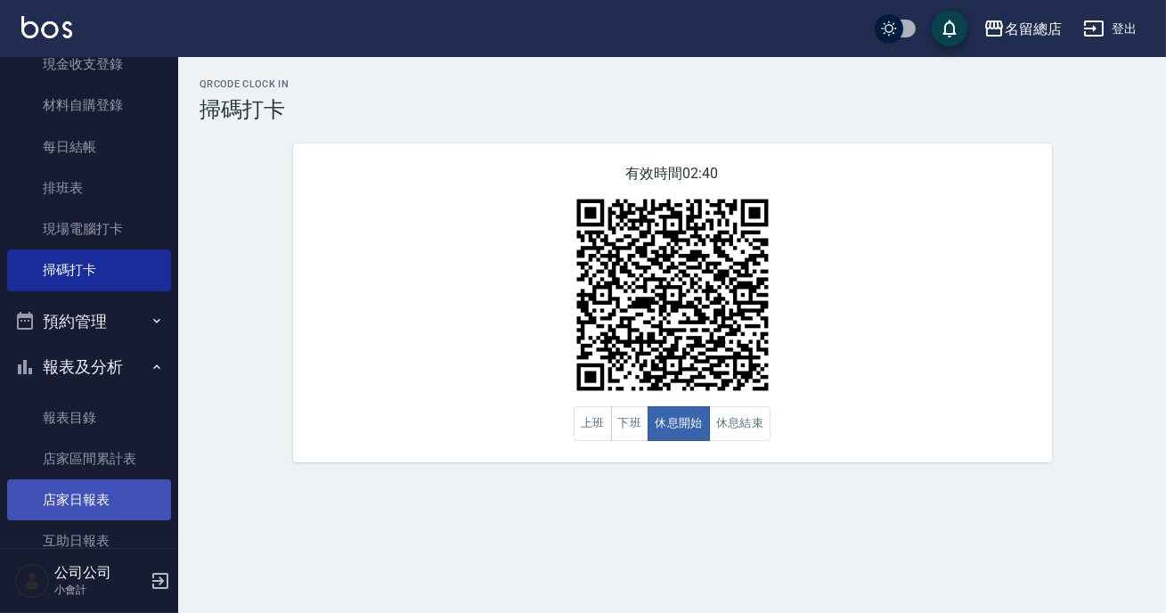
scroll to position [237, 0]
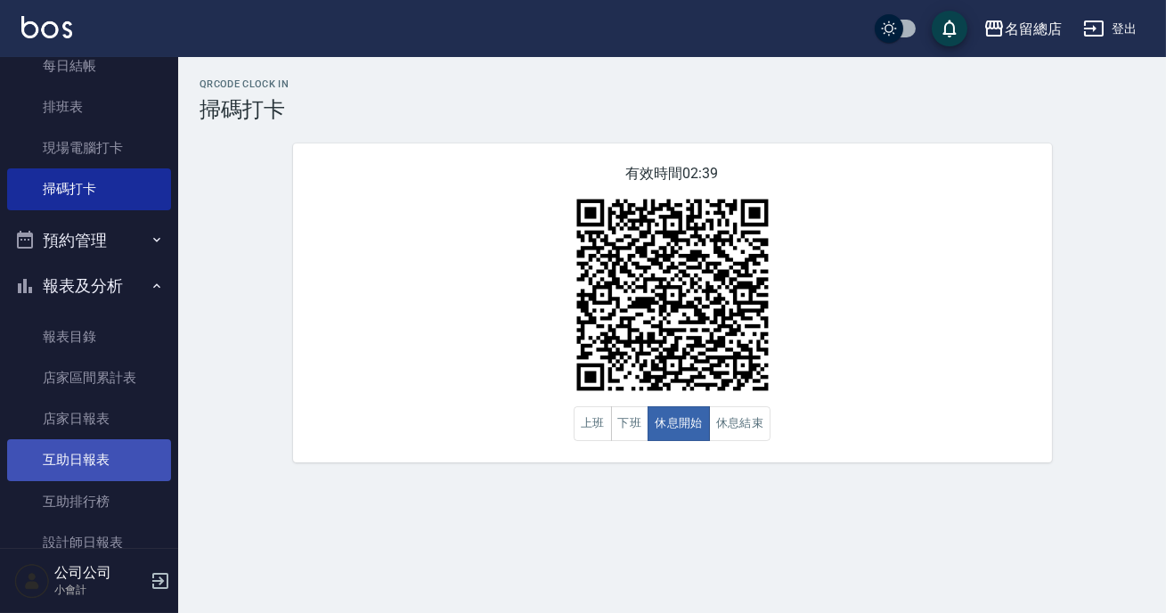
click at [115, 472] on link "互助日報表" at bounding box center [89, 459] width 164 height 41
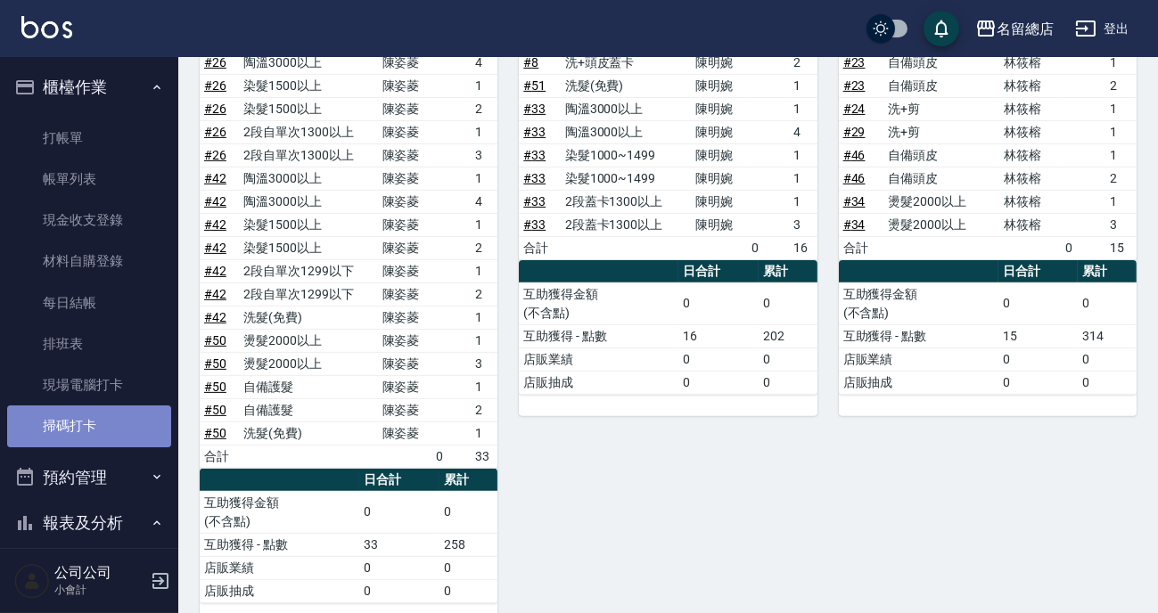
click at [112, 431] on link "掃碼打卡" at bounding box center [89, 425] width 164 height 41
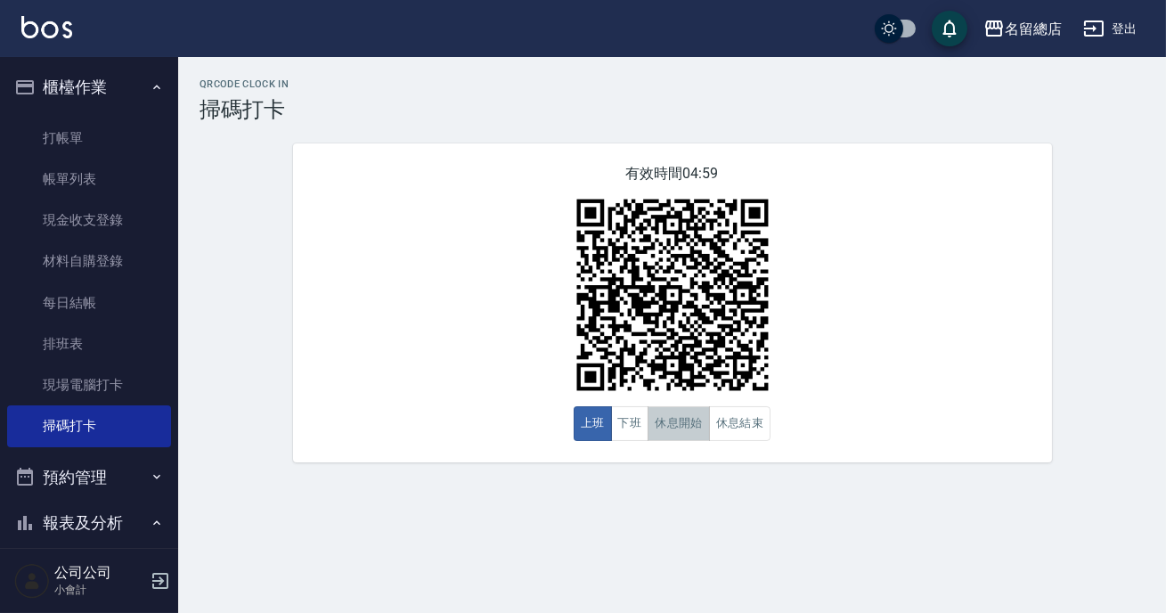
click at [695, 437] on button "休息開始" at bounding box center [679, 423] width 62 height 35
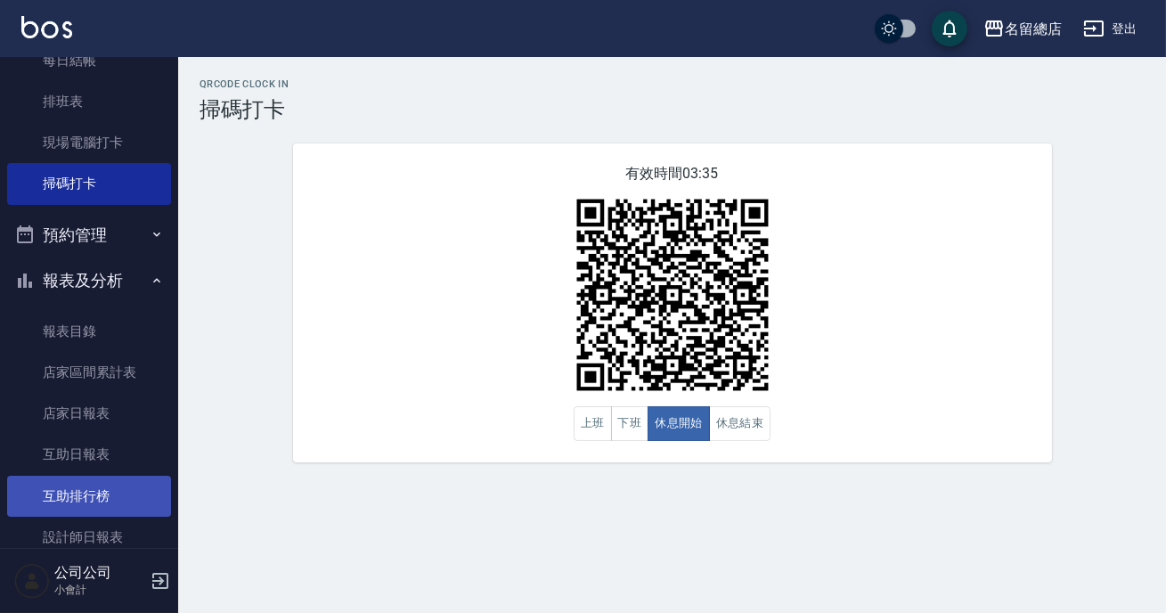
scroll to position [323, 0]
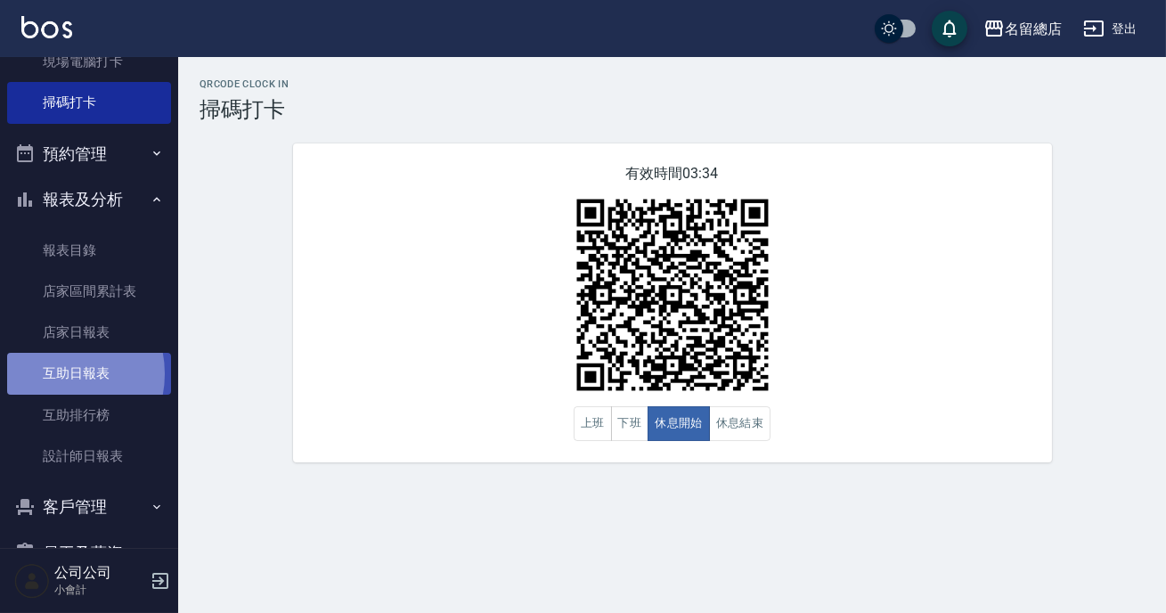
click at [56, 373] on link "互助日報表" at bounding box center [89, 373] width 164 height 41
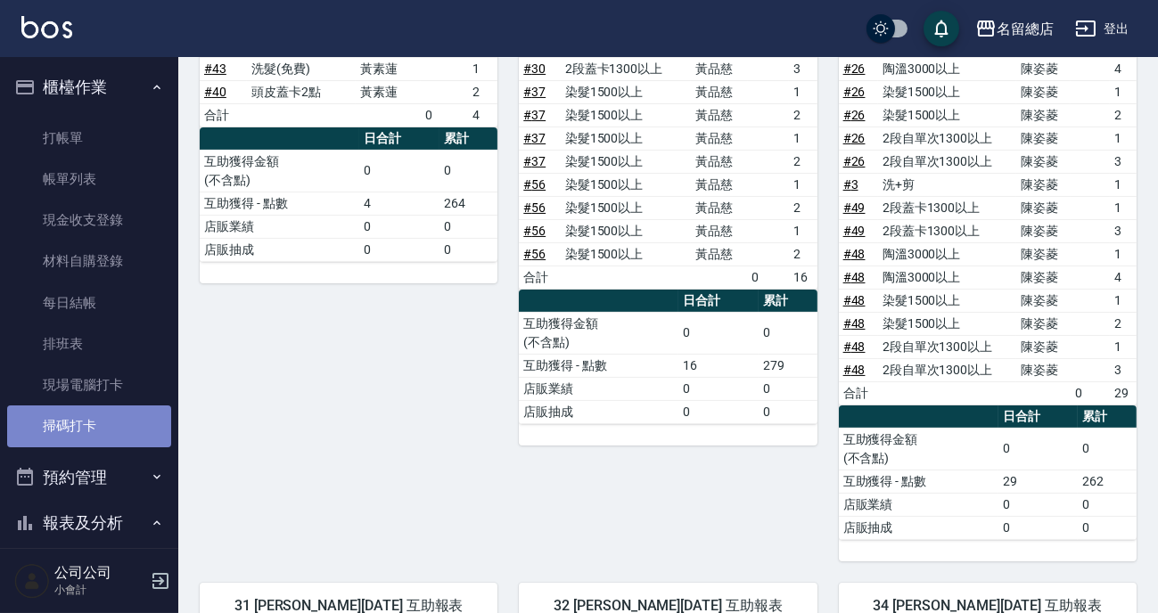
click at [91, 443] on link "掃碼打卡" at bounding box center [89, 425] width 164 height 41
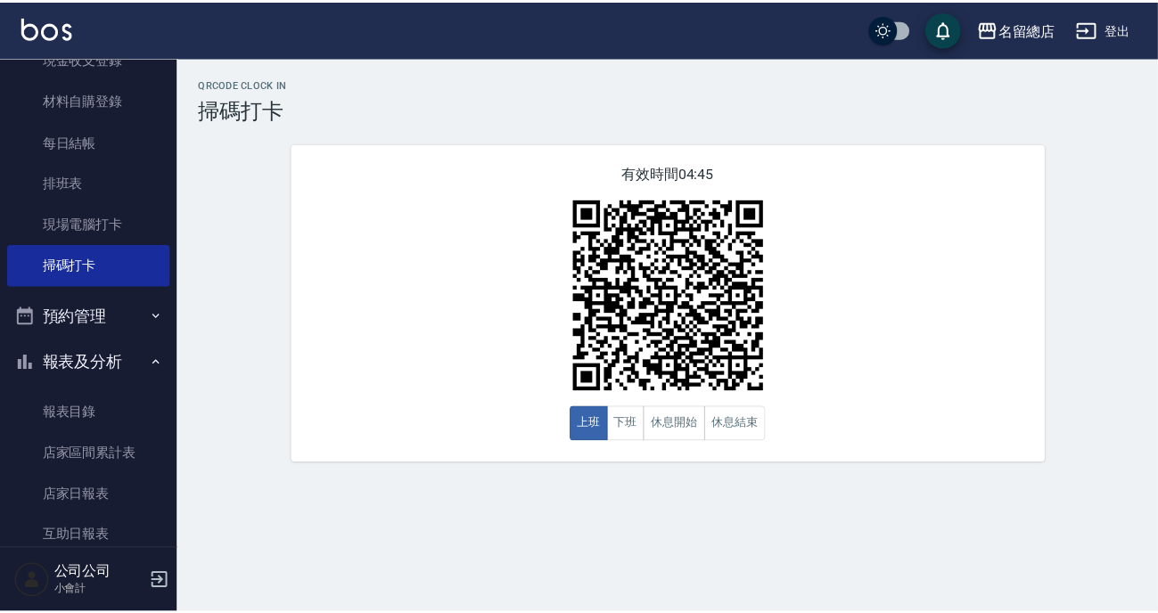
scroll to position [418, 0]
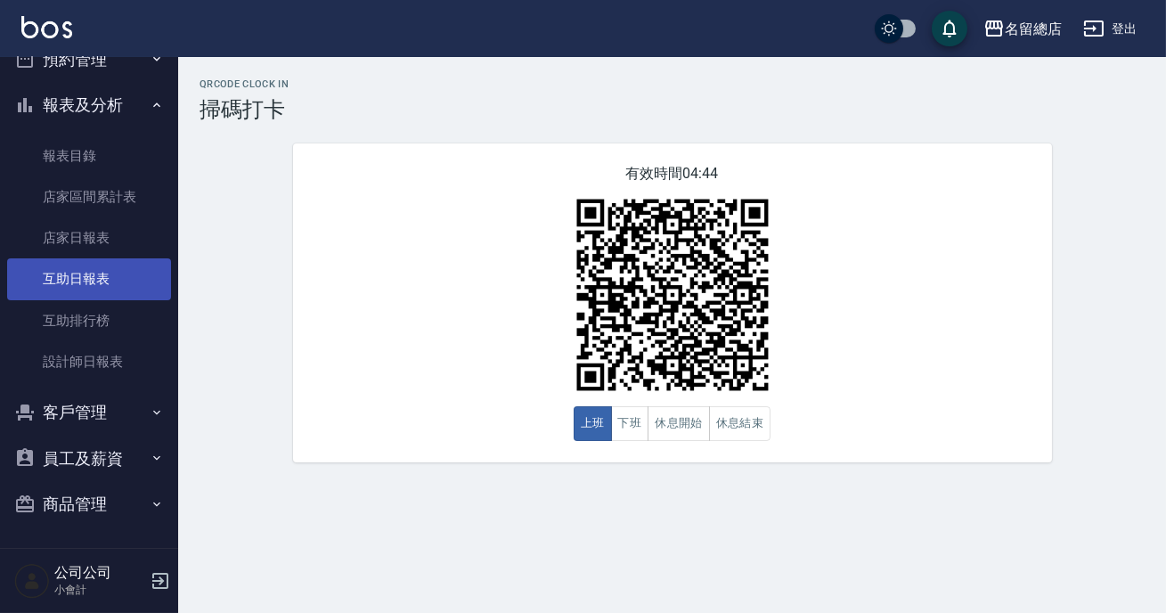
click at [101, 271] on link "互助日報表" at bounding box center [89, 278] width 164 height 41
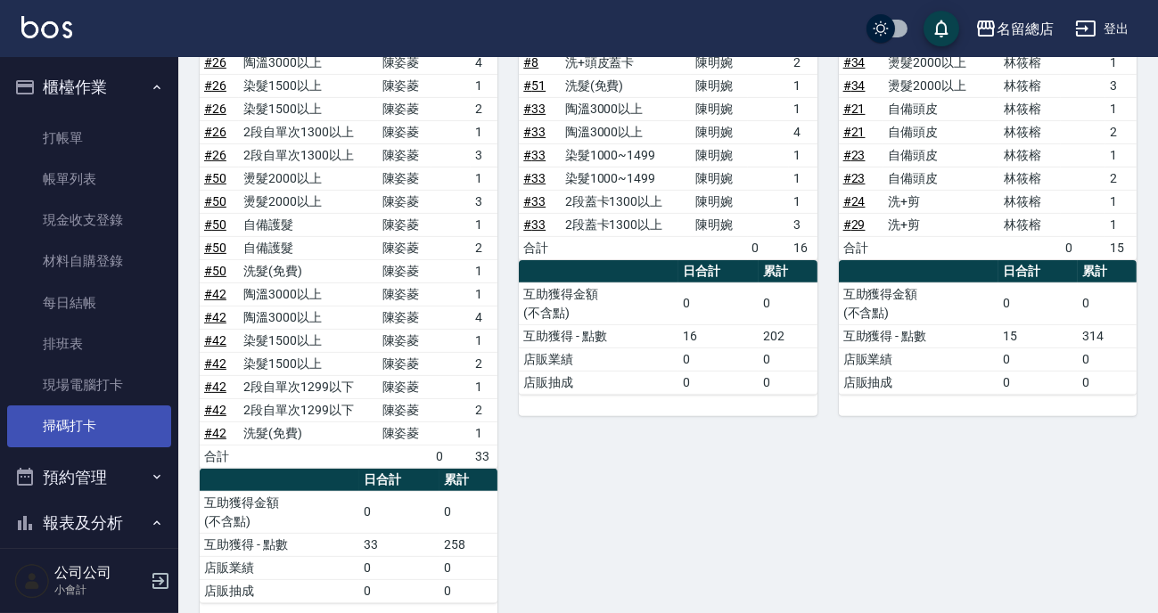
click at [109, 430] on link "掃碼打卡" at bounding box center [89, 425] width 164 height 41
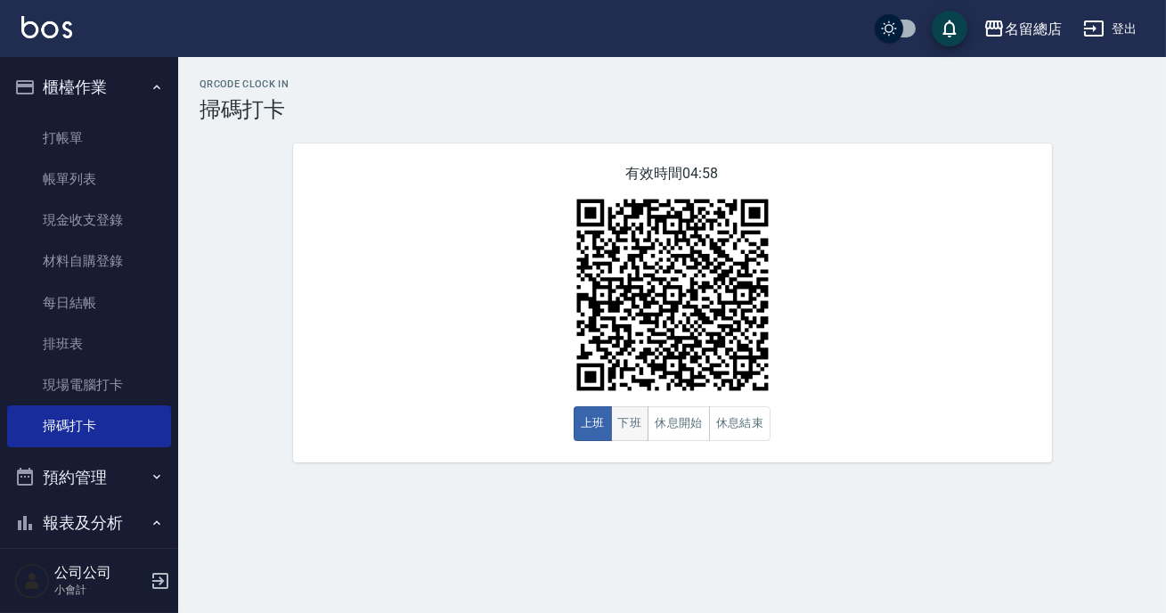
click at [635, 420] on button "下班" at bounding box center [630, 423] width 38 height 35
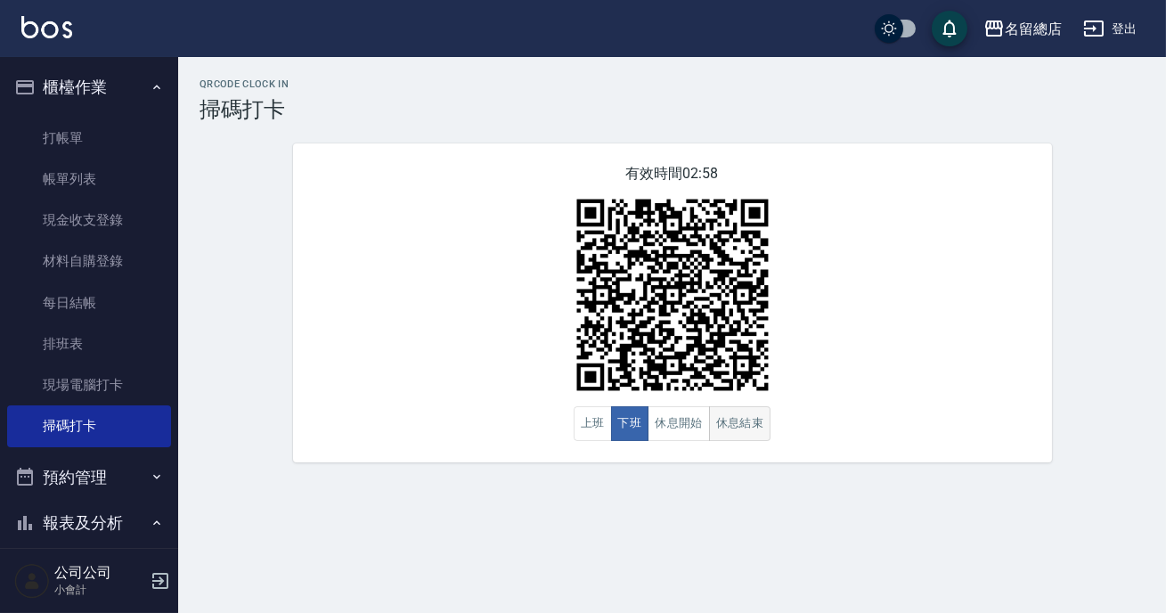
click at [733, 426] on button "休息結束" at bounding box center [740, 423] width 62 height 35
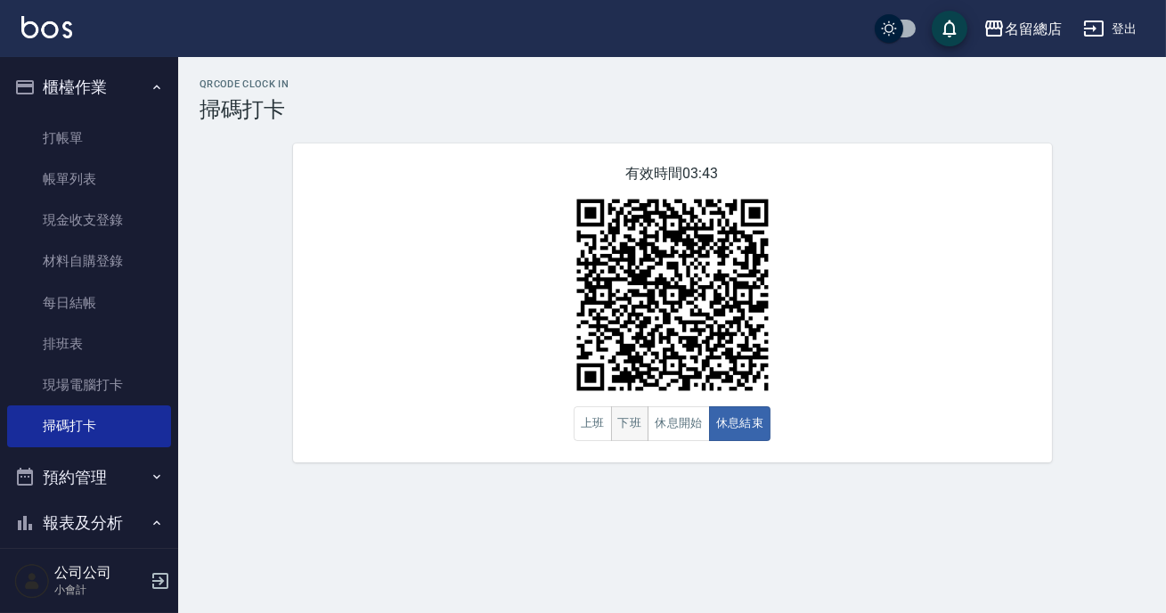
click at [616, 422] on button "下班" at bounding box center [630, 423] width 38 height 35
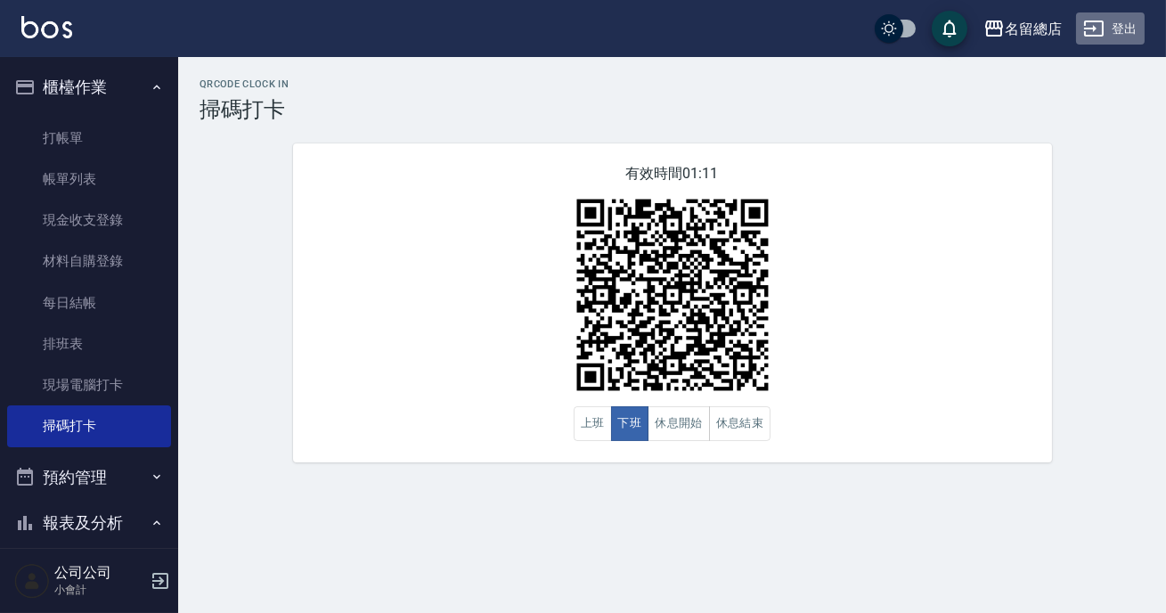
drag, startPoint x: 610, startPoint y: 421, endPoint x: 1120, endPoint y: 12, distance: 653.0
click at [1120, 12] on button "登出" at bounding box center [1110, 28] width 69 height 33
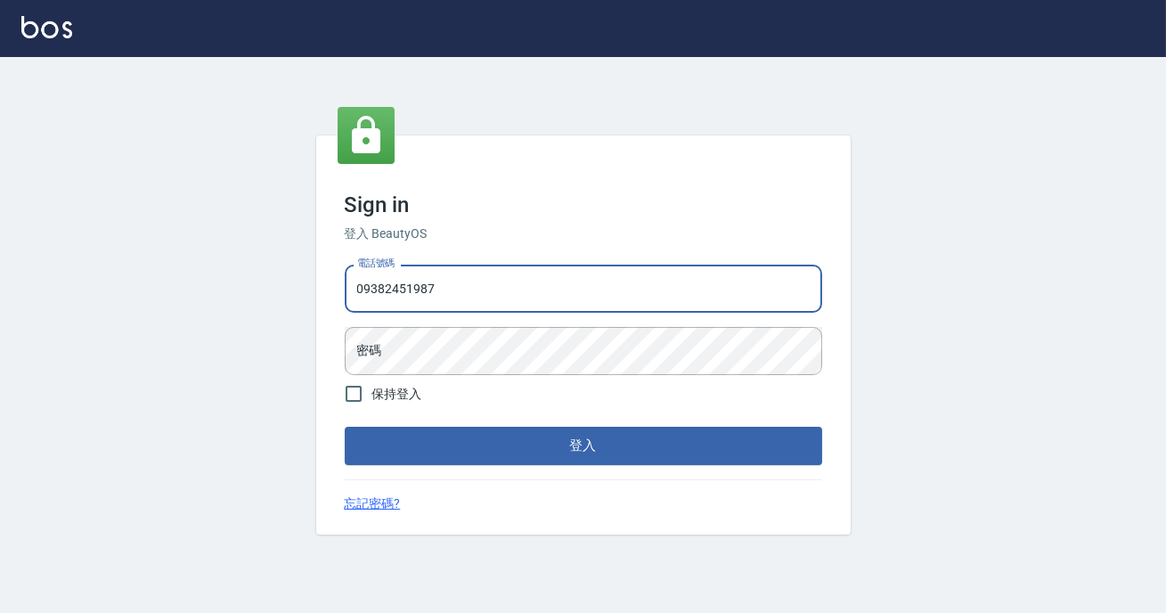
type input "0938245198"
click at [397, 325] on div "電話號碼 [PHONE_NUMBER] 電話號碼 密碼 密碼" at bounding box center [584, 320] width 492 height 125
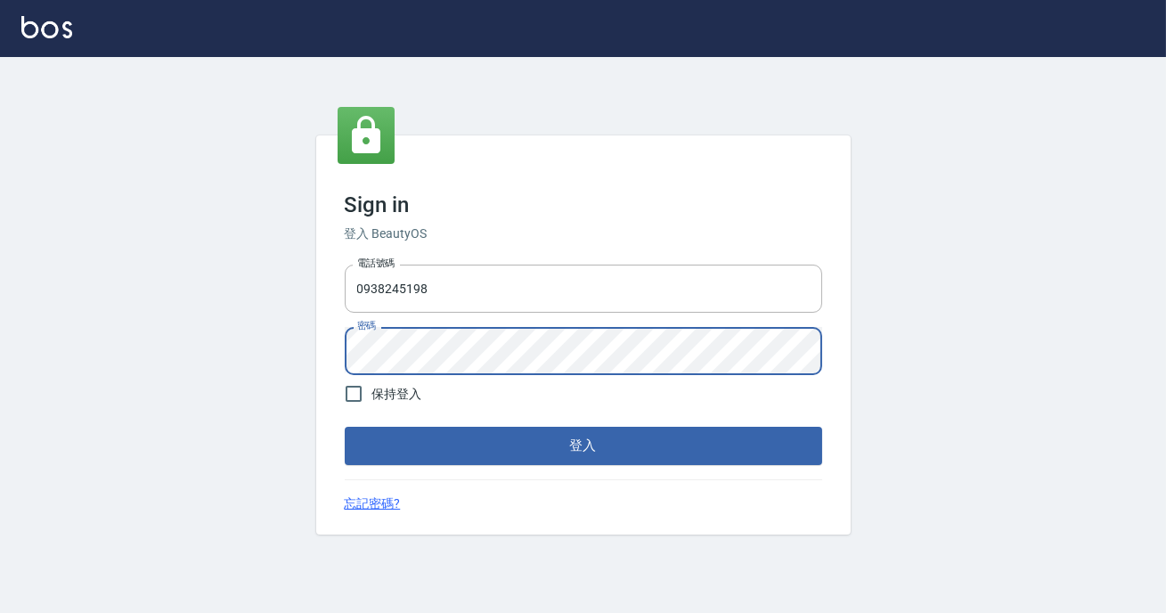
click at [345, 427] on button "登入" at bounding box center [584, 445] width 478 height 37
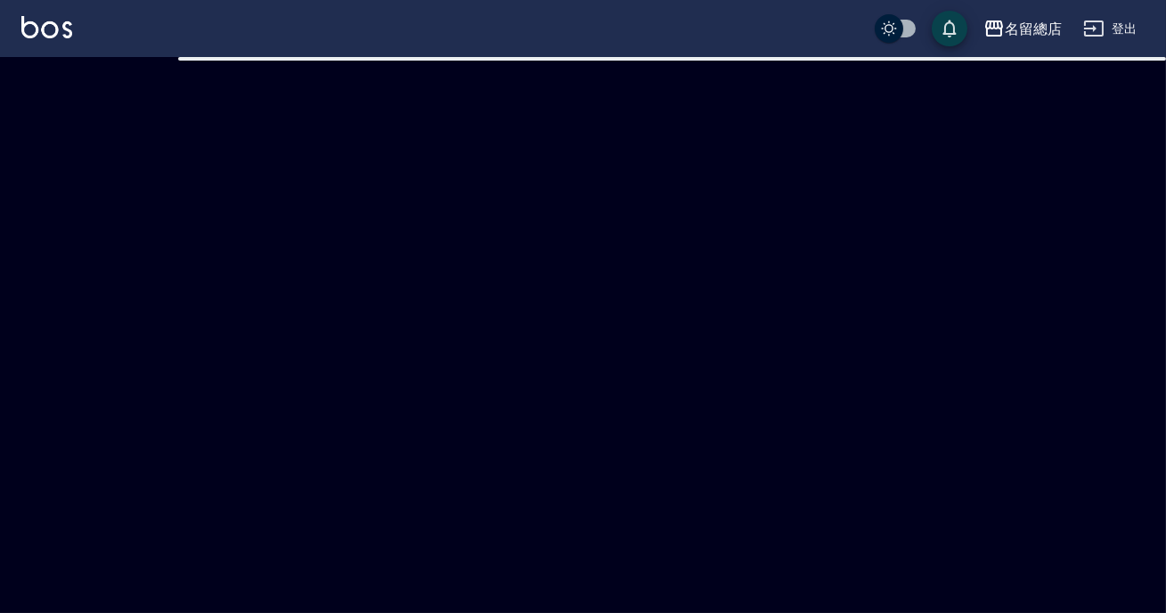
checkbox input "true"
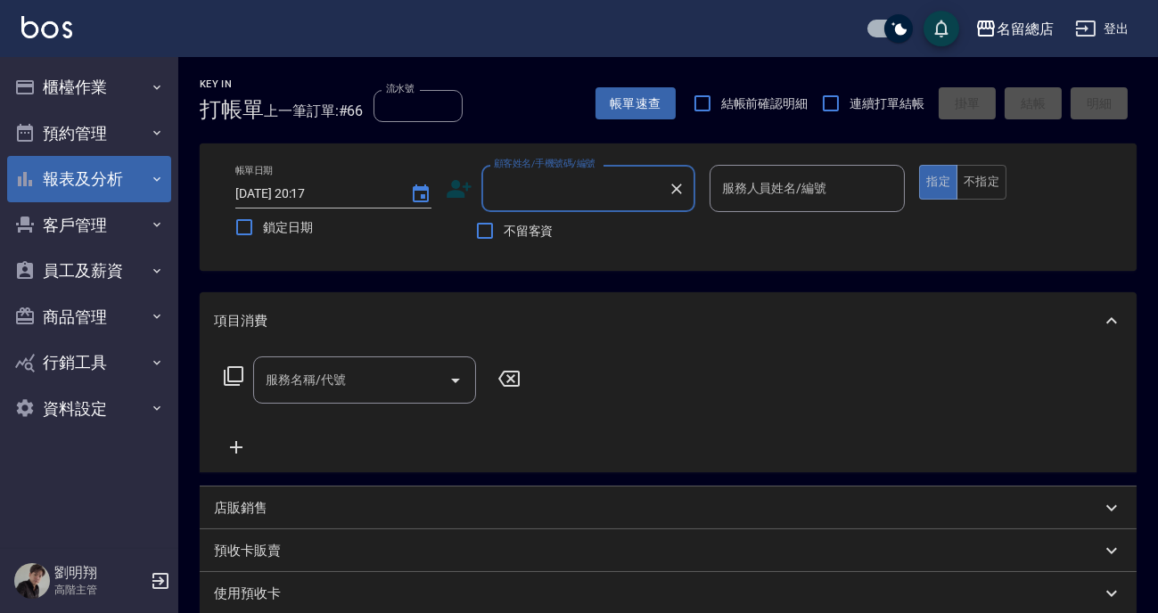
click at [98, 185] on button "報表及分析" at bounding box center [89, 179] width 164 height 46
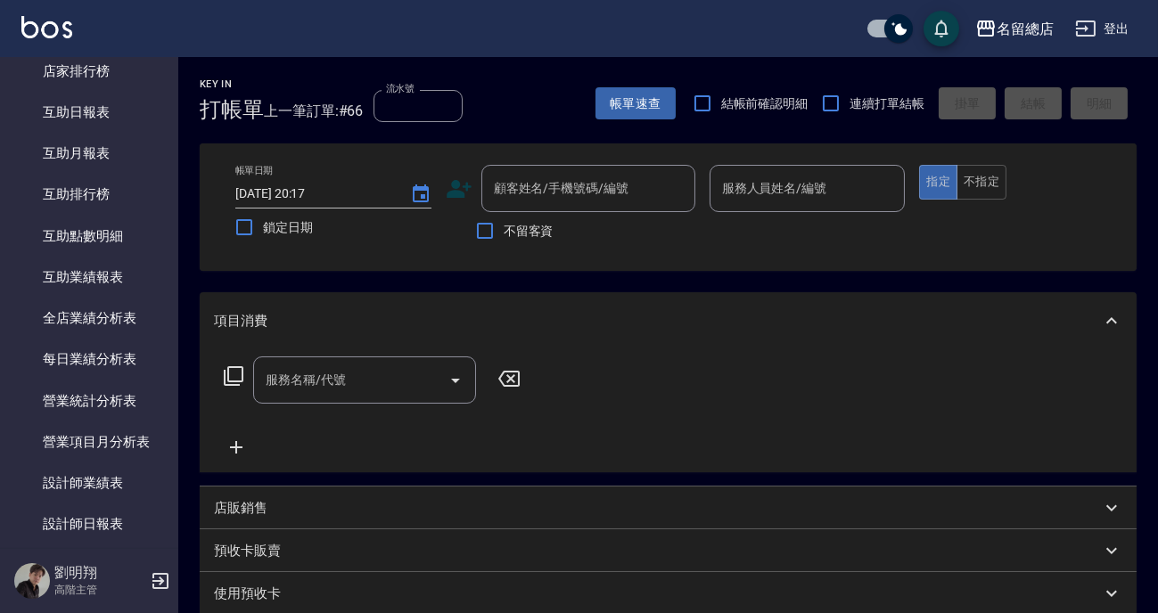
scroll to position [486, 0]
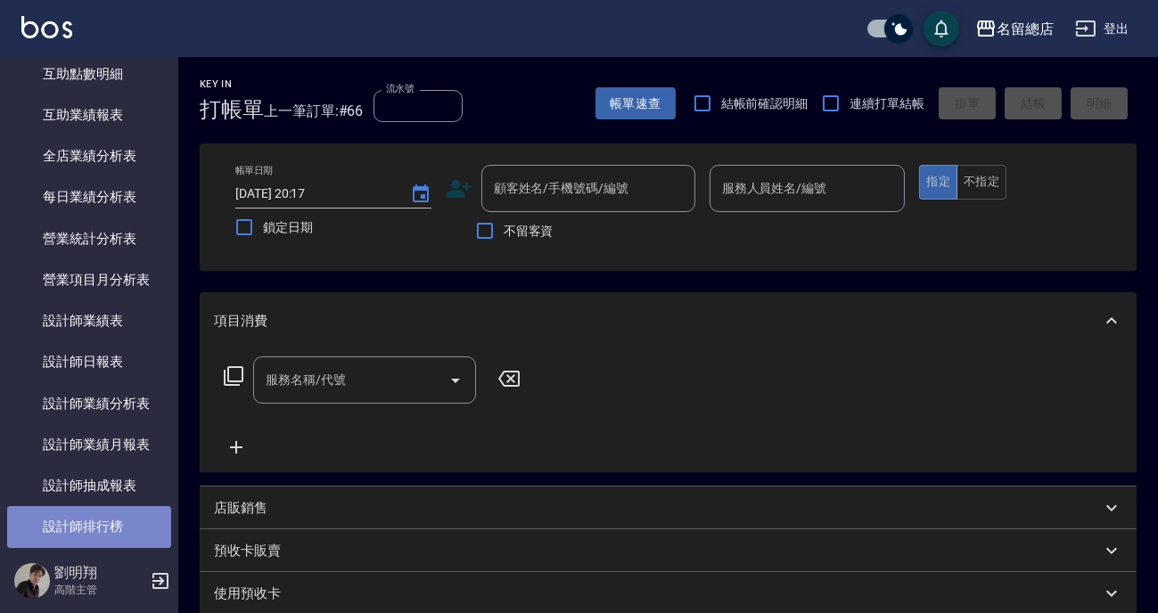
click at [126, 520] on link "設計師排行榜" at bounding box center [89, 526] width 164 height 41
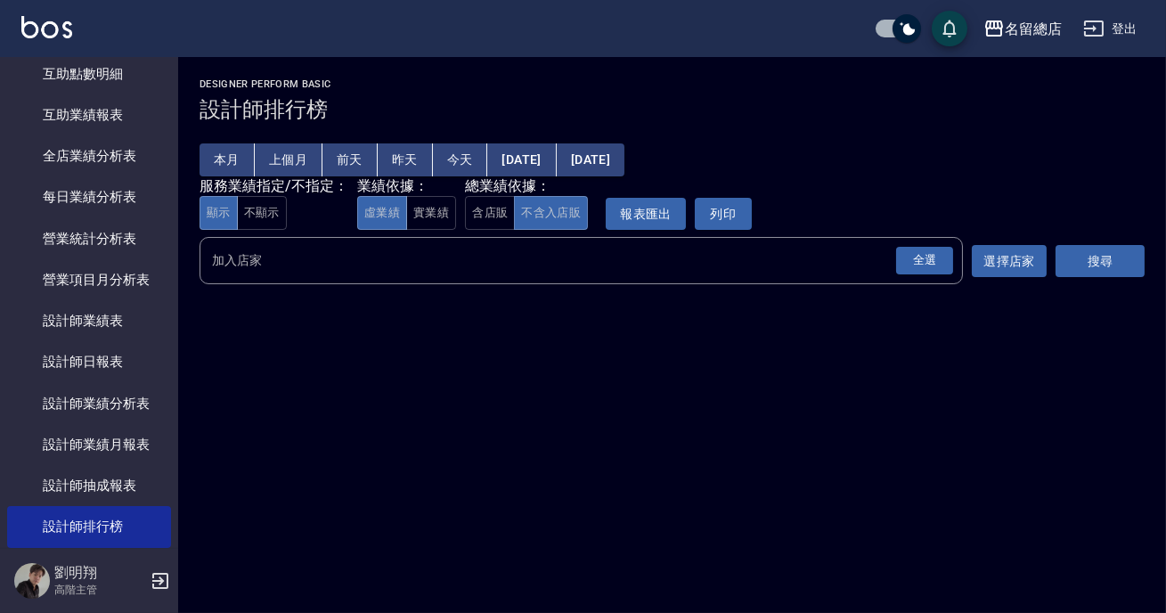
click at [460, 205] on div "服務業績指定/不指定： 顯示 不顯示 業績依據： 虛業績 實業績 總業績依據： 含店販 不含入店販 報表匯出 列印" at bounding box center [476, 214] width 552 height 33
click at [449, 213] on button "實業績" at bounding box center [431, 213] width 50 height 35
drag, startPoint x: 927, startPoint y: 266, endPoint x: 978, endPoint y: 272, distance: 52.0
click at [926, 266] on div "全選" at bounding box center [924, 261] width 57 height 28
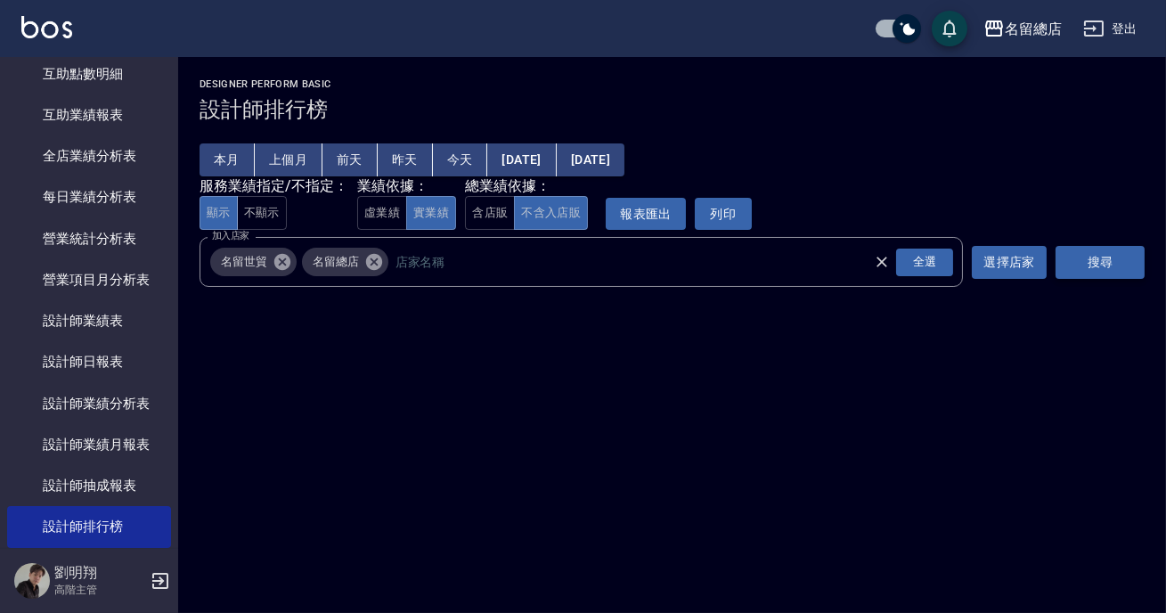
click at [1088, 272] on button "搜尋" at bounding box center [1100, 262] width 89 height 33
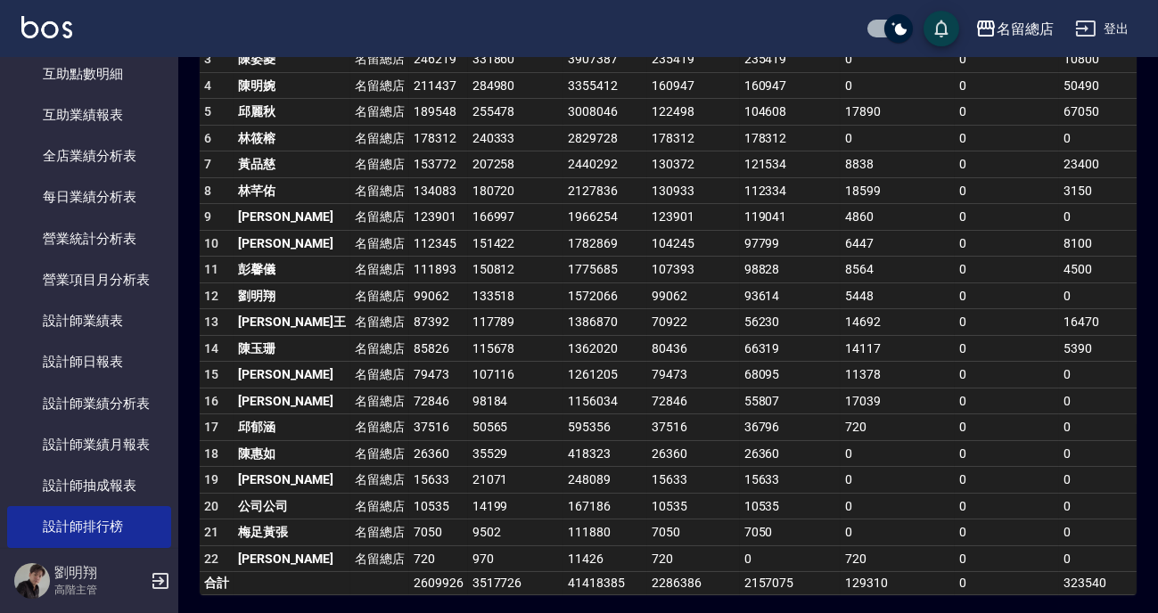
scroll to position [242, 0]
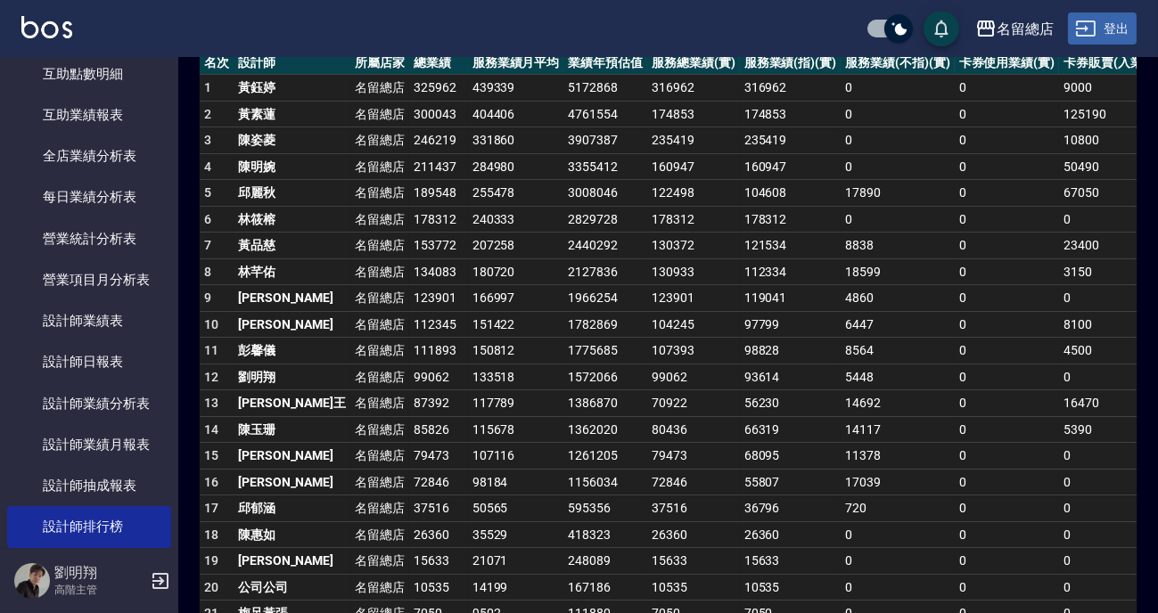
click at [1132, 30] on button "登出" at bounding box center [1102, 28] width 69 height 33
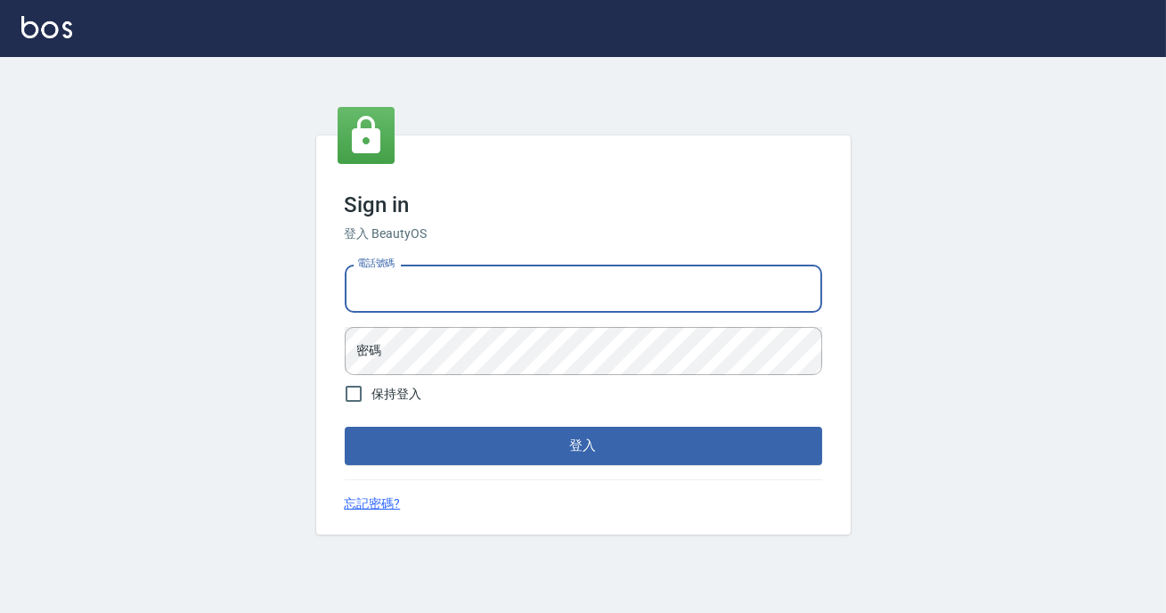
type input "0900000991"
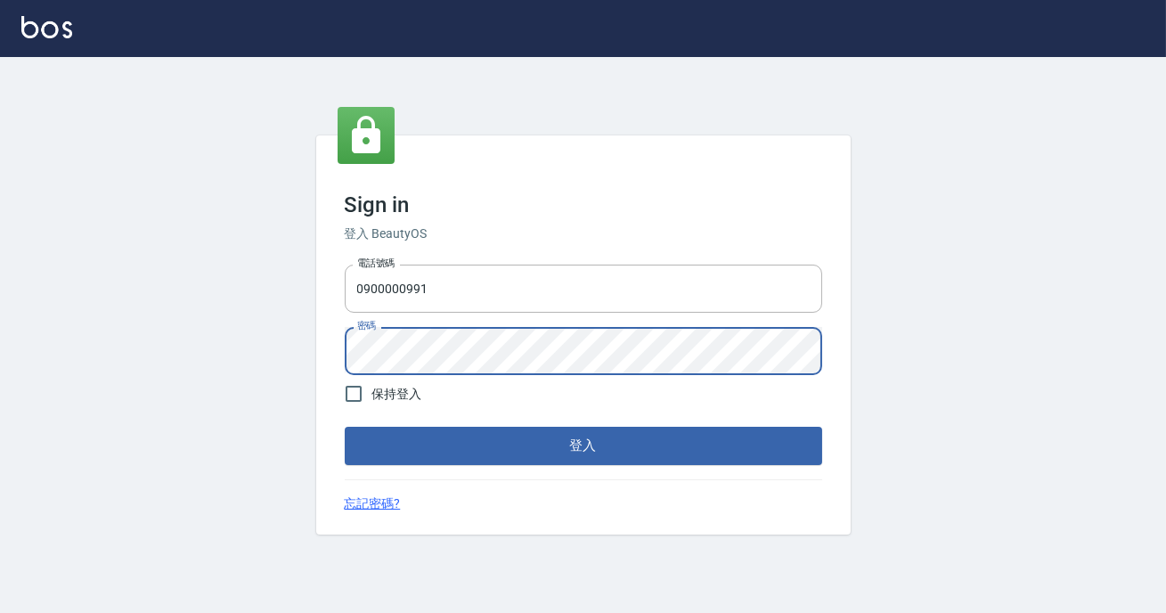
click at [345, 427] on button "登入" at bounding box center [584, 445] width 478 height 37
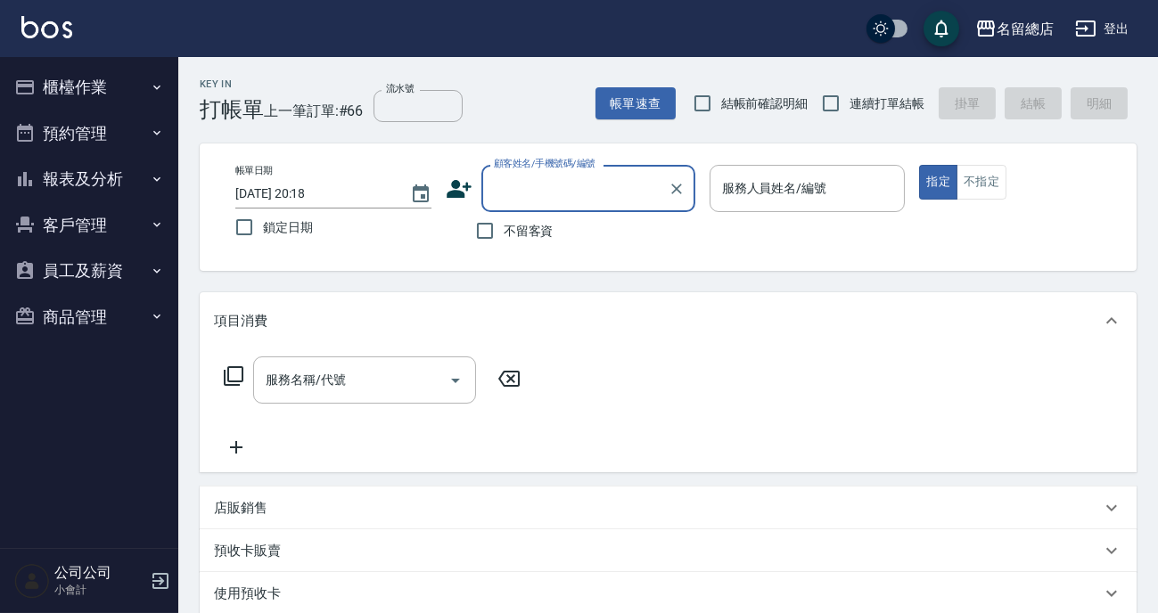
click at [487, 339] on div "項目消費" at bounding box center [668, 320] width 937 height 57
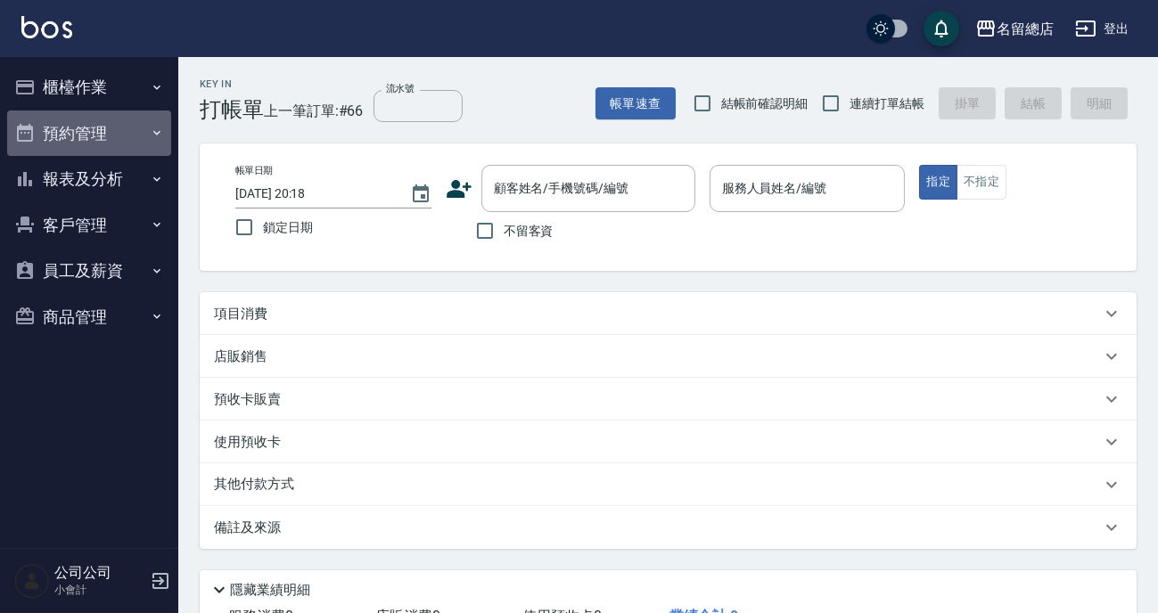
click at [112, 129] on button "預約管理" at bounding box center [89, 133] width 164 height 46
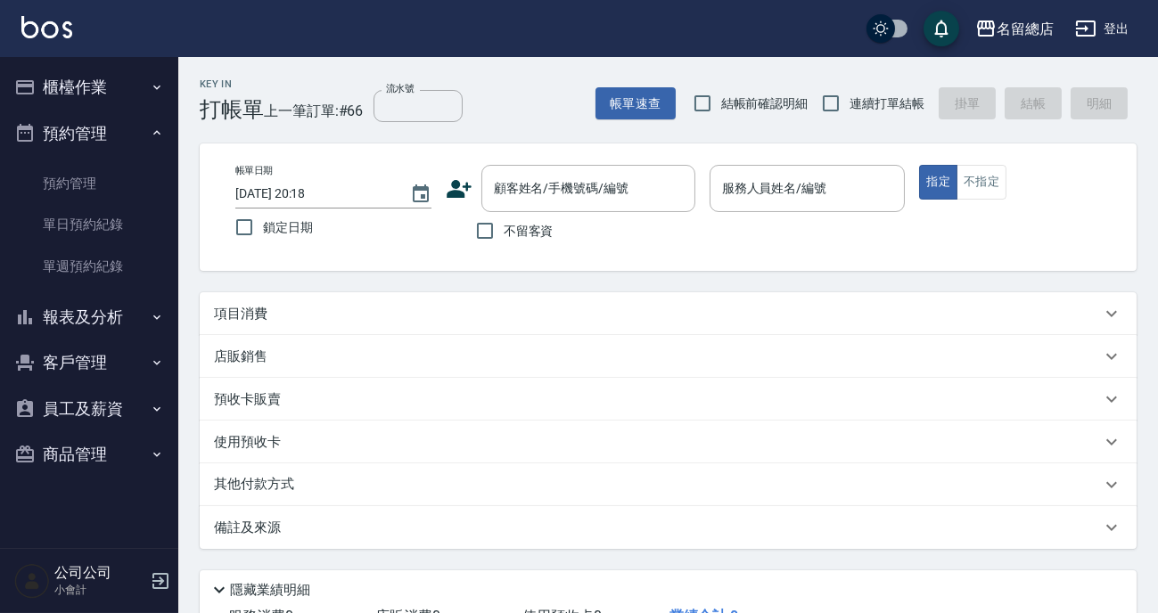
click at [132, 321] on button "報表及分析" at bounding box center [89, 317] width 164 height 46
click at [150, 82] on icon "button" at bounding box center [157, 87] width 14 height 14
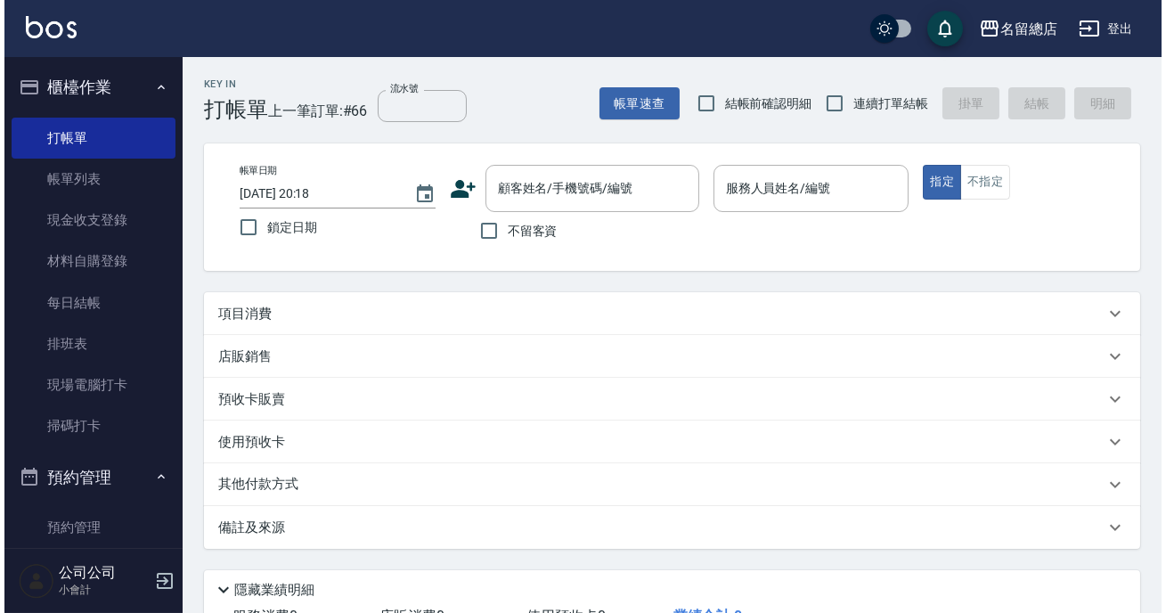
scroll to position [161, 0]
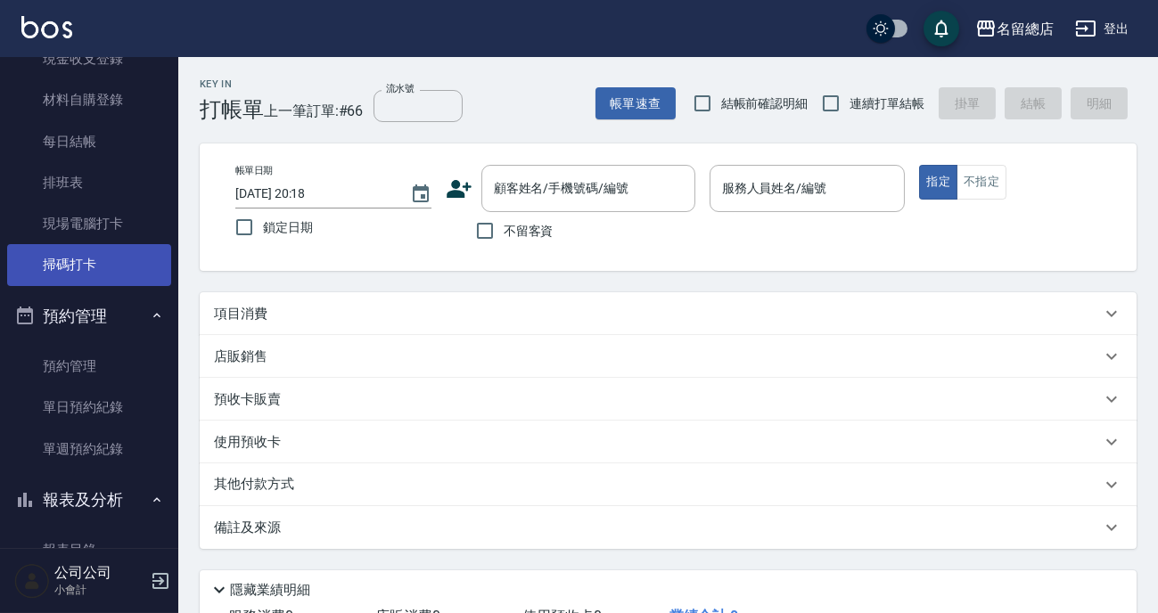
drag, startPoint x: 84, startPoint y: 267, endPoint x: 93, endPoint y: 269, distance: 9.1
click at [81, 268] on link "掃碼打卡" at bounding box center [89, 264] width 164 height 41
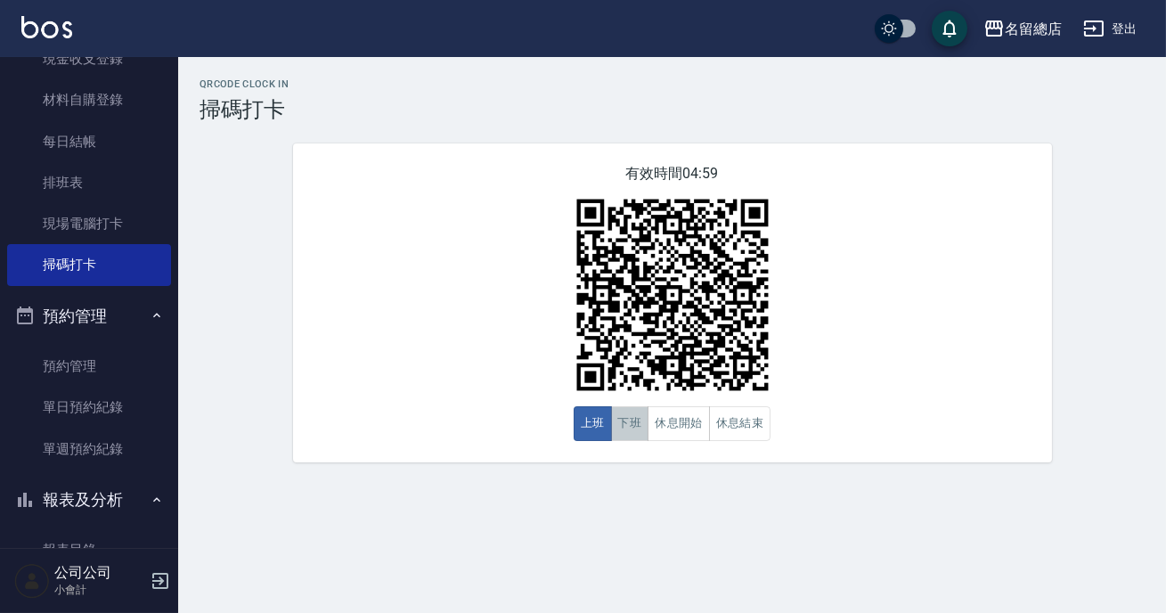
click at [619, 422] on button "下班" at bounding box center [630, 423] width 38 height 35
